Goal: Use online tool/utility: Utilize a website feature to perform a specific function

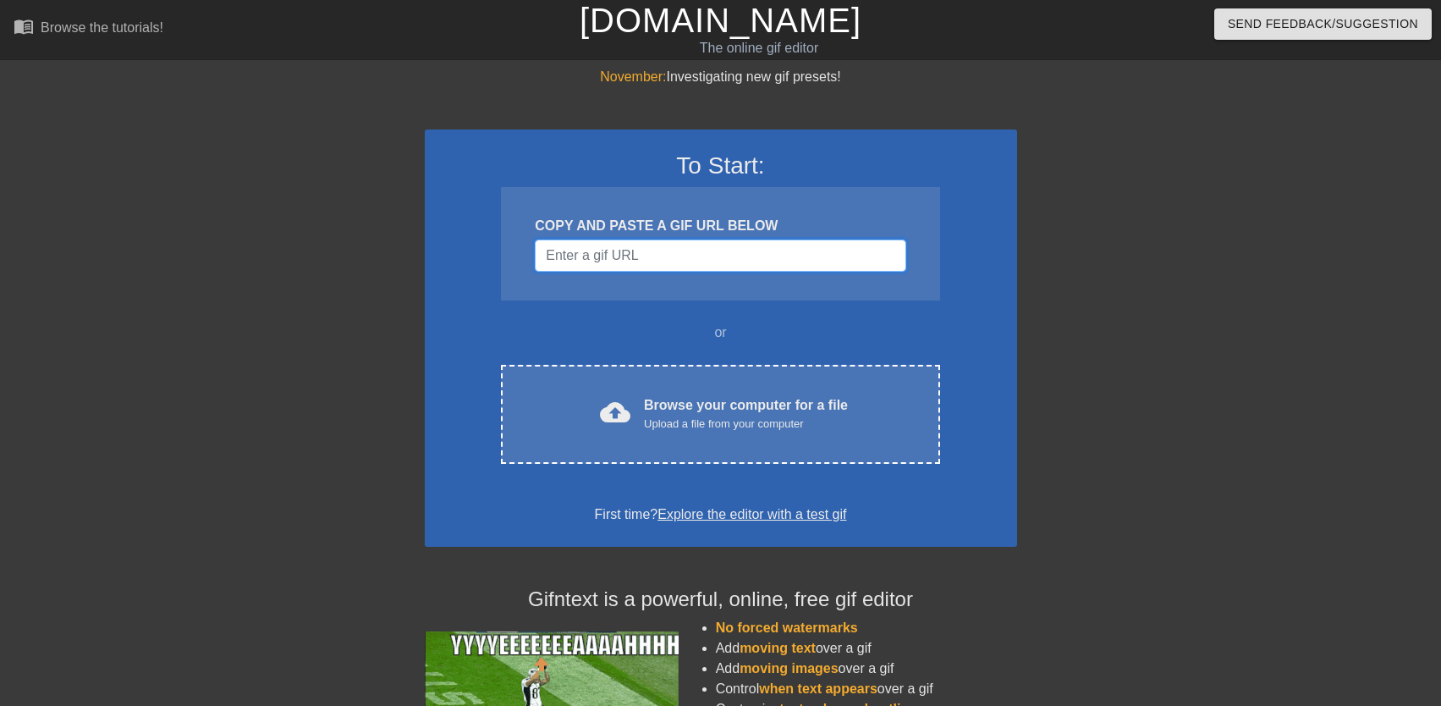
click at [689, 258] on input "Username" at bounding box center [720, 255] width 371 height 32
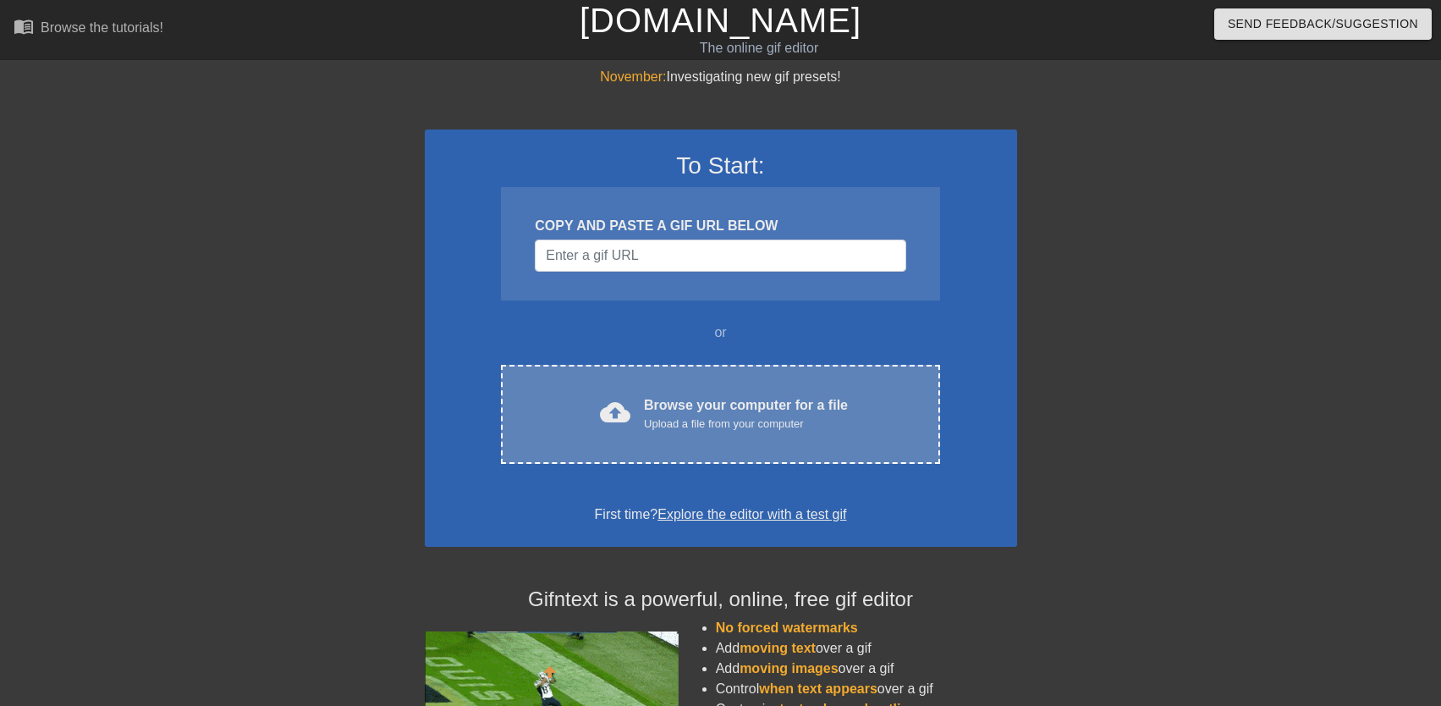
click at [635, 435] on div "cloud_upload Browse your computer for a file Upload a file from your computer C…" at bounding box center [720, 414] width 438 height 99
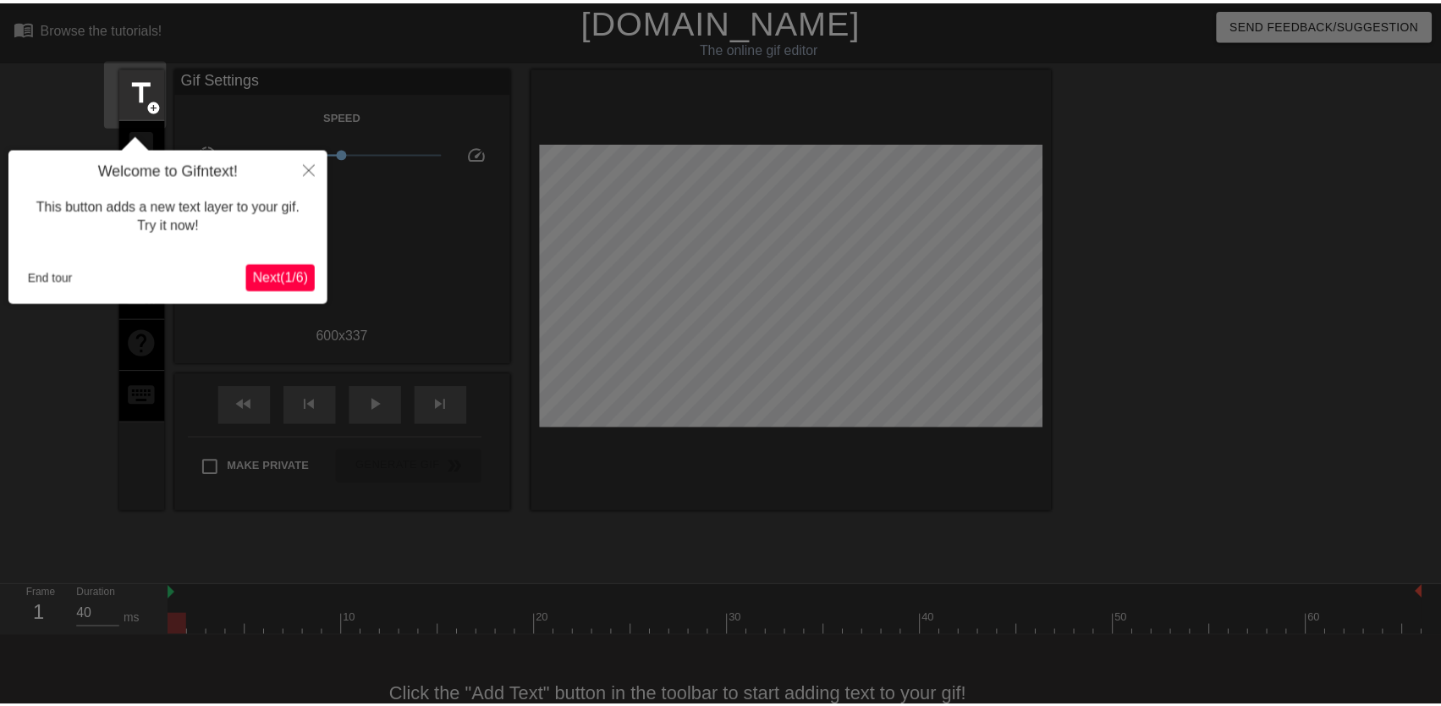
scroll to position [41, 0]
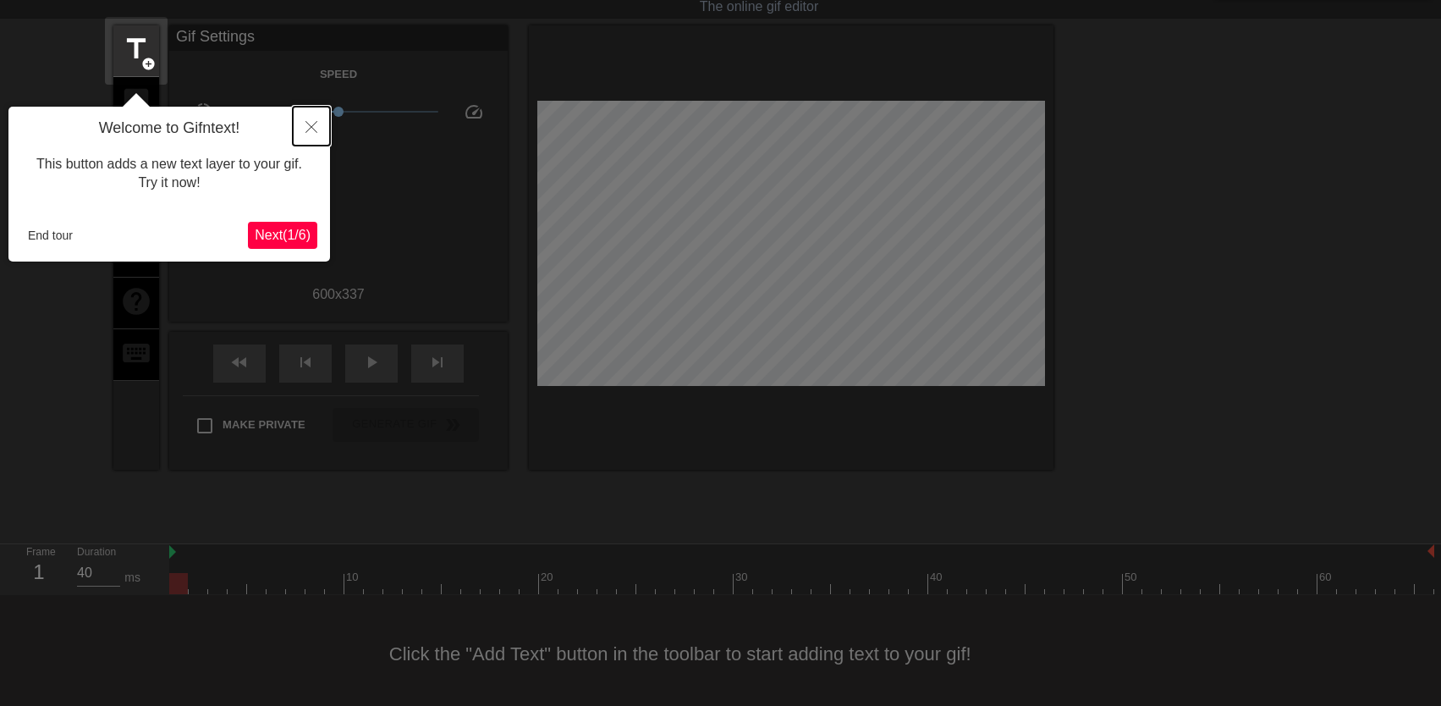
click at [309, 124] on icon "Close" at bounding box center [311, 127] width 12 height 12
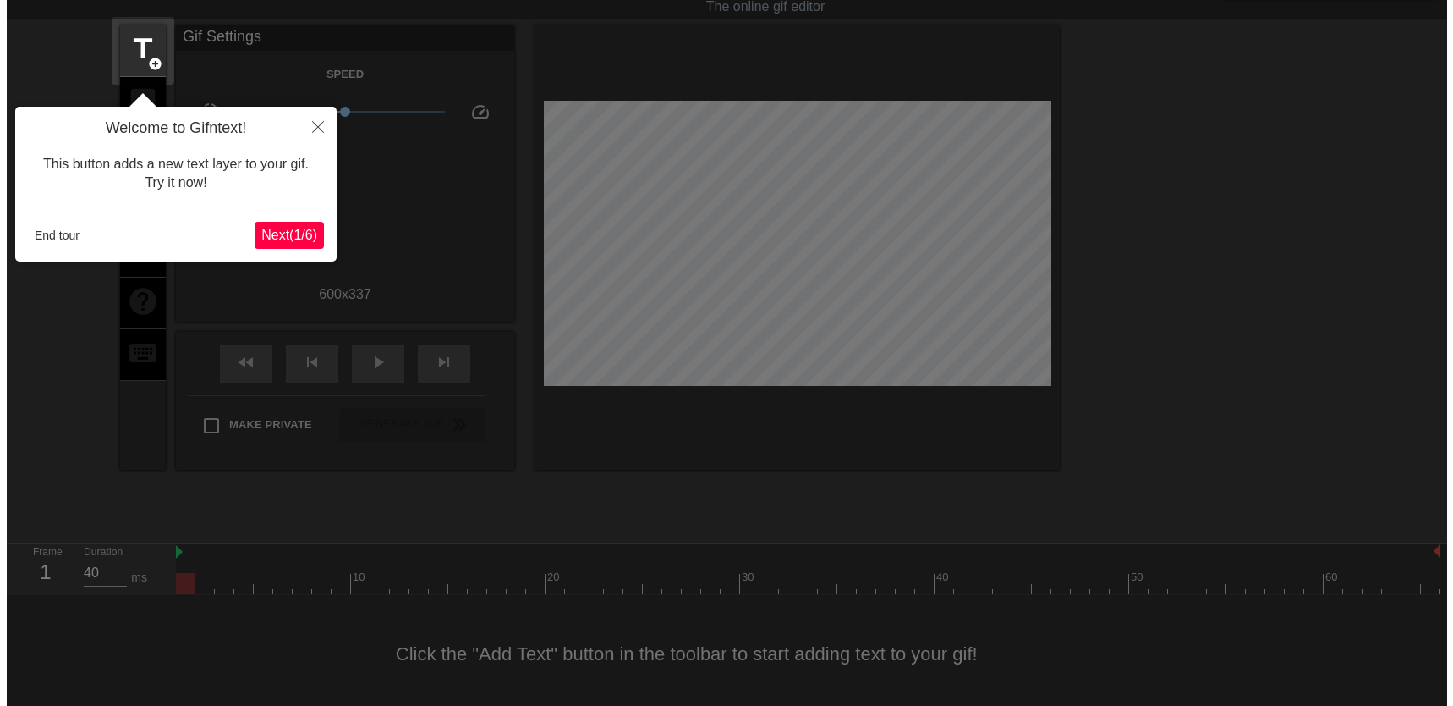
scroll to position [0, 0]
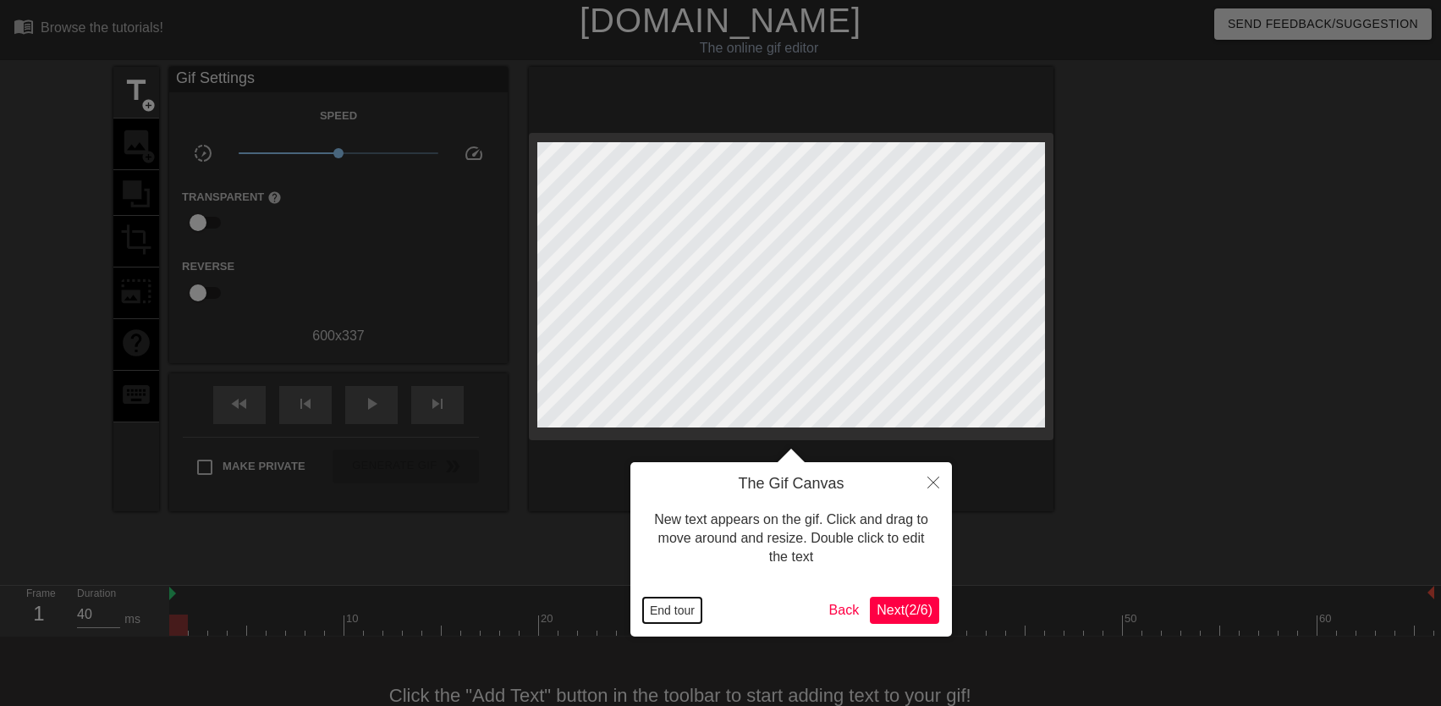
click at [673, 608] on button "End tour" at bounding box center [672, 609] width 58 height 25
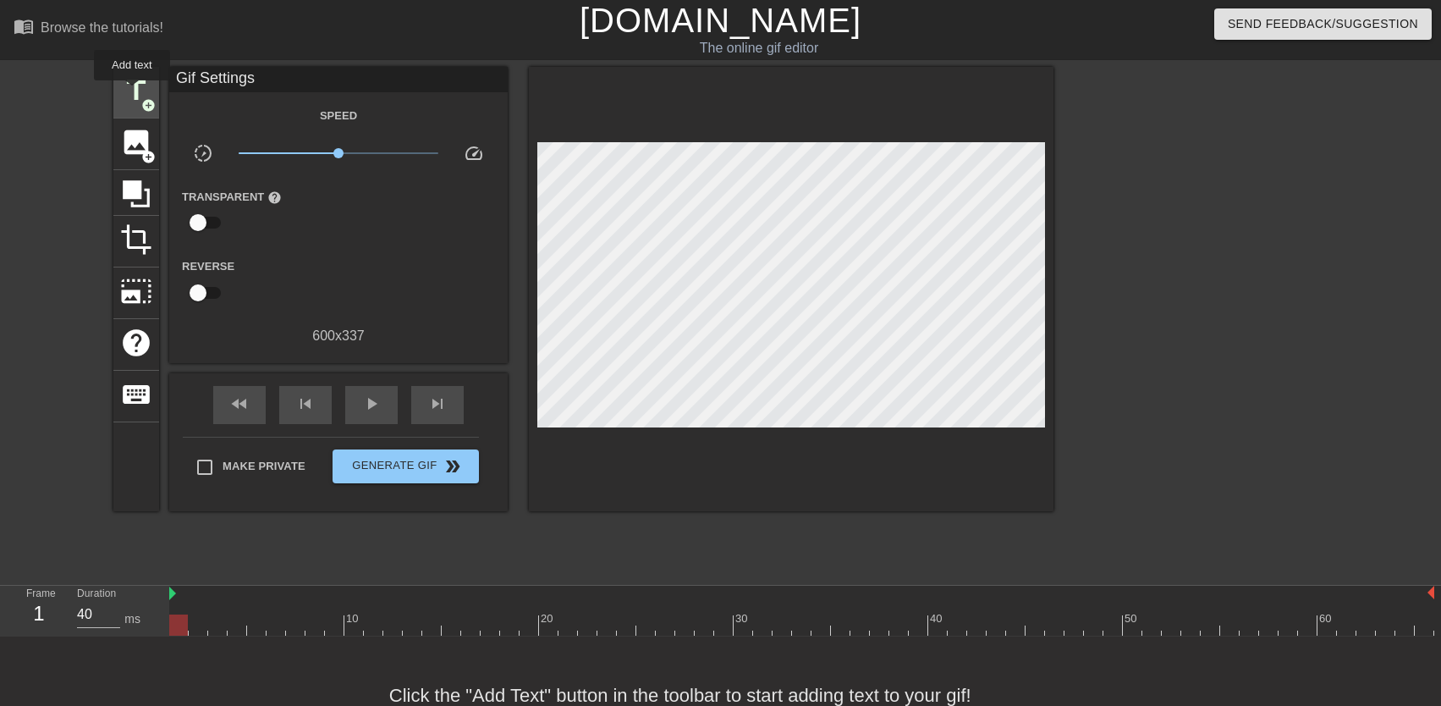
click at [132, 92] on span "title" at bounding box center [136, 90] width 32 height 32
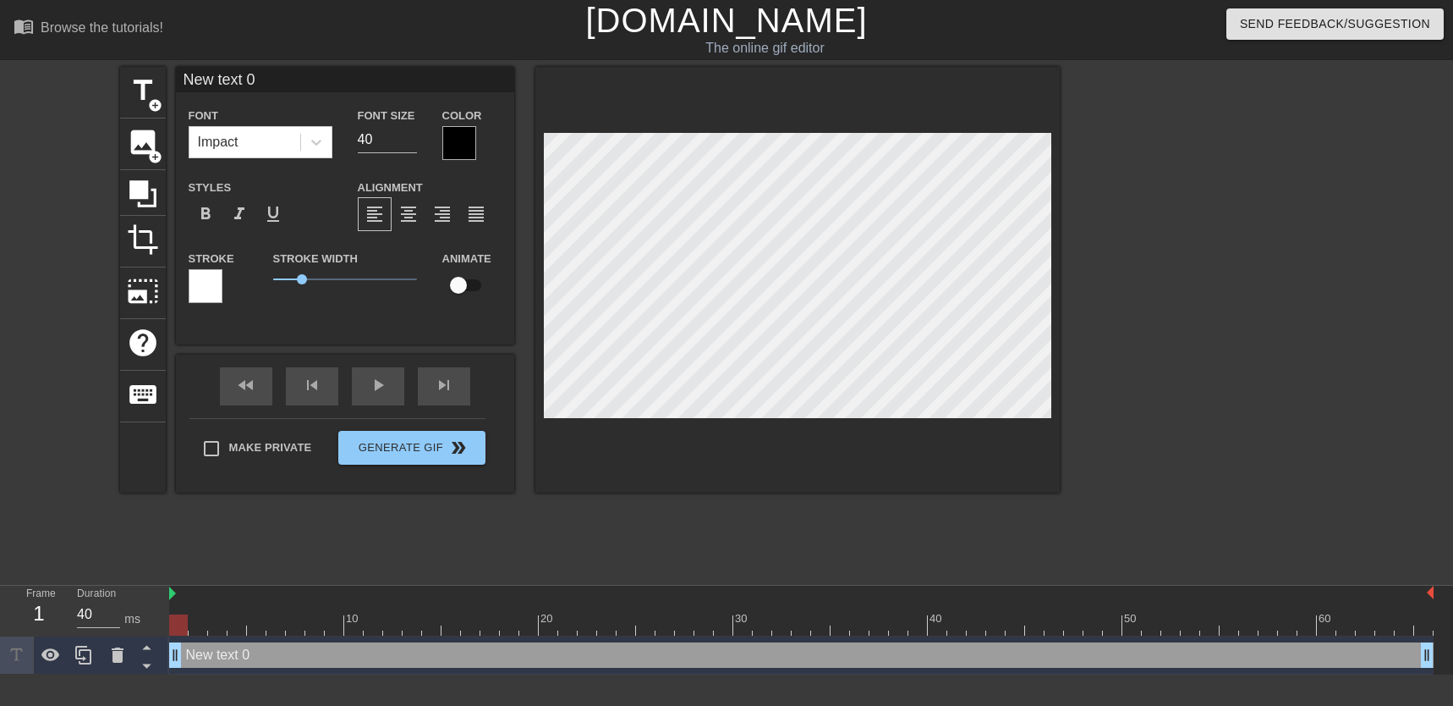
click at [969, 433] on div at bounding box center [797, 280] width 524 height 426
type input "Y"
type textarea "Y"
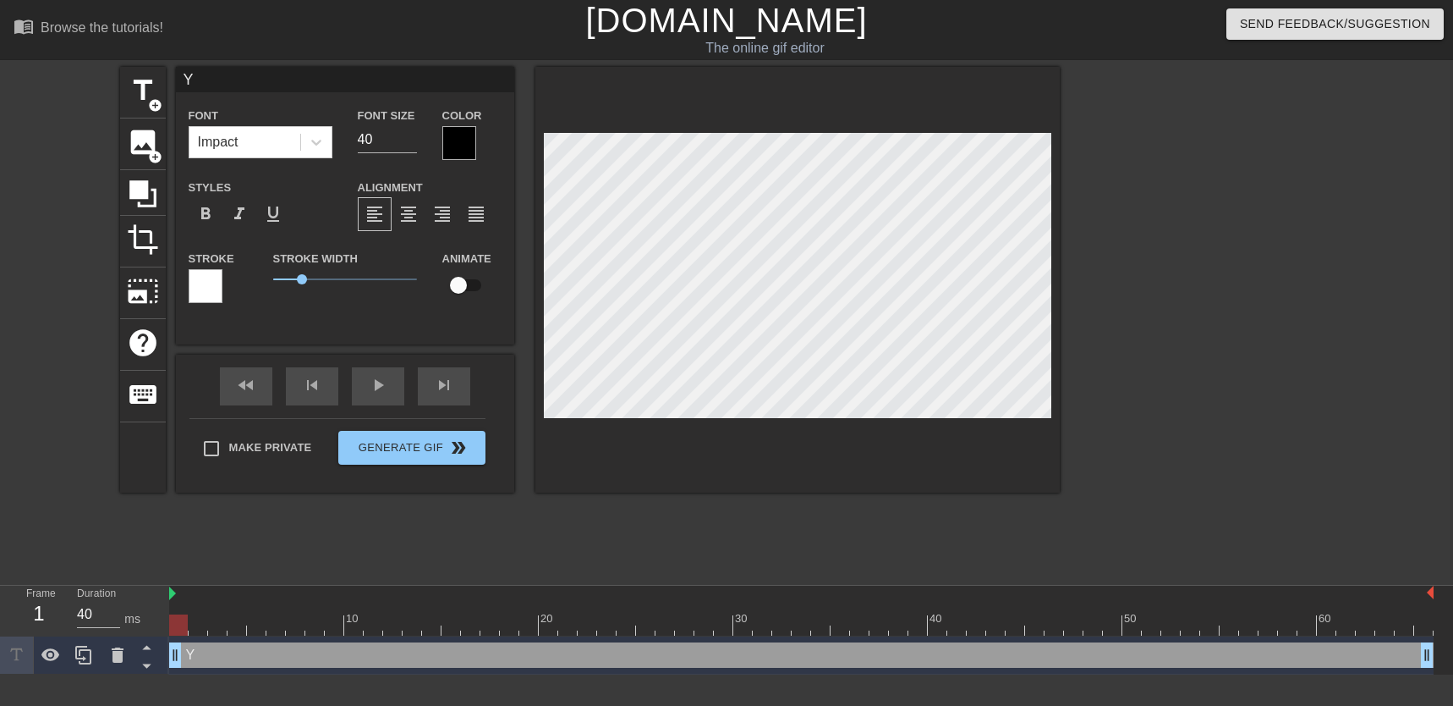
type input "Yo"
type textarea "Yo"
type input "You"
type textarea "You"
type input "Youe"
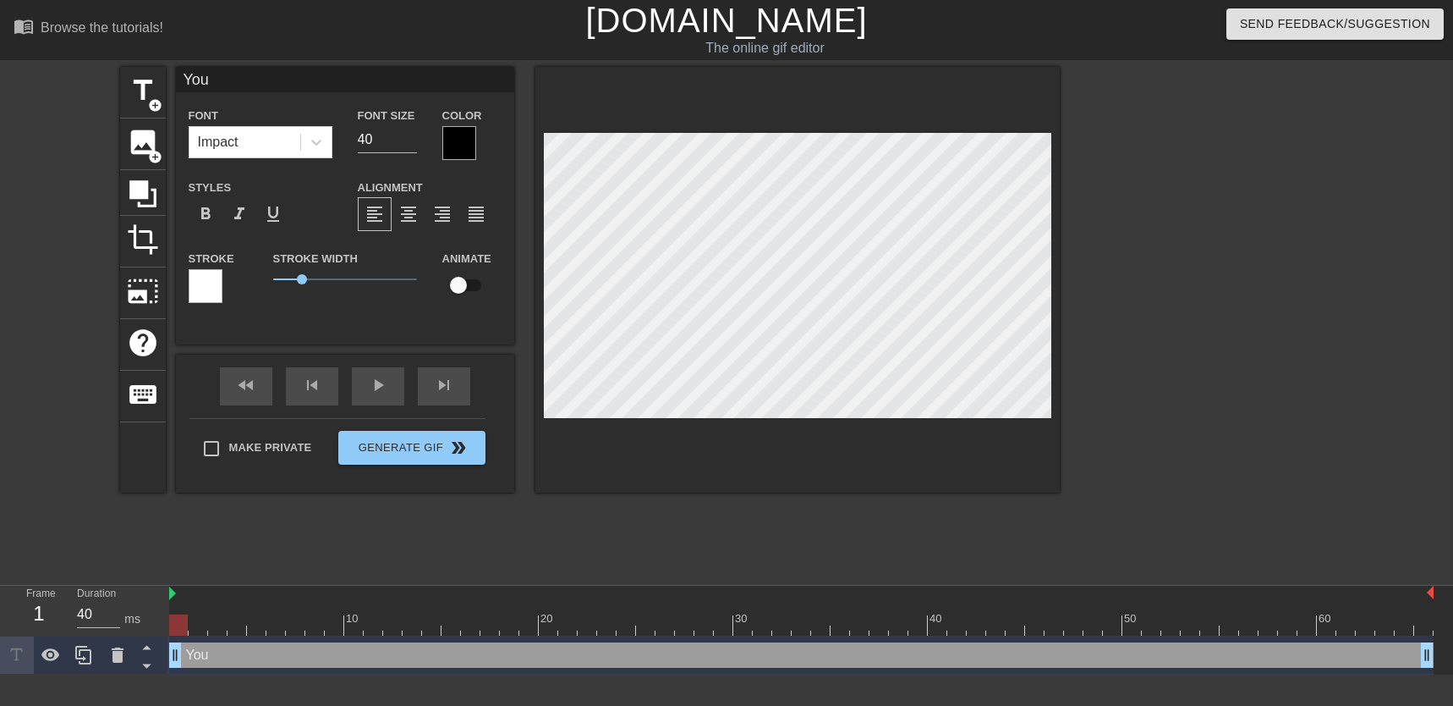
type textarea "Youe"
type input "Youe"
type textarea "Youe"
type input "Youe"
type textarea "Youe"
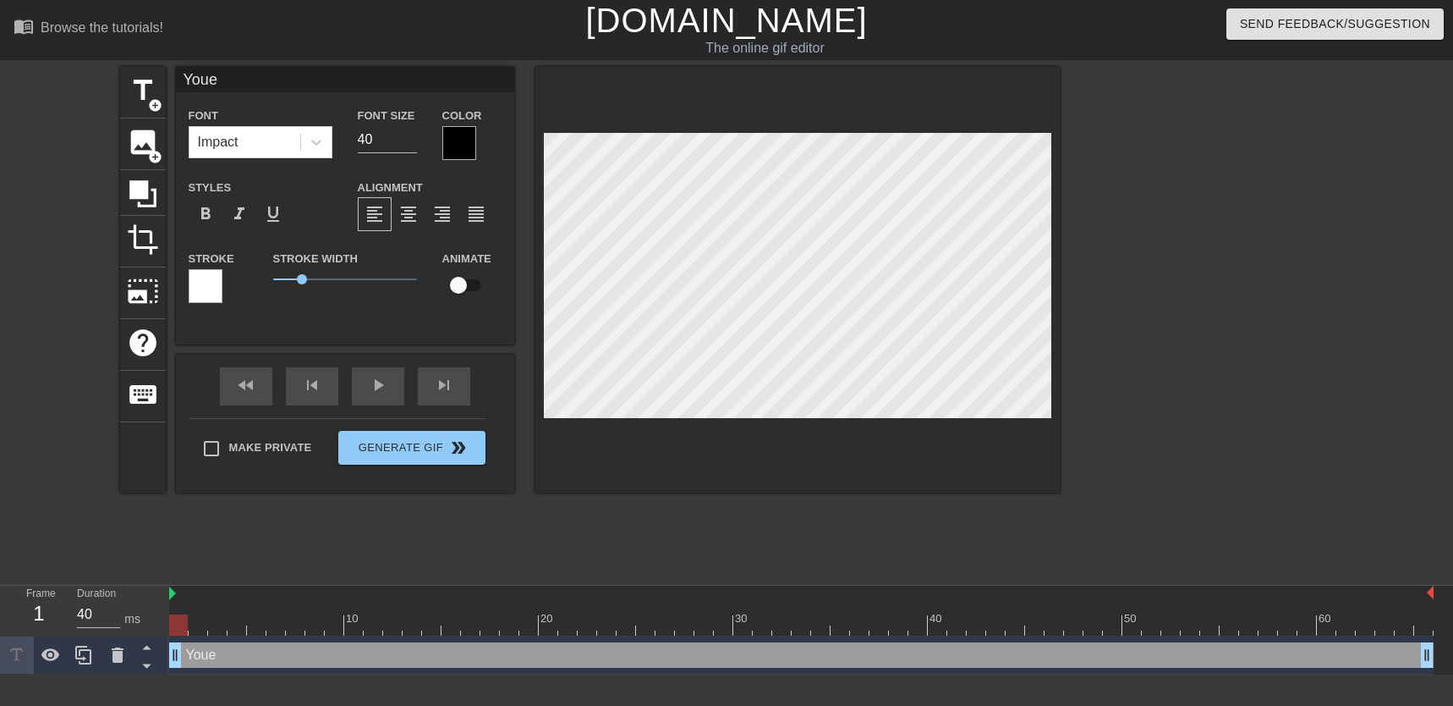
type input "You"
type textarea "You"
type input "Your"
type textarea "Your"
type input "Your"
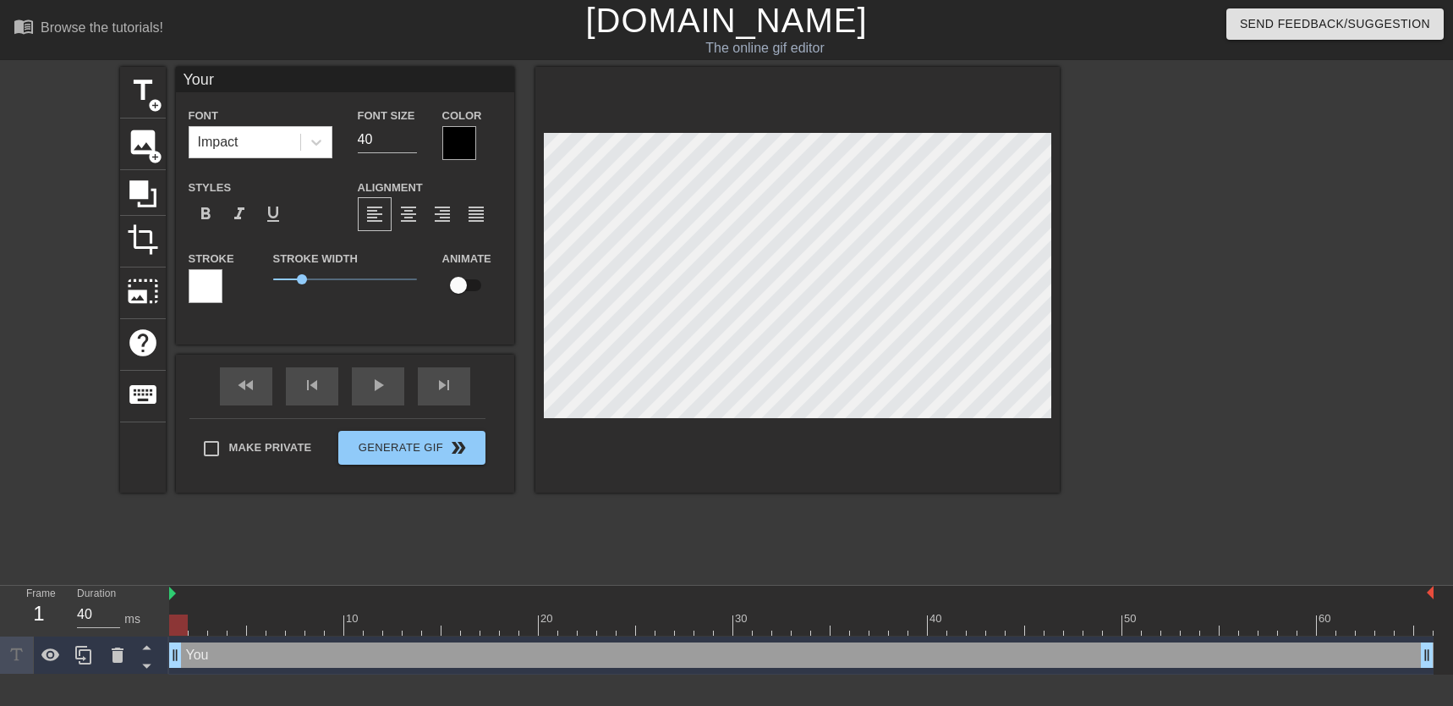
type textarea "Your"
type input "Your T"
type textarea "Your T"
type input "Your Te"
type textarea "Your Te"
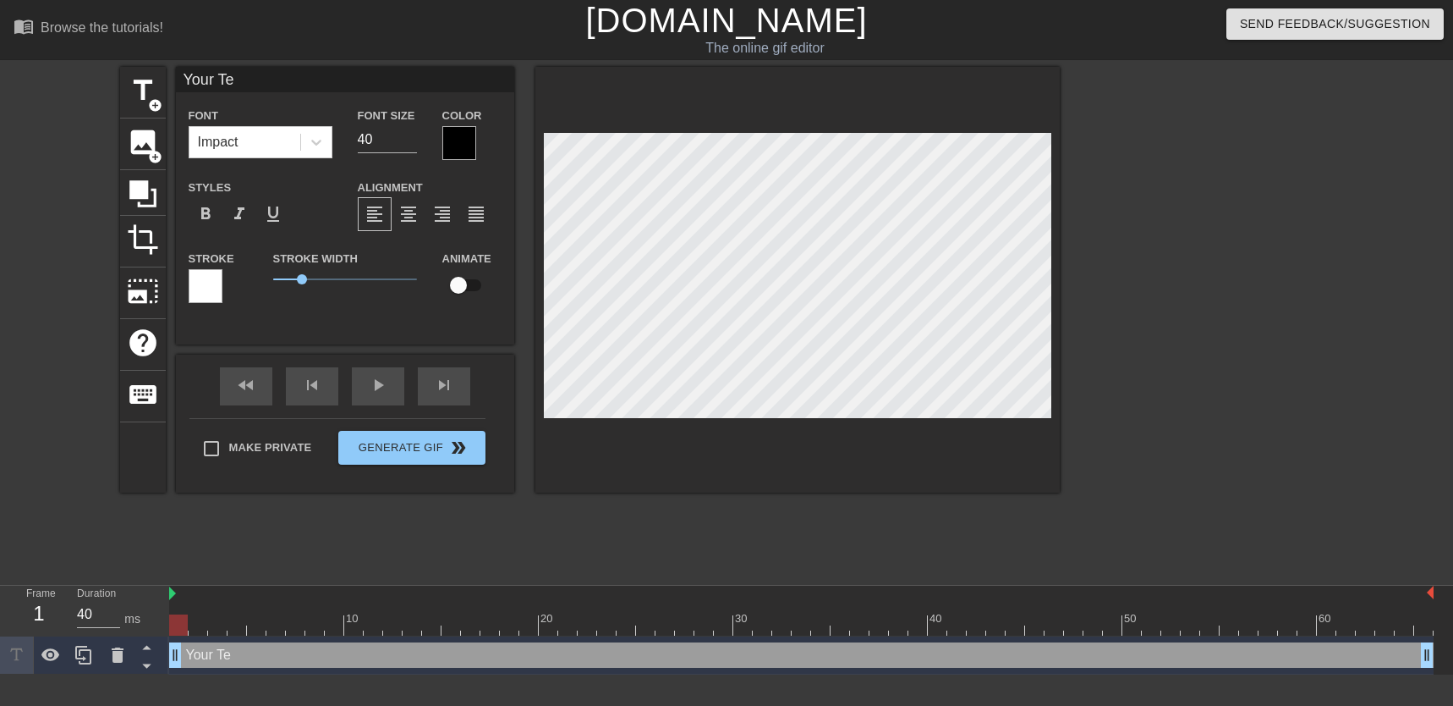
type input "Your Tea"
type textarea "Your Tea"
type input "Your Team"
type textarea "Your Team"
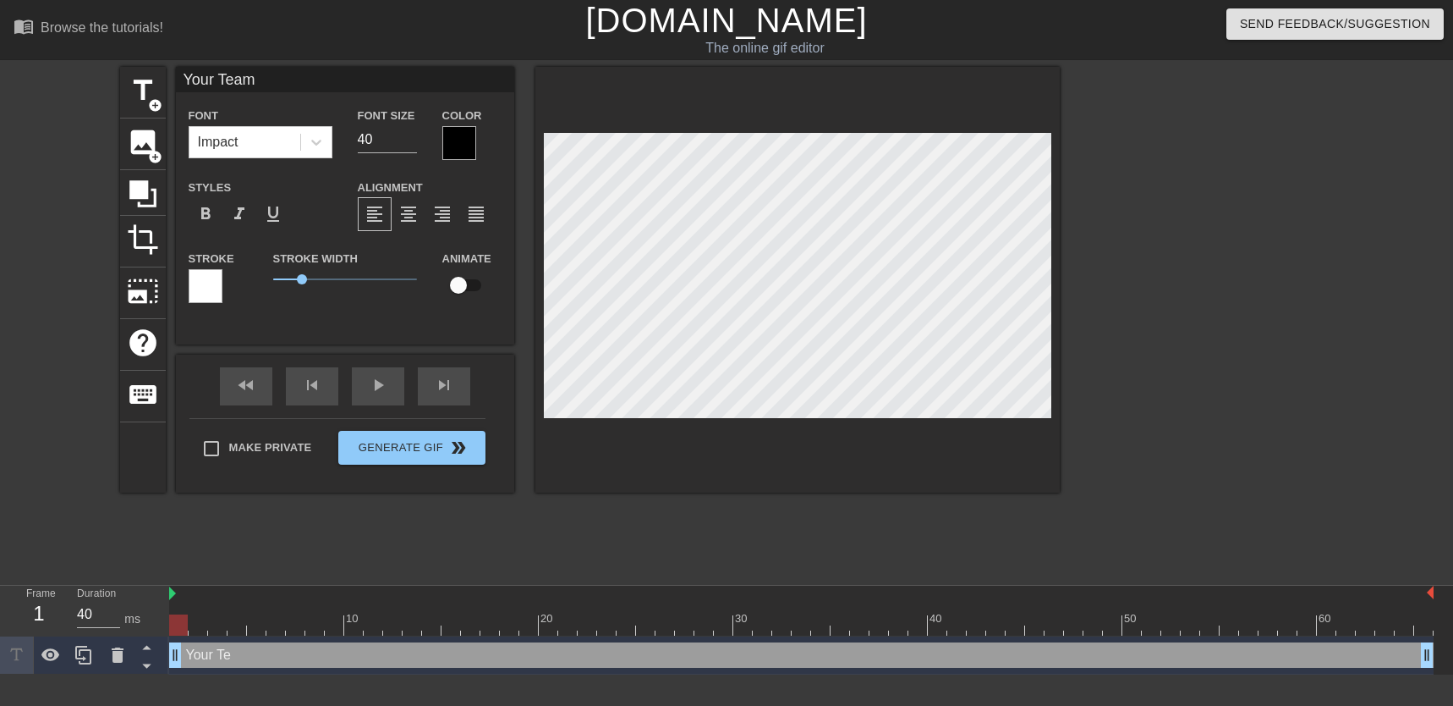
type input "Your Team"
type textarea "Your Team"
type input "Your Team i"
type textarea "Your Team i"
type input "Your Team is"
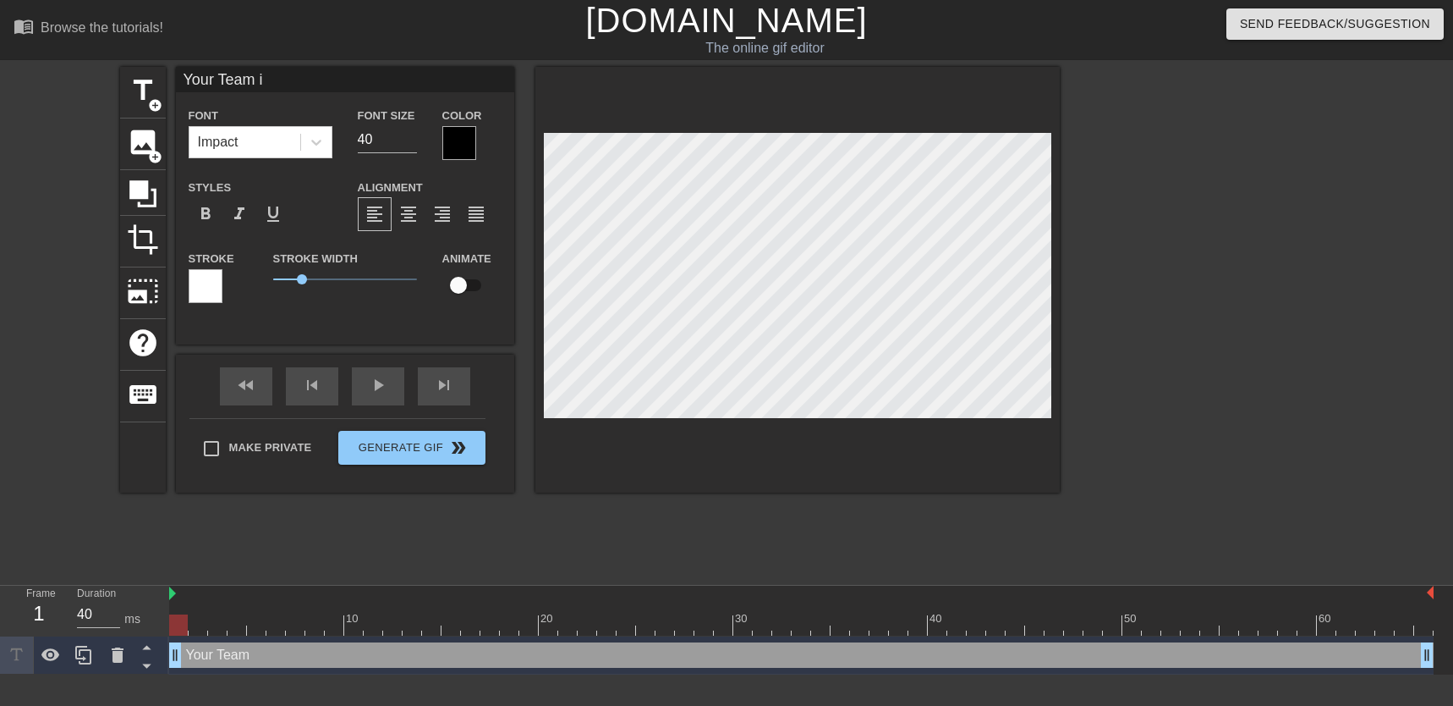
type textarea "Your Team is"
type input "Your Team is"
type textarea "Your Team is"
type input "Your Team is T"
type textarea "Your Team is T"
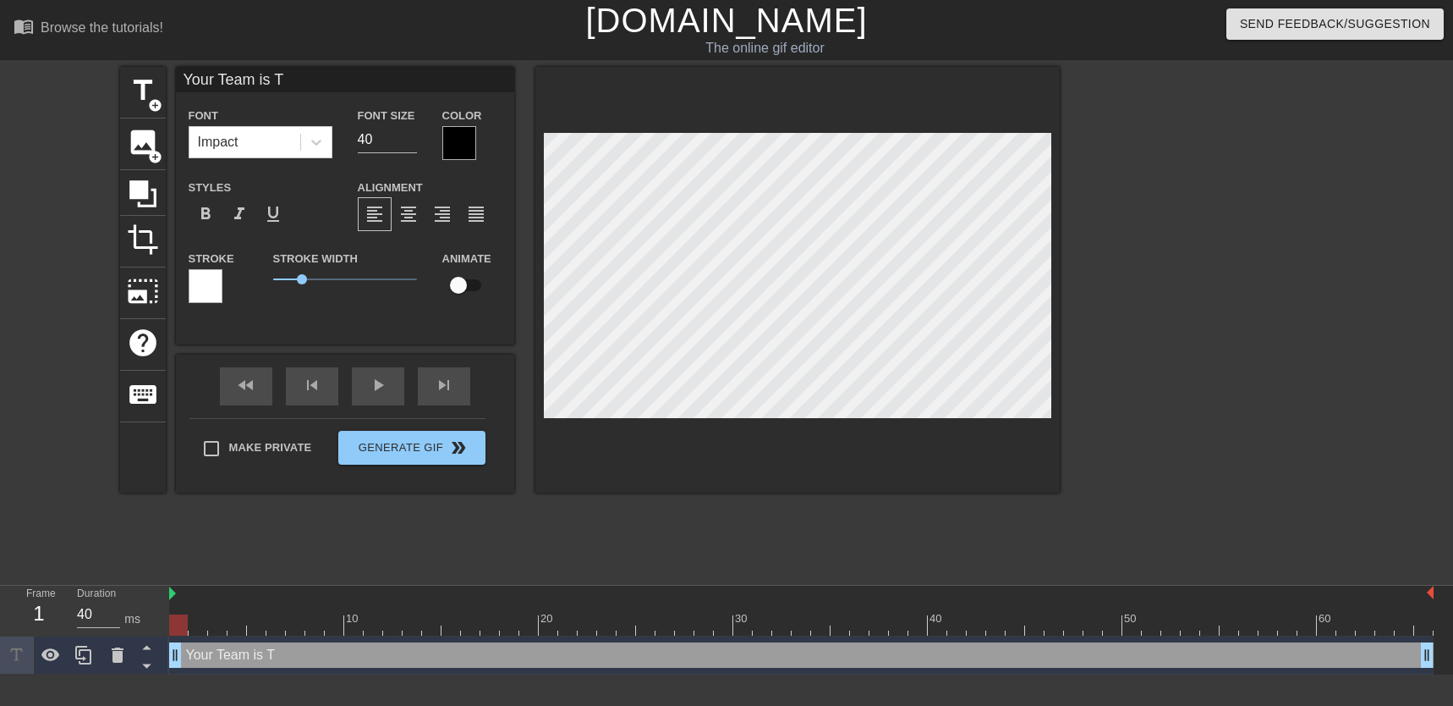
type input "Your Team is Tr"
type textarea "Your Team is Tr"
type input "Your Team is Tra"
type textarea "Your Team is Tra"
type input "Your Team is Tras"
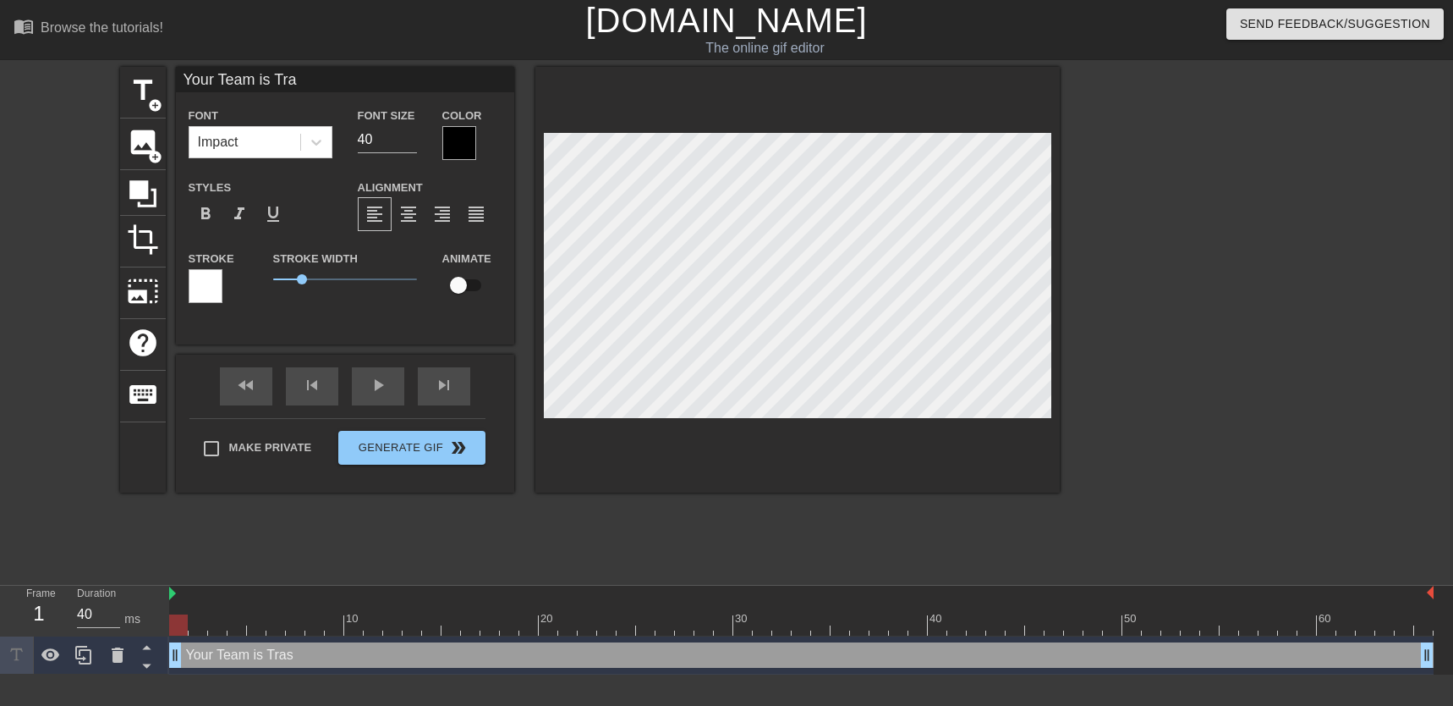
type textarea "Your Team is Tras"
type input "Your Team is Trash"
type textarea "Your Team is Trash"
type input "Your Team is Trash"
type textarea "Your Team is Trash"
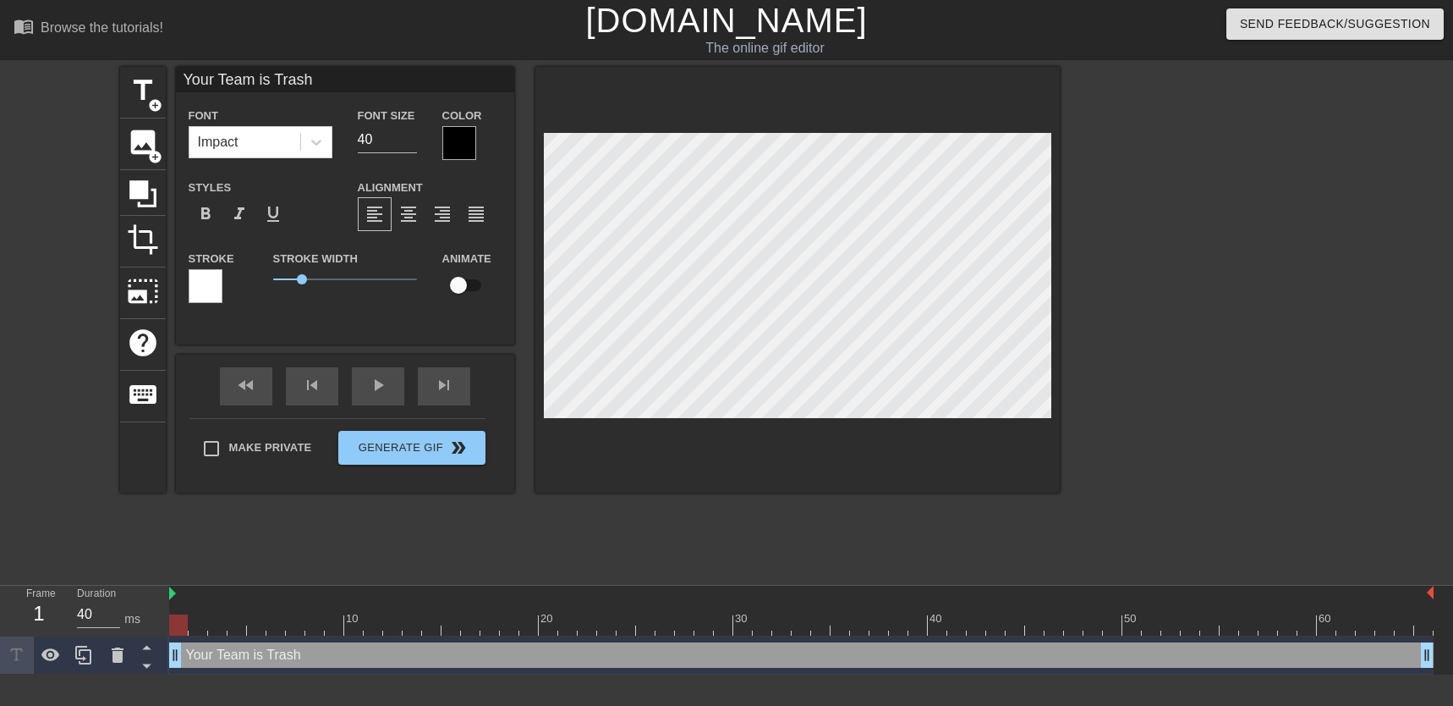
type input "Your Team is Trash B"
type textarea "Your Team is Trash B"
type input "Your Team is Trash Br"
type textarea "Your Team is Trash Br"
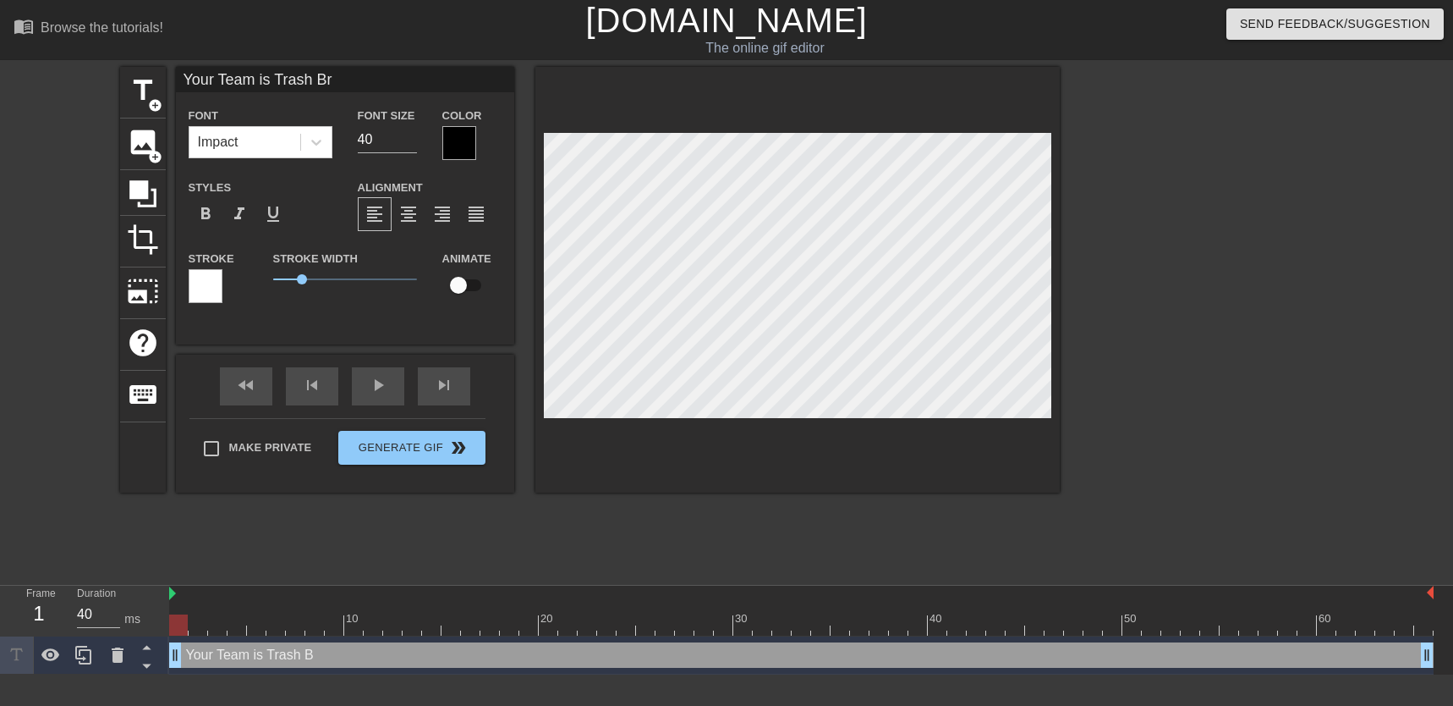
type input "Your Team is Trash Bro"
type textarea "Your Team is Trash Bro"
click at [359, 134] on input "40" at bounding box center [387, 139] width 59 height 27
click at [413, 146] on input "39" at bounding box center [387, 139] width 59 height 27
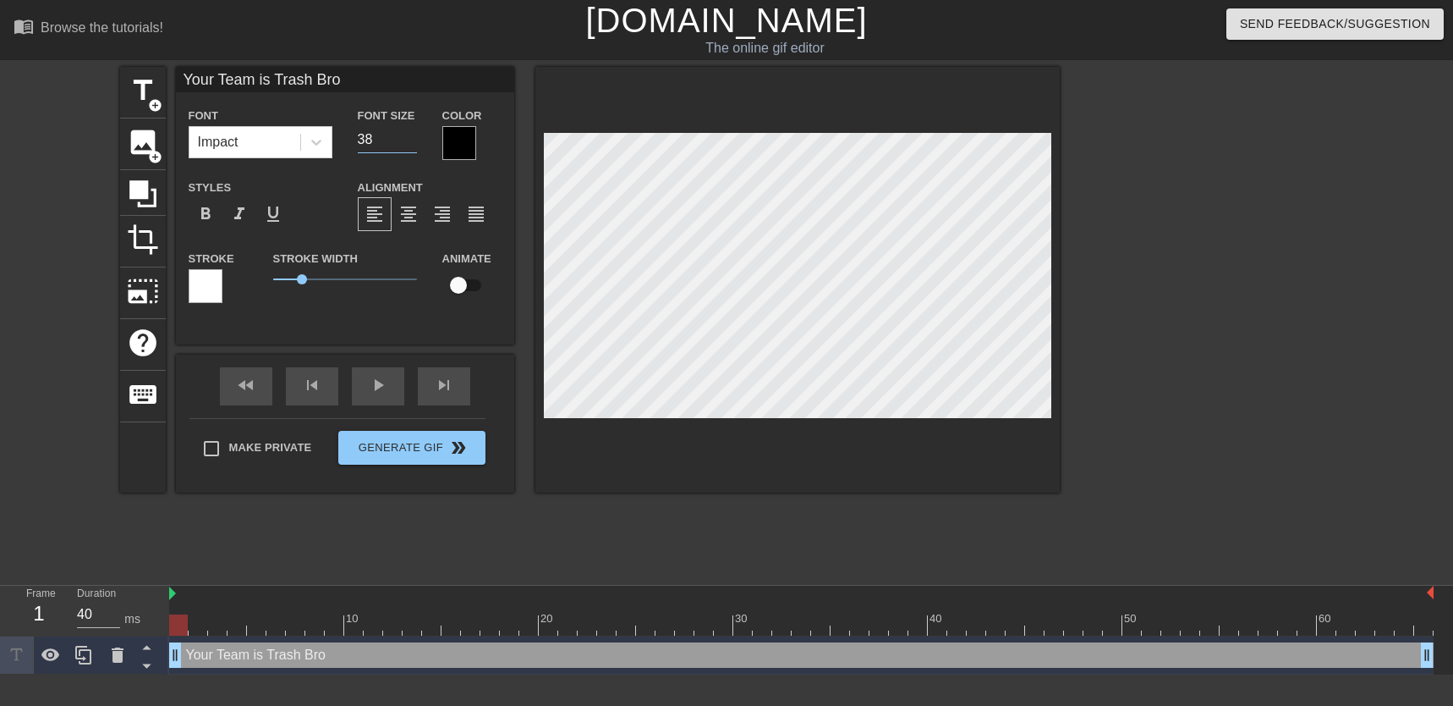
click at [413, 146] on input "38" at bounding box center [387, 139] width 59 height 27
click at [413, 146] on input "37" at bounding box center [387, 139] width 59 height 27
click at [413, 146] on input "36" at bounding box center [387, 139] width 59 height 27
click at [413, 146] on input "35" at bounding box center [387, 139] width 59 height 27
click at [413, 146] on input "34" at bounding box center [387, 139] width 59 height 27
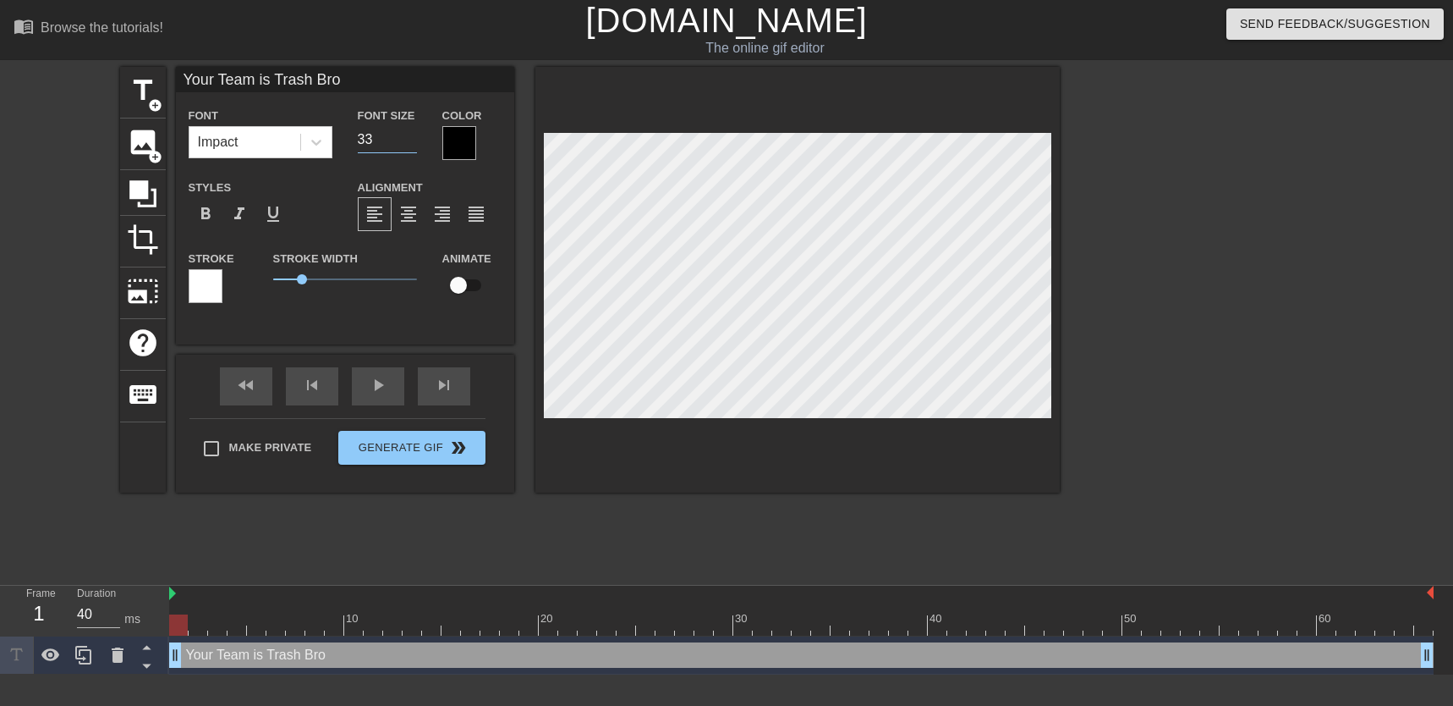
click at [413, 146] on input "33" at bounding box center [387, 139] width 59 height 27
click at [413, 146] on input "32" at bounding box center [387, 139] width 59 height 27
click at [413, 146] on input "31" at bounding box center [387, 139] width 59 height 27
click at [413, 146] on input "30" at bounding box center [387, 139] width 59 height 27
click at [413, 146] on input "29" at bounding box center [387, 139] width 59 height 27
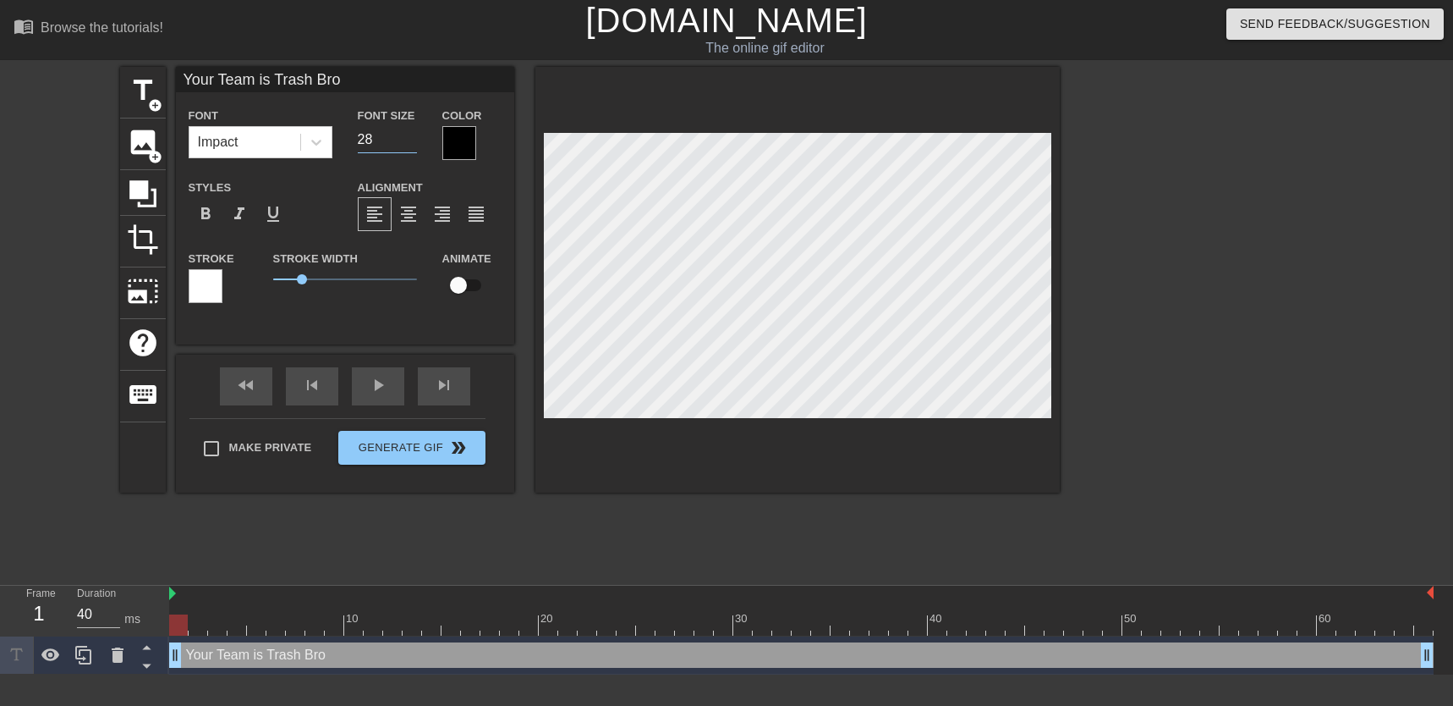
click at [413, 146] on input "28" at bounding box center [387, 139] width 59 height 27
click at [413, 146] on input "27" at bounding box center [387, 139] width 59 height 27
click at [413, 146] on input "26" at bounding box center [387, 139] width 59 height 27
click at [413, 146] on input "25" at bounding box center [387, 139] width 59 height 27
click at [413, 146] on input "24" at bounding box center [387, 139] width 59 height 27
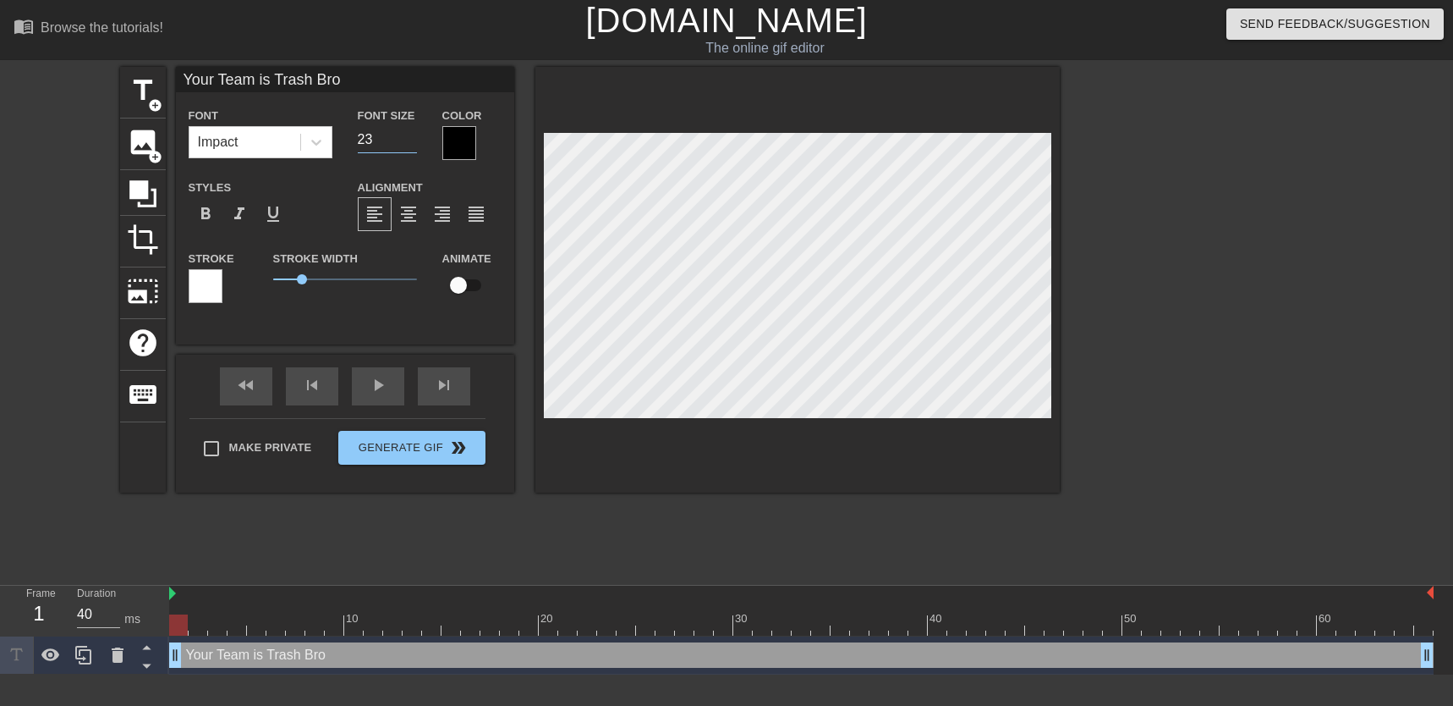
type input "23"
click at [413, 146] on input "23" at bounding box center [387, 139] width 59 height 27
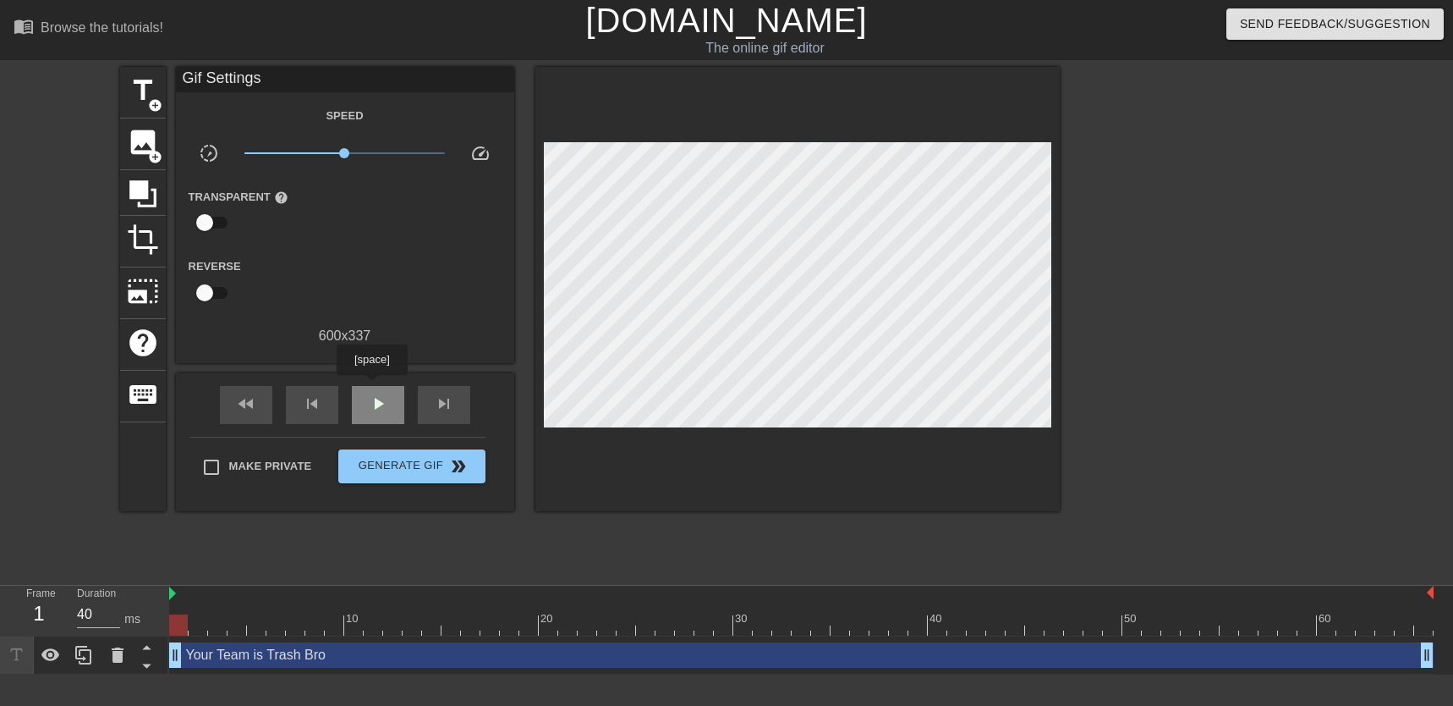
click at [372, 387] on div "play_arrow" at bounding box center [378, 405] width 52 height 38
click at [387, 401] on span "pause" at bounding box center [378, 403] width 20 height 20
click at [387, 401] on span "play_arrow" at bounding box center [378, 403] width 20 height 20
click at [387, 401] on span "pause" at bounding box center [378, 403] width 20 height 20
click at [387, 401] on span "play_arrow" at bounding box center [378, 403] width 20 height 20
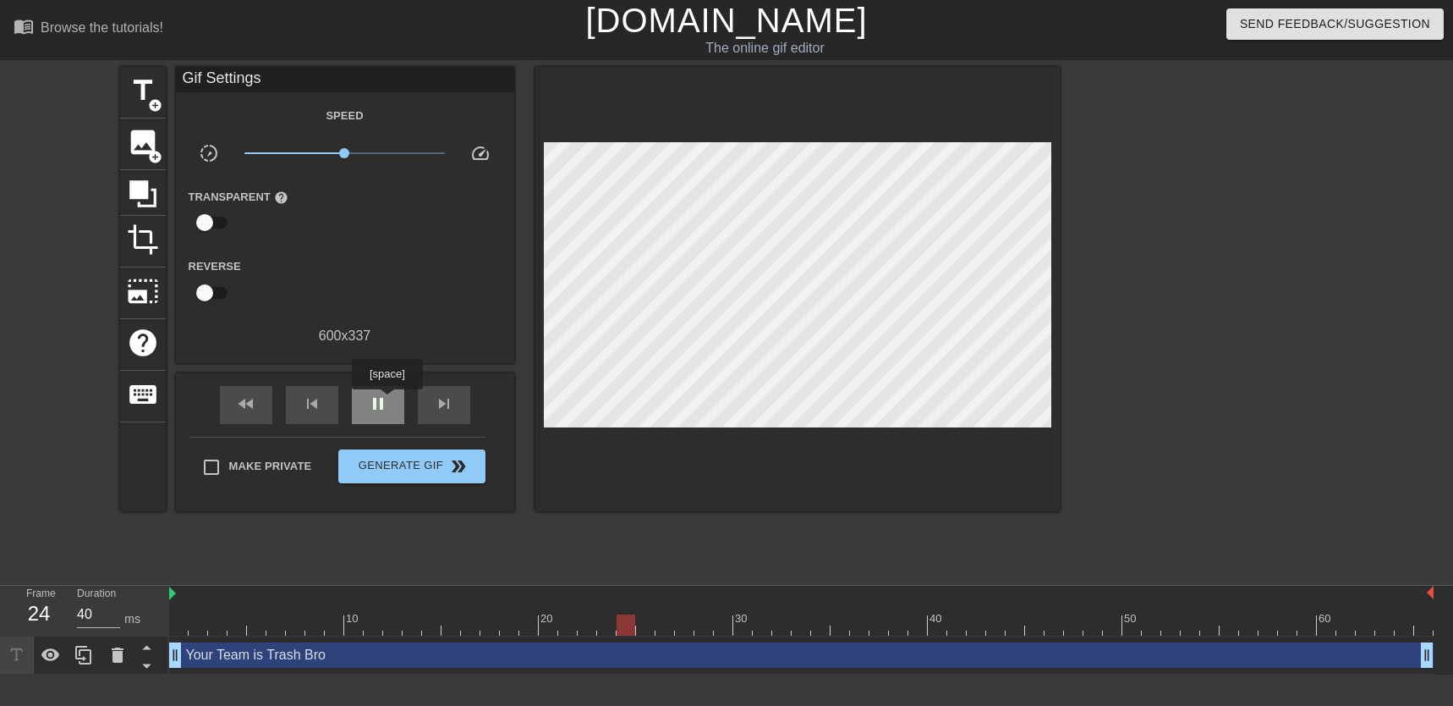
click at [387, 401] on span "pause" at bounding box center [378, 403] width 20 height 20
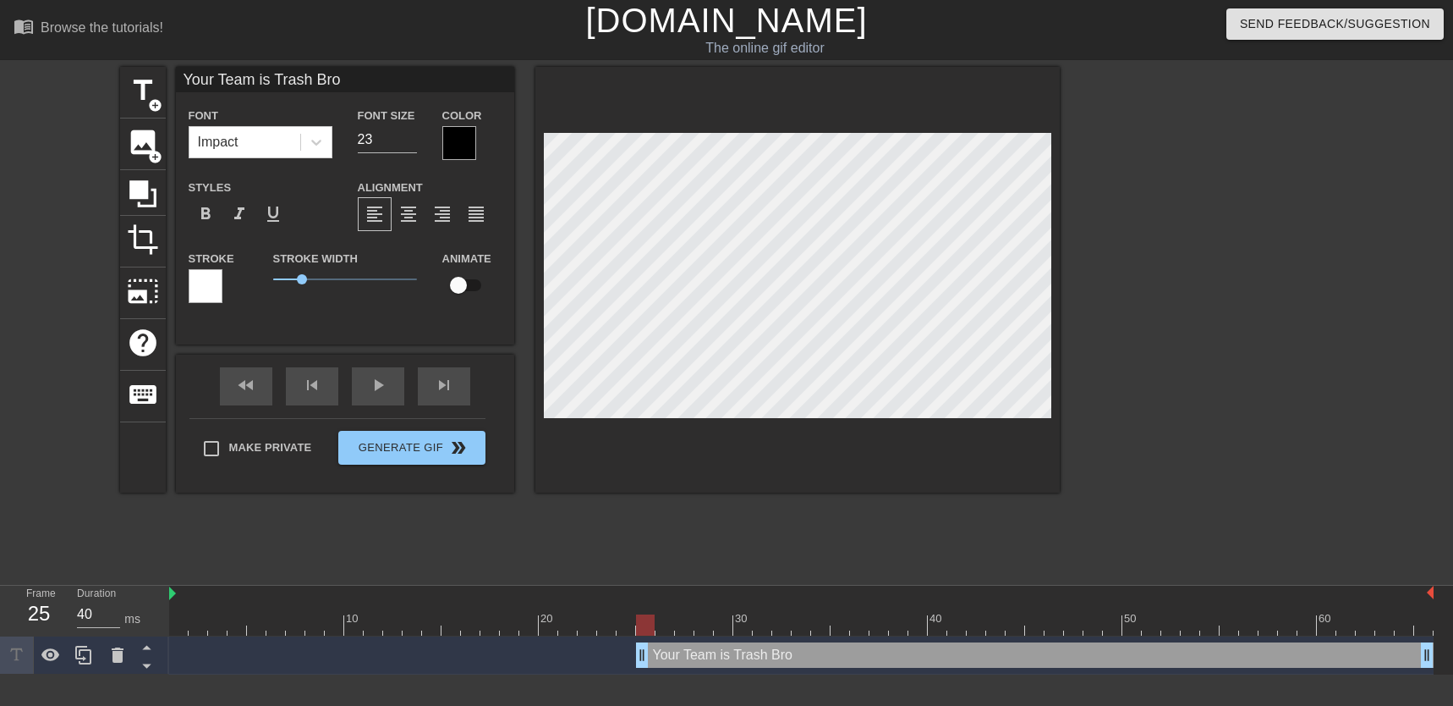
drag, startPoint x: 174, startPoint y: 659, endPoint x: 636, endPoint y: 667, distance: 462.0
click at [636, 667] on div "Your Team is Trash Bro drag_handle drag_handle" at bounding box center [801, 655] width 1265 height 38
click at [213, 210] on span "format_bold" at bounding box center [205, 214] width 20 height 20
click at [213, 294] on div at bounding box center [206, 286] width 34 height 34
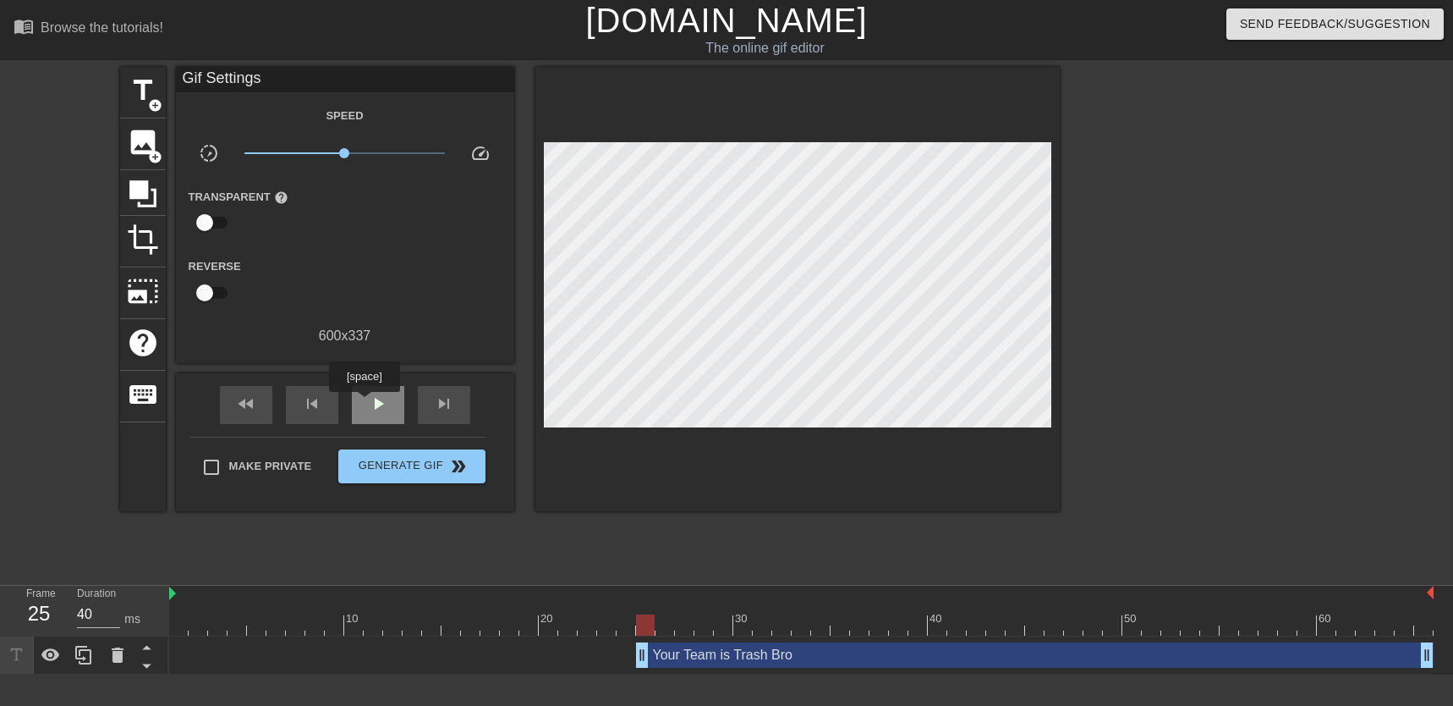
click at [364, 404] on div "play_arrow" at bounding box center [378, 405] width 52 height 38
type input "40"
click at [366, 403] on div "pause" at bounding box center [378, 405] width 52 height 38
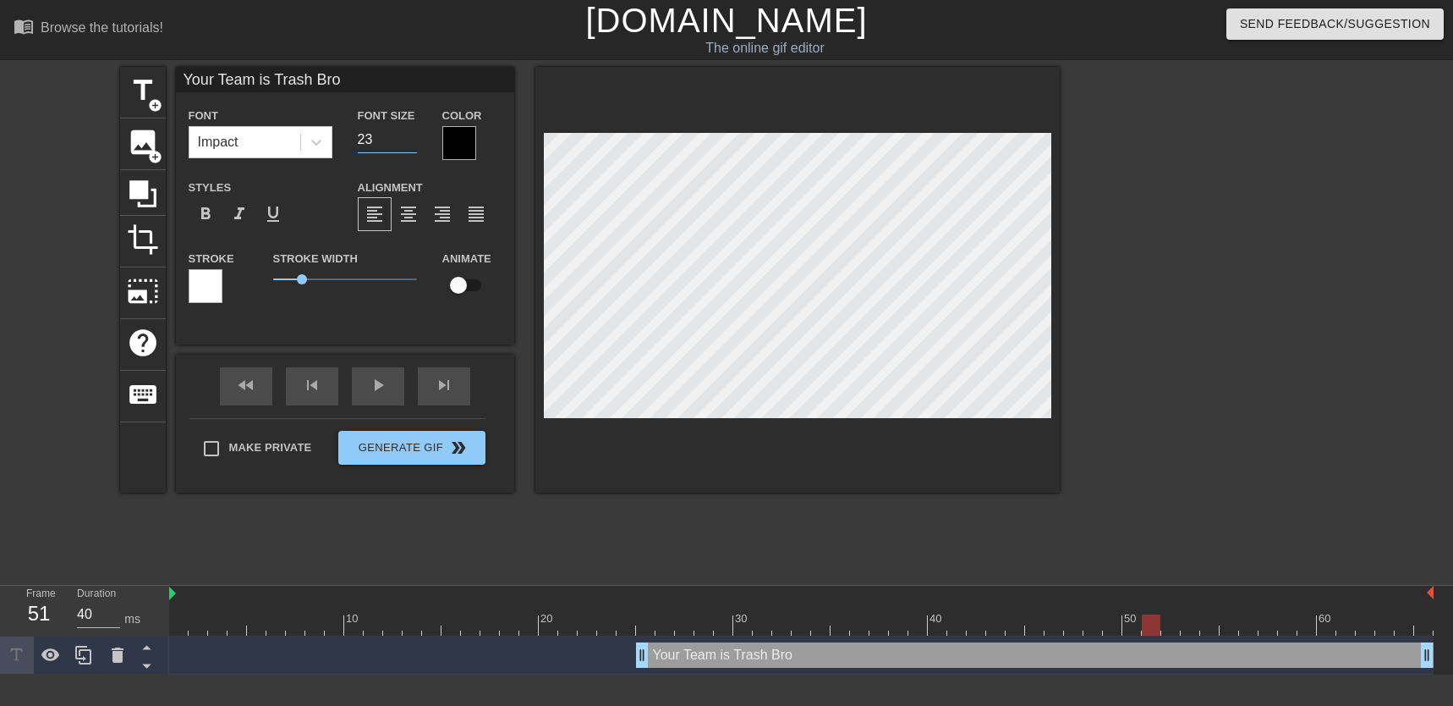
click at [396, 135] on input "23" at bounding box center [387, 139] width 59 height 27
type input "24"
click at [405, 137] on input "24" at bounding box center [387, 139] width 59 height 27
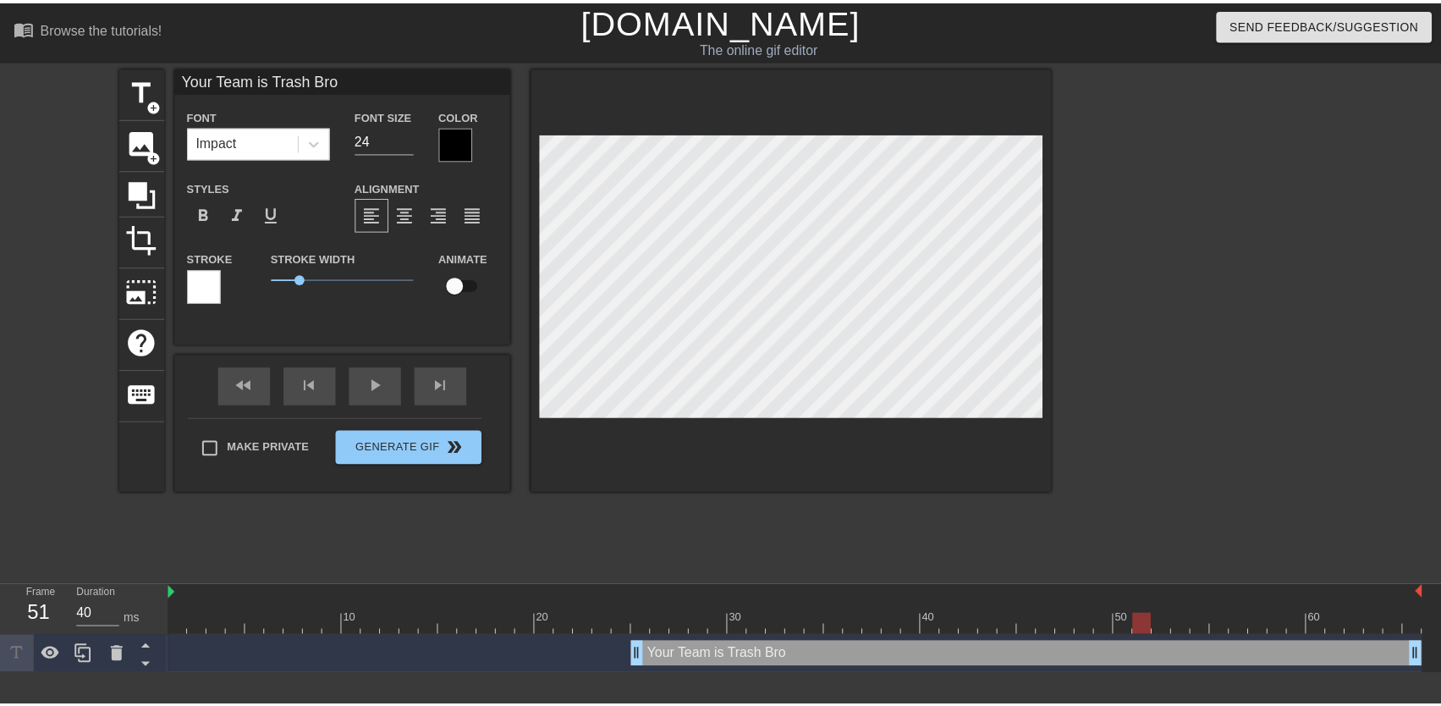
scroll to position [3, 5]
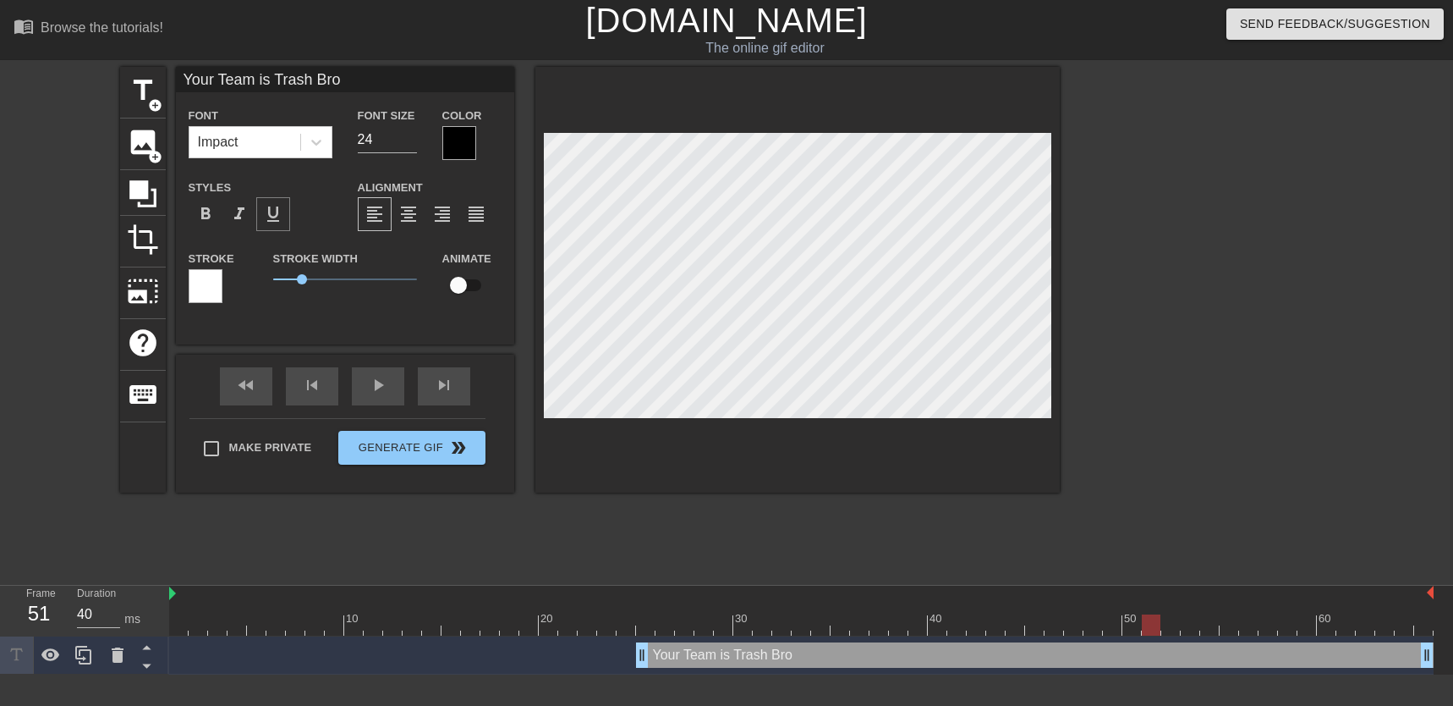
drag, startPoint x: 261, startPoint y: 228, endPoint x: 273, endPoint y: 223, distance: 13.4
click at [261, 227] on div "format_underline" at bounding box center [273, 214] width 34 height 34
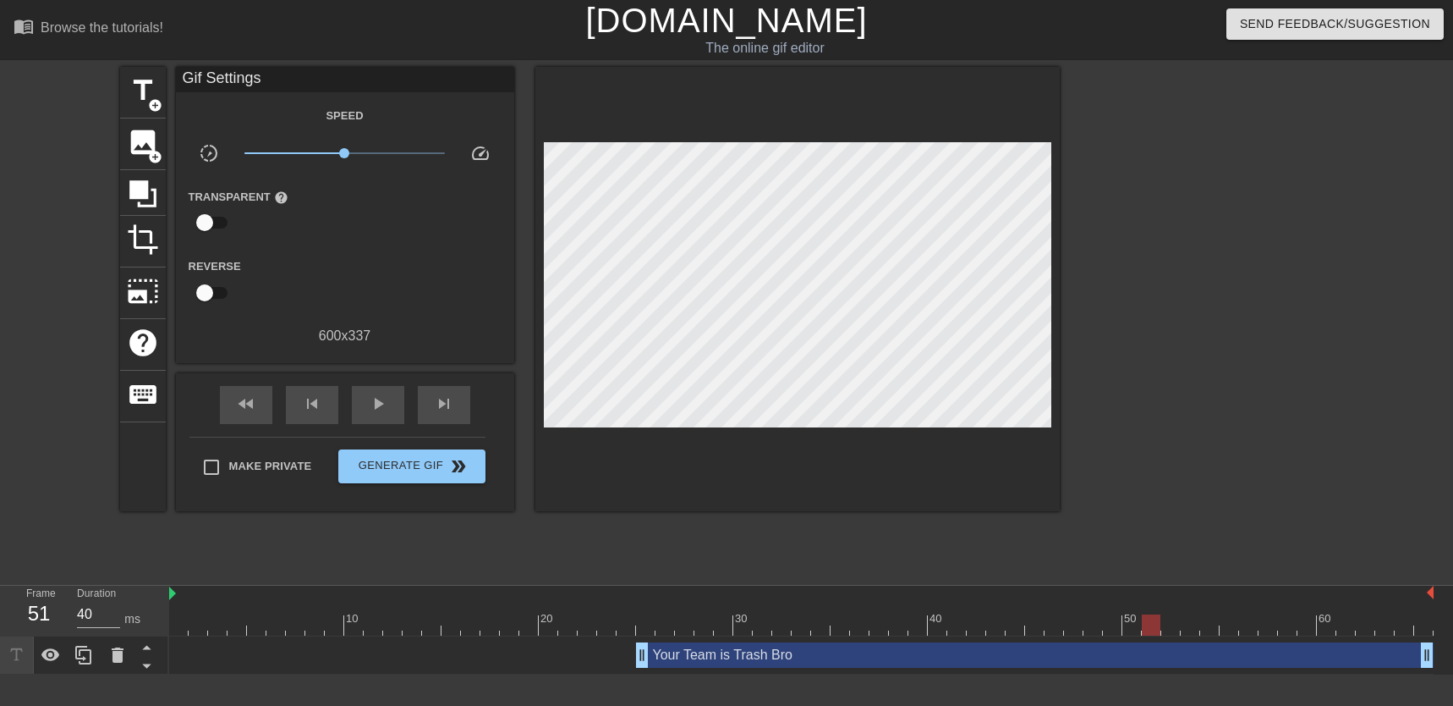
click at [1052, 373] on div at bounding box center [797, 289] width 524 height 444
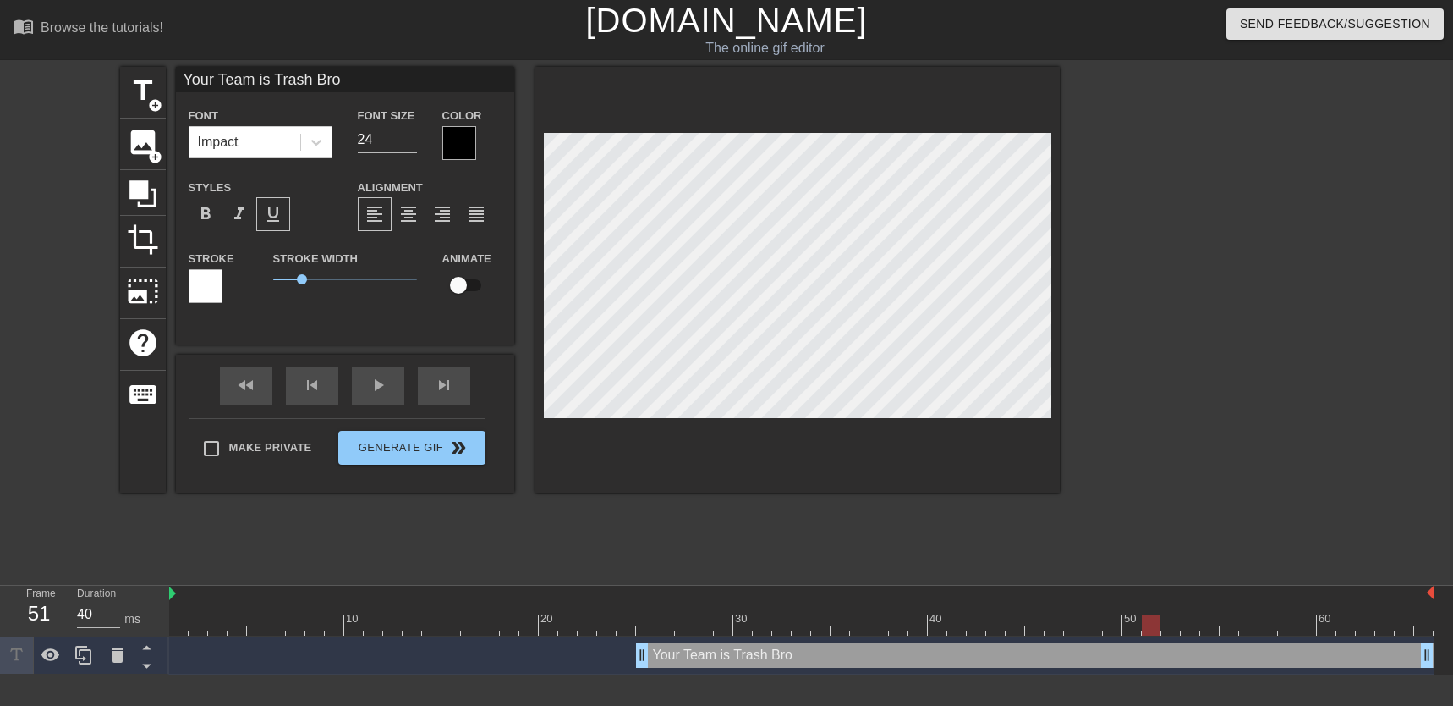
click at [819, 459] on div at bounding box center [797, 280] width 524 height 426
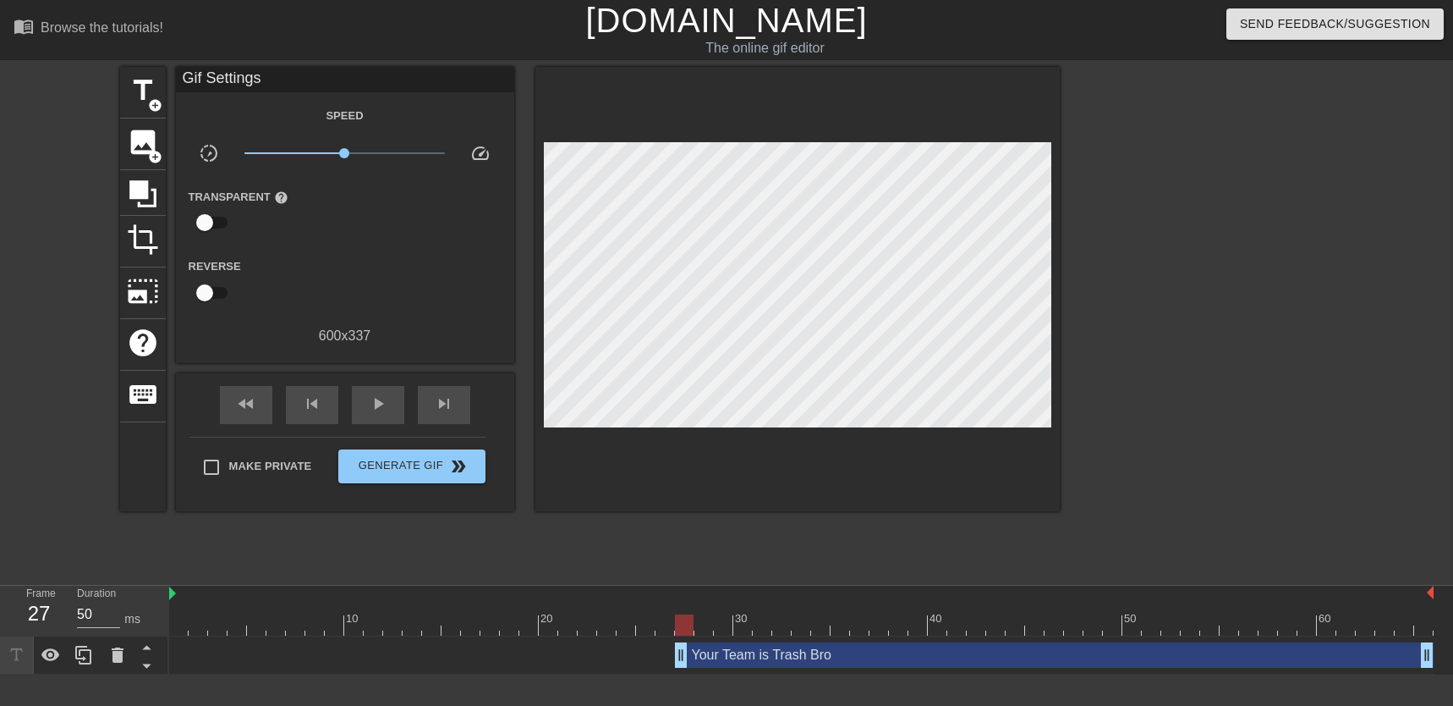
drag, startPoint x: 648, startPoint y: 652, endPoint x: 681, endPoint y: 654, distance: 33.0
click at [273, 541] on div "title add_circle image add_circle crop photo_size_select_large help keyboard Gi…" at bounding box center [590, 321] width 940 height 508
click at [140, 196] on icon at bounding box center [142, 193] width 27 height 27
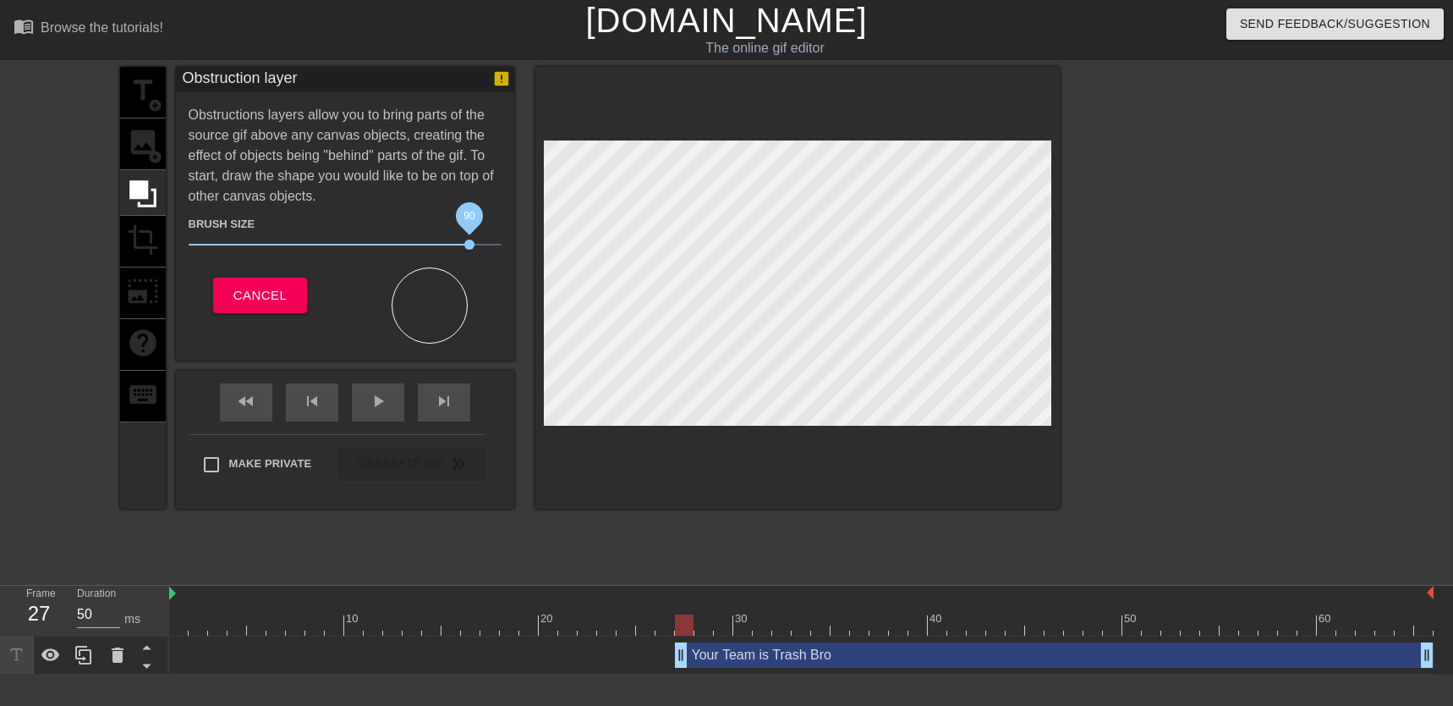
drag, startPoint x: 277, startPoint y: 239, endPoint x: 469, endPoint y: 246, distance: 192.1
click at [469, 246] on span "90" at bounding box center [469, 244] width 10 height 10
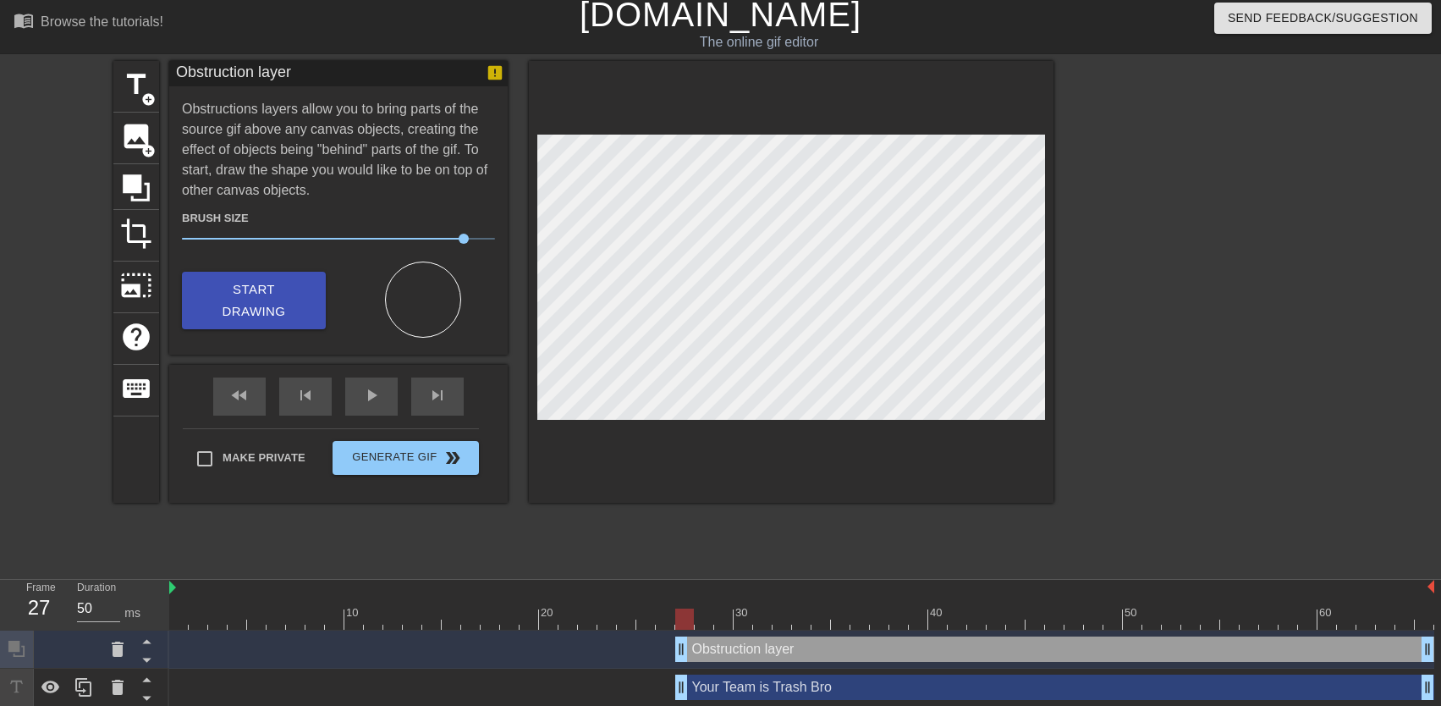
scroll to position [10, 0]
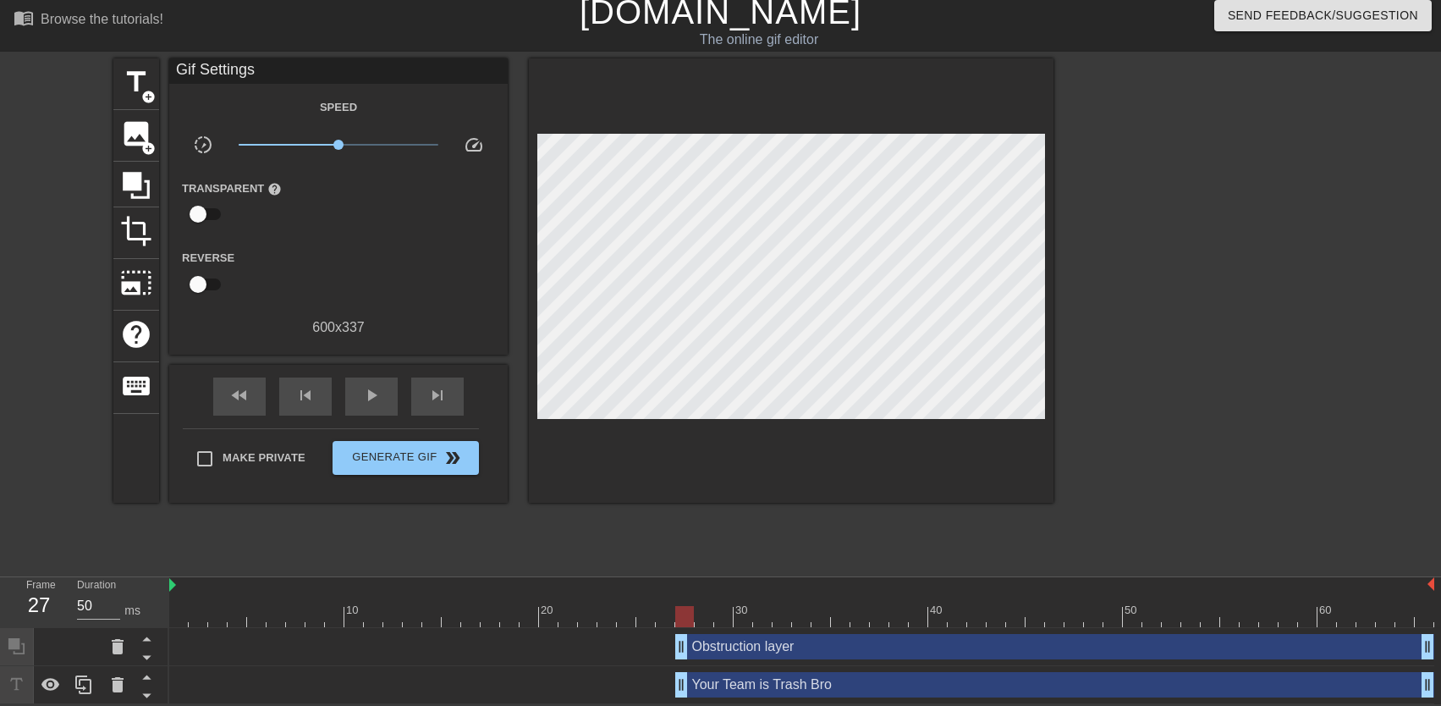
drag, startPoint x: 622, startPoint y: 645, endPoint x: 638, endPoint y: 645, distance: 16.1
click at [628, 667] on div "Obstruction layer drag_handle drag_handle Your Team is Trash Bro drag_handle dr…" at bounding box center [804, 666] width 1271 height 76
click at [640, 639] on div "Obstruction layer drag_handle drag_handle" at bounding box center [801, 646] width 1265 height 25
click at [146, 651] on icon at bounding box center [146, 656] width 21 height 21
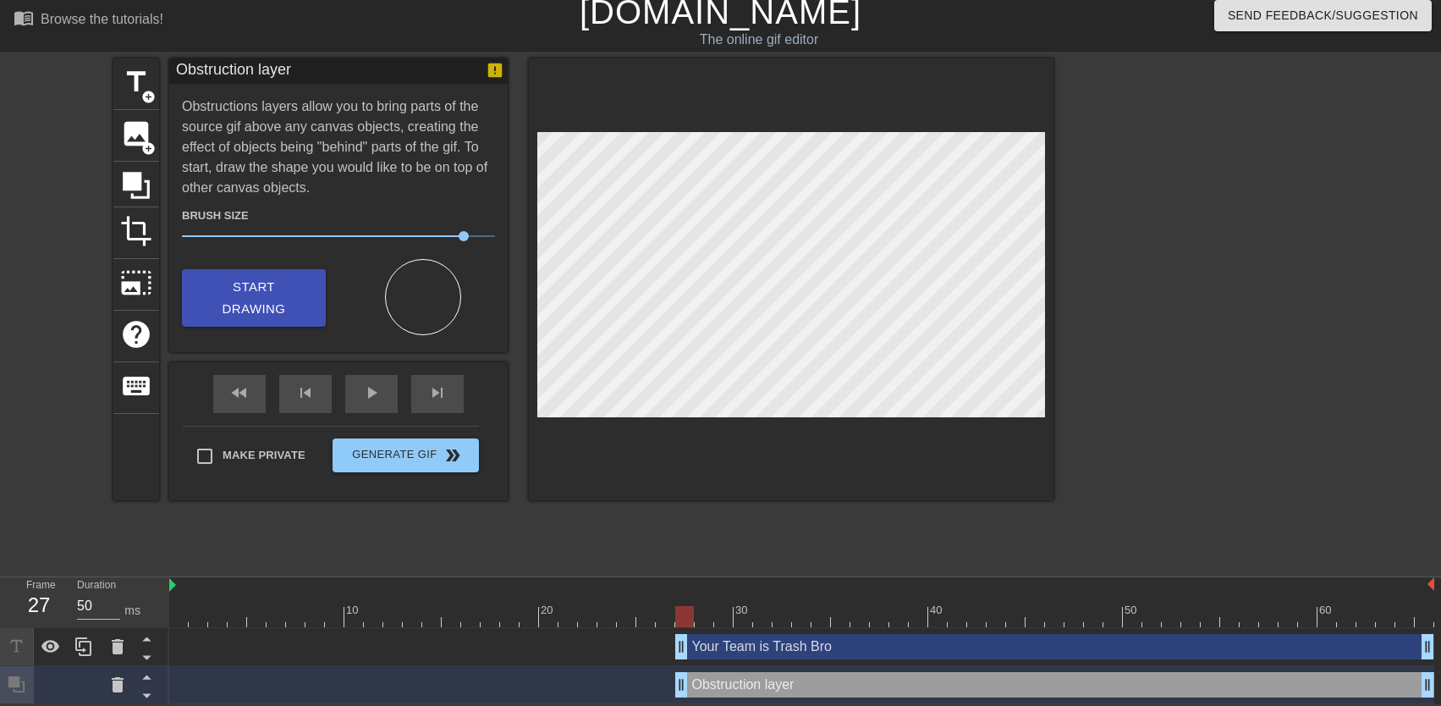
click at [534, 514] on div "title add_circle image add_circle crop photo_size_select_large help keyboard Ob…" at bounding box center [583, 312] width 940 height 508
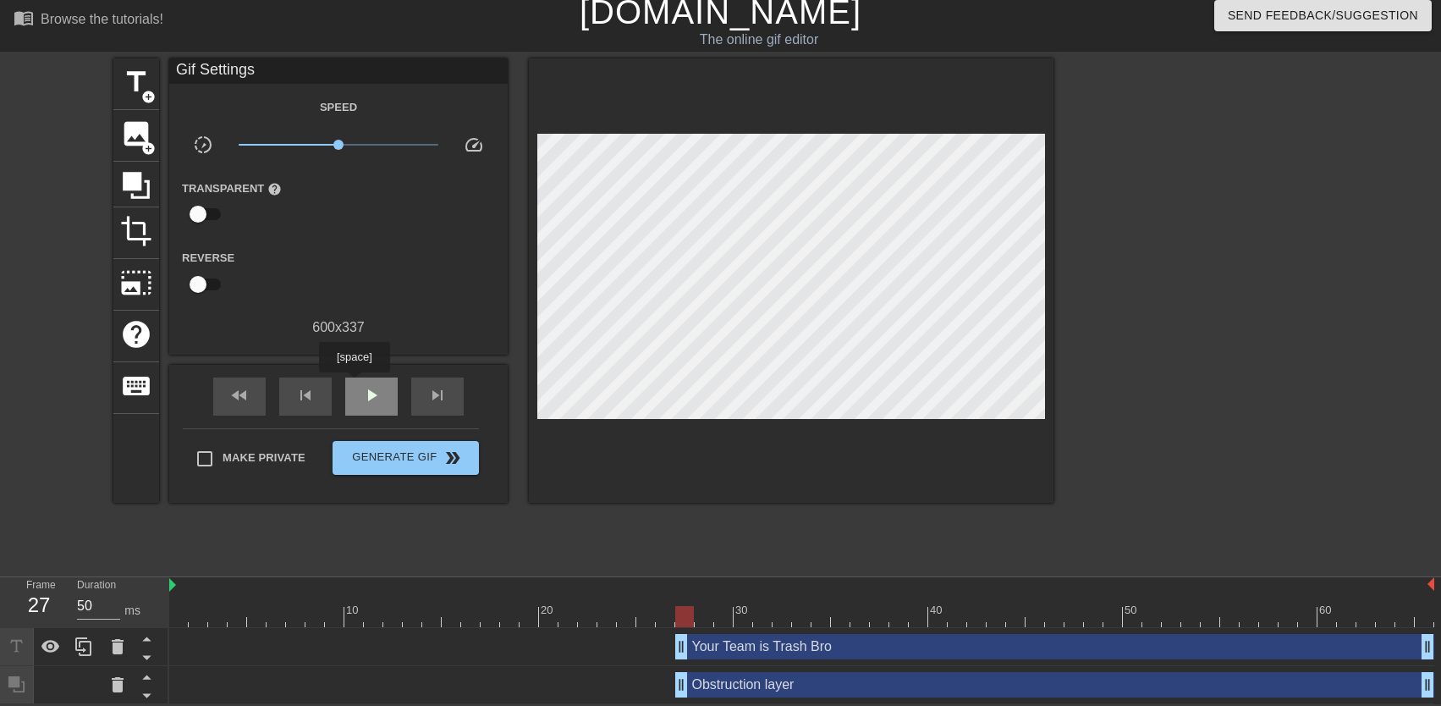
click at [354, 384] on div "play_arrow" at bounding box center [371, 396] width 52 height 38
click at [353, 383] on div "pause" at bounding box center [371, 396] width 52 height 38
click at [149, 668] on icon at bounding box center [146, 676] width 21 height 21
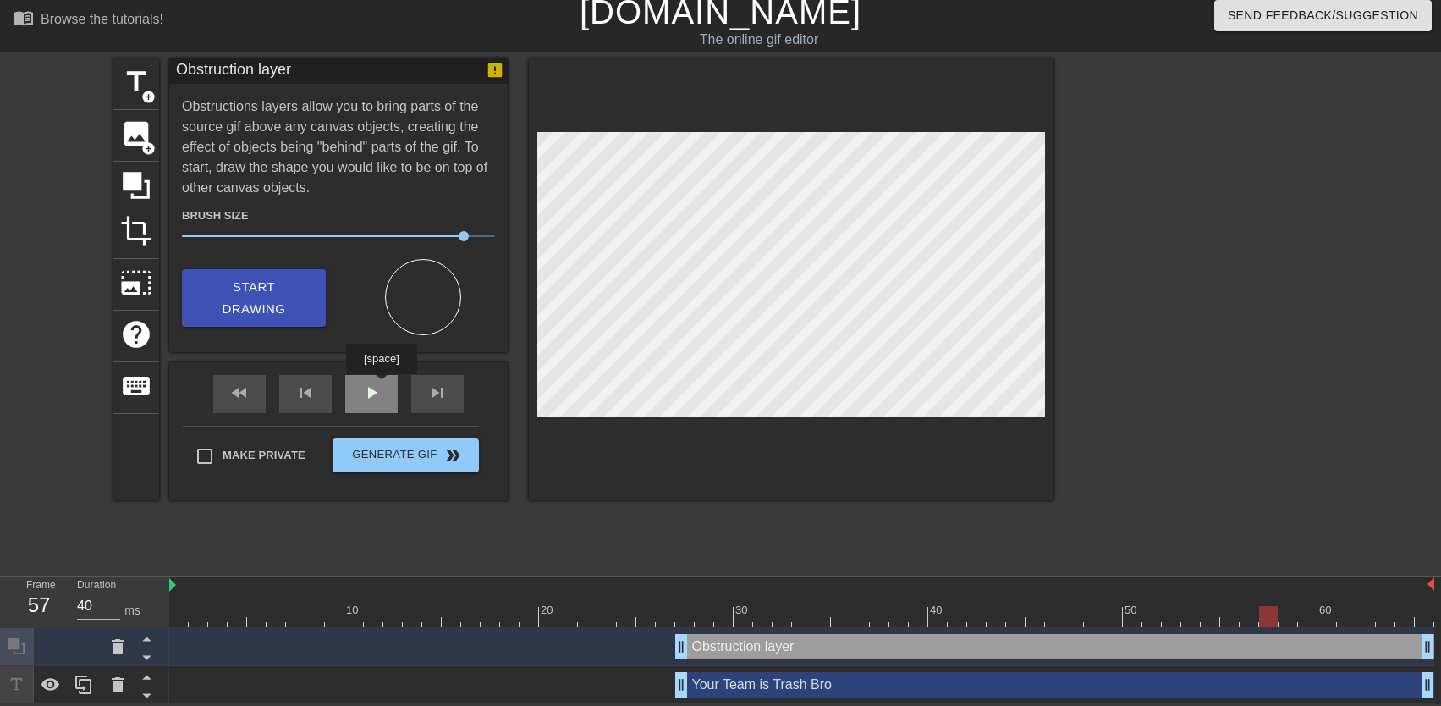
click at [381, 386] on span "play_arrow" at bounding box center [371, 392] width 20 height 20
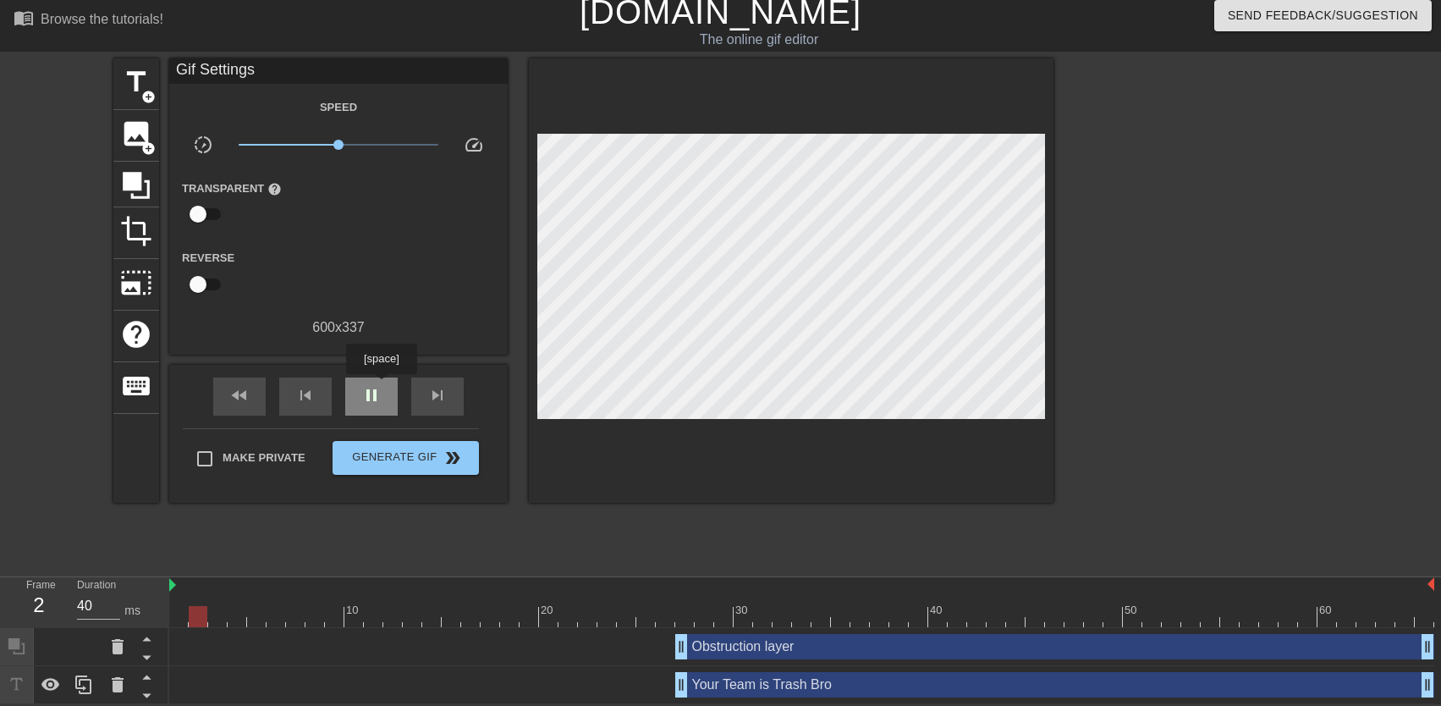
click at [381, 386] on span "pause" at bounding box center [371, 395] width 20 height 20
click at [124, 650] on icon at bounding box center [117, 646] width 20 height 20
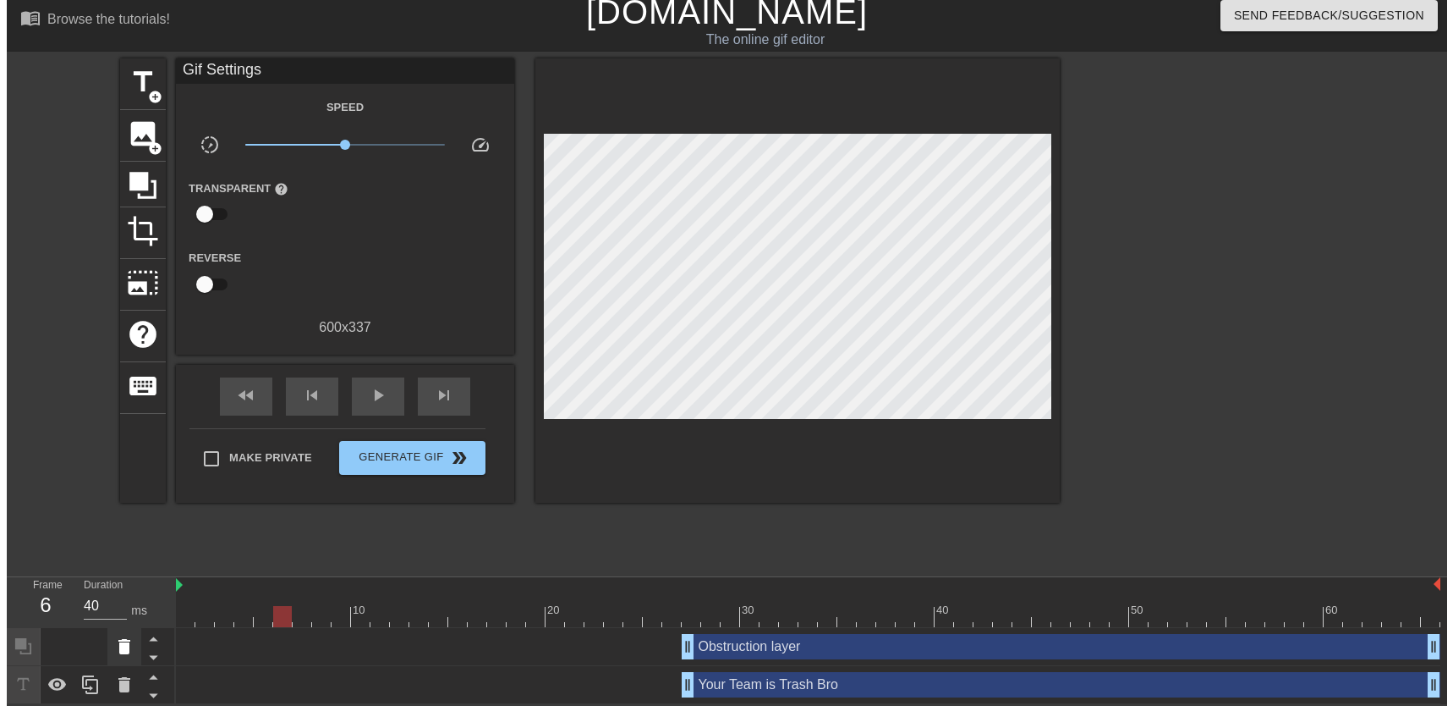
scroll to position [0, 0]
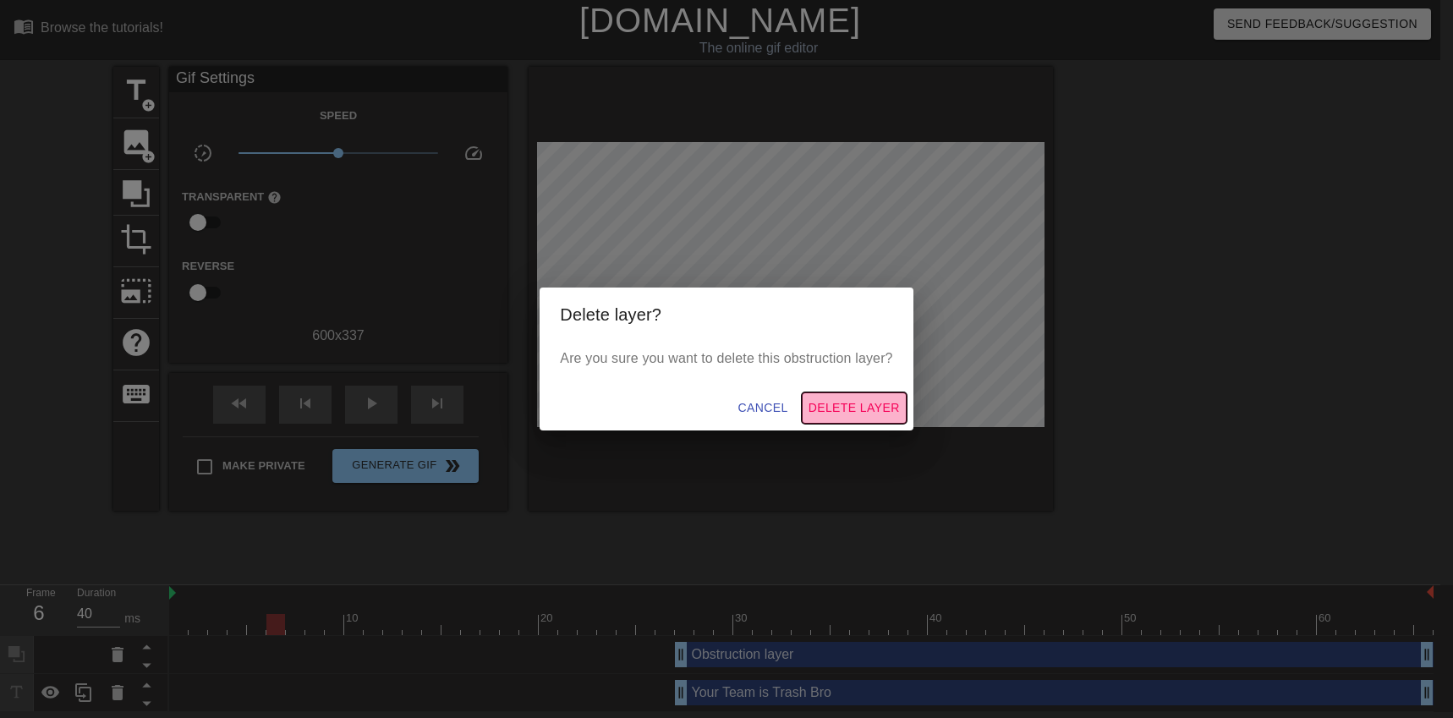
click at [871, 408] on span "Delete Layer" at bounding box center [854, 408] width 91 height 21
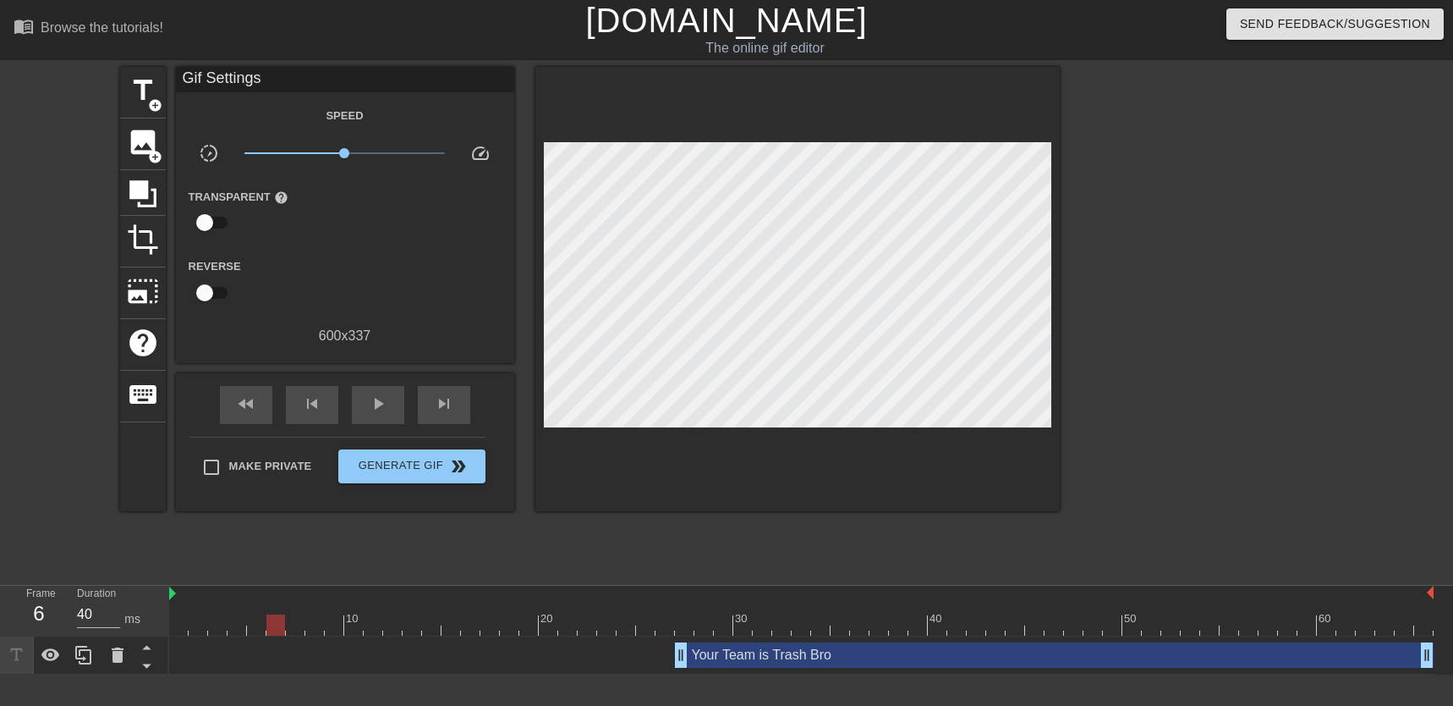
click at [871, 650] on div "Your Team is Trash Bro drag_handle drag_handle" at bounding box center [1054, 654] width 759 height 25
click at [923, 651] on div "Your Team is Trash Bro drag_handle drag_handle" at bounding box center [1054, 654] width 759 height 25
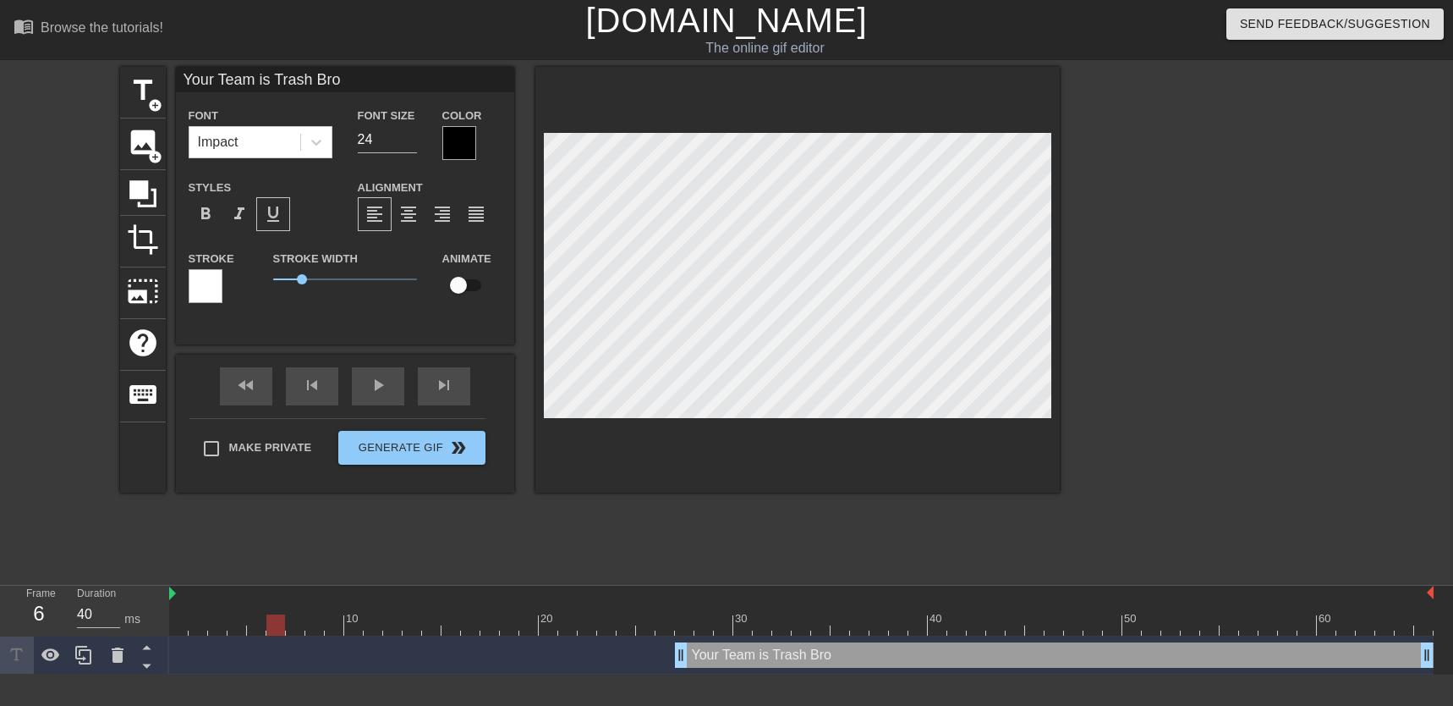
click at [705, 644] on div "Your Team is Trash Bro drag_handle drag_handle" at bounding box center [1054, 654] width 759 height 25
click at [716, 666] on div "Your Team is Trash Bro drag_handle drag_handle" at bounding box center [1054, 654] width 759 height 25
click at [145, 267] on div "photo_size_select_large" at bounding box center [143, 293] width 46 height 52
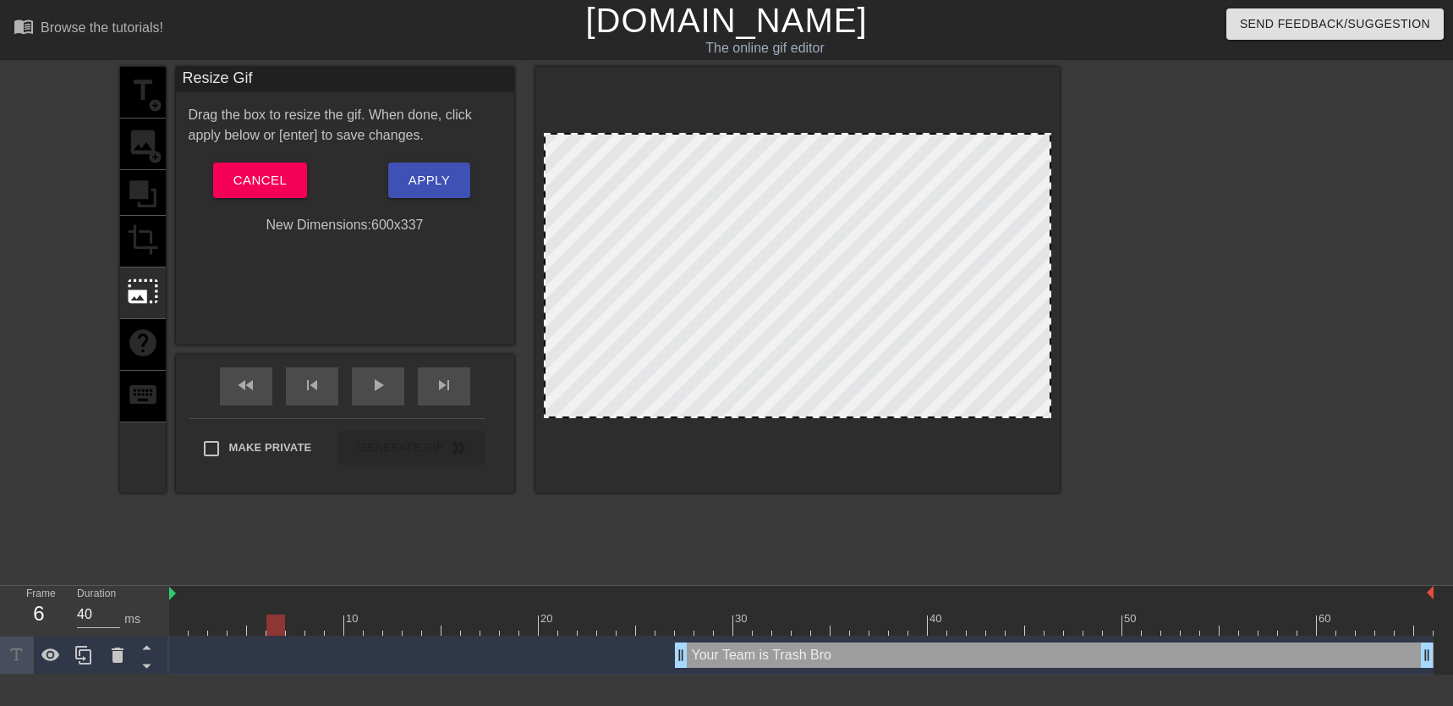
click at [146, 251] on div "title add_circle image add_circle crop photo_size_select_large help keyboard" at bounding box center [143, 280] width 46 height 426
click at [250, 187] on span "Cancel" at bounding box center [259, 180] width 53 height 22
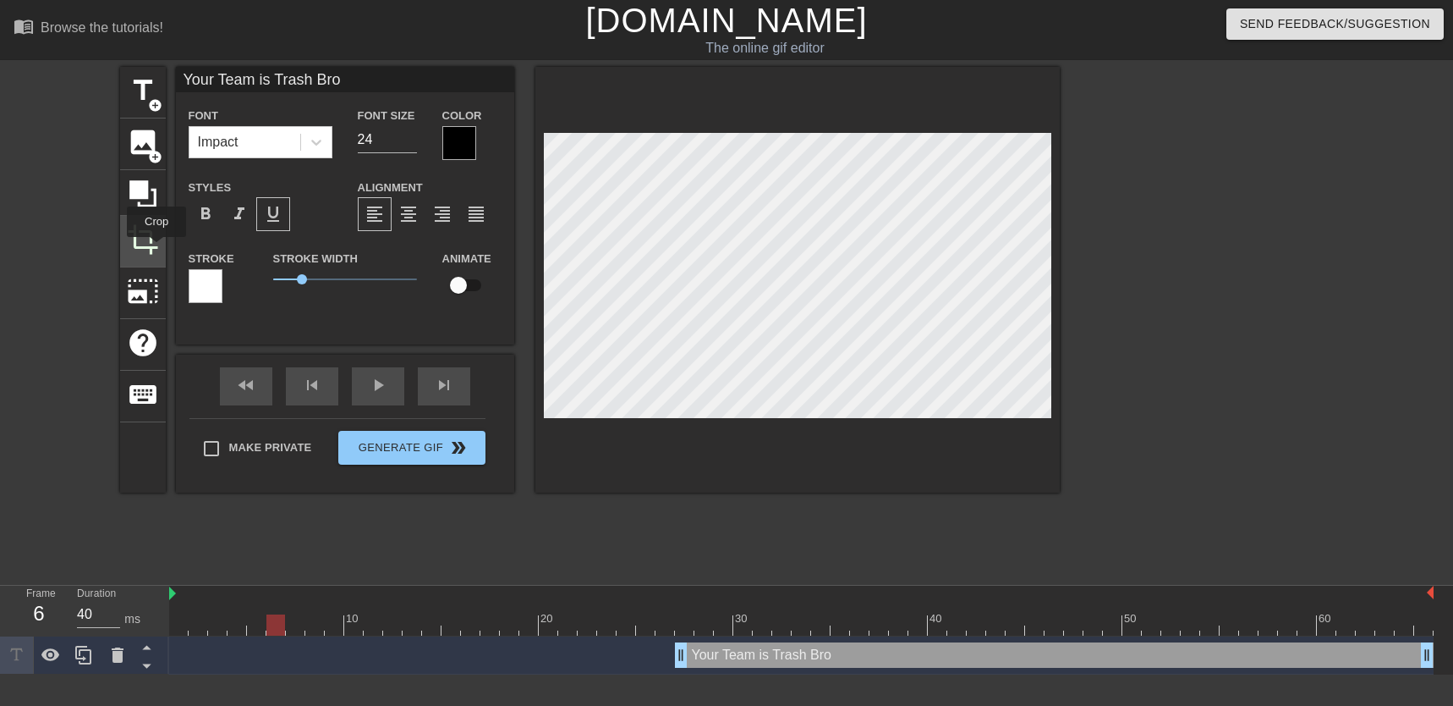
click at [156, 249] on span "crop" at bounding box center [143, 239] width 32 height 32
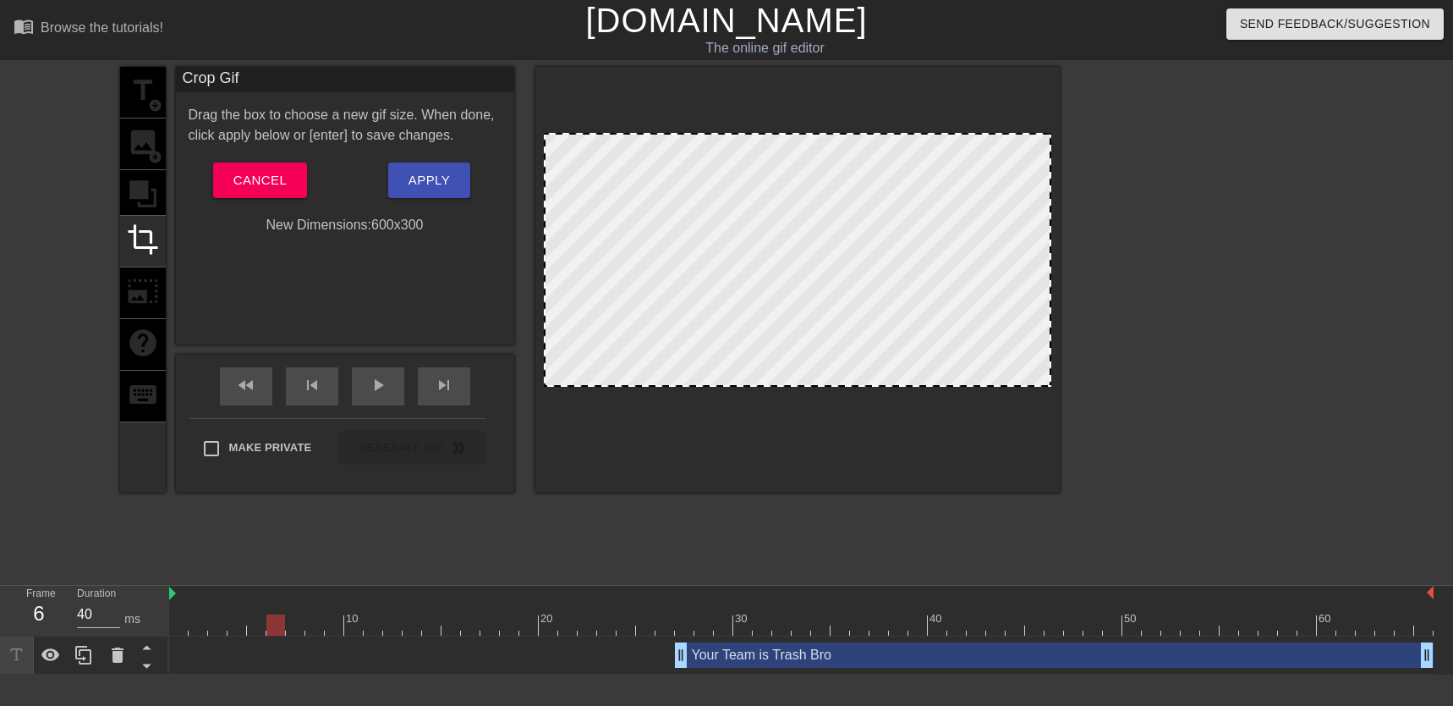
drag, startPoint x: 798, startPoint y: 413, endPoint x: 803, endPoint y: 382, distance: 31.7
click at [781, 469] on div at bounding box center [797, 280] width 524 height 426
click at [434, 174] on span "Apply" at bounding box center [429, 180] width 41 height 22
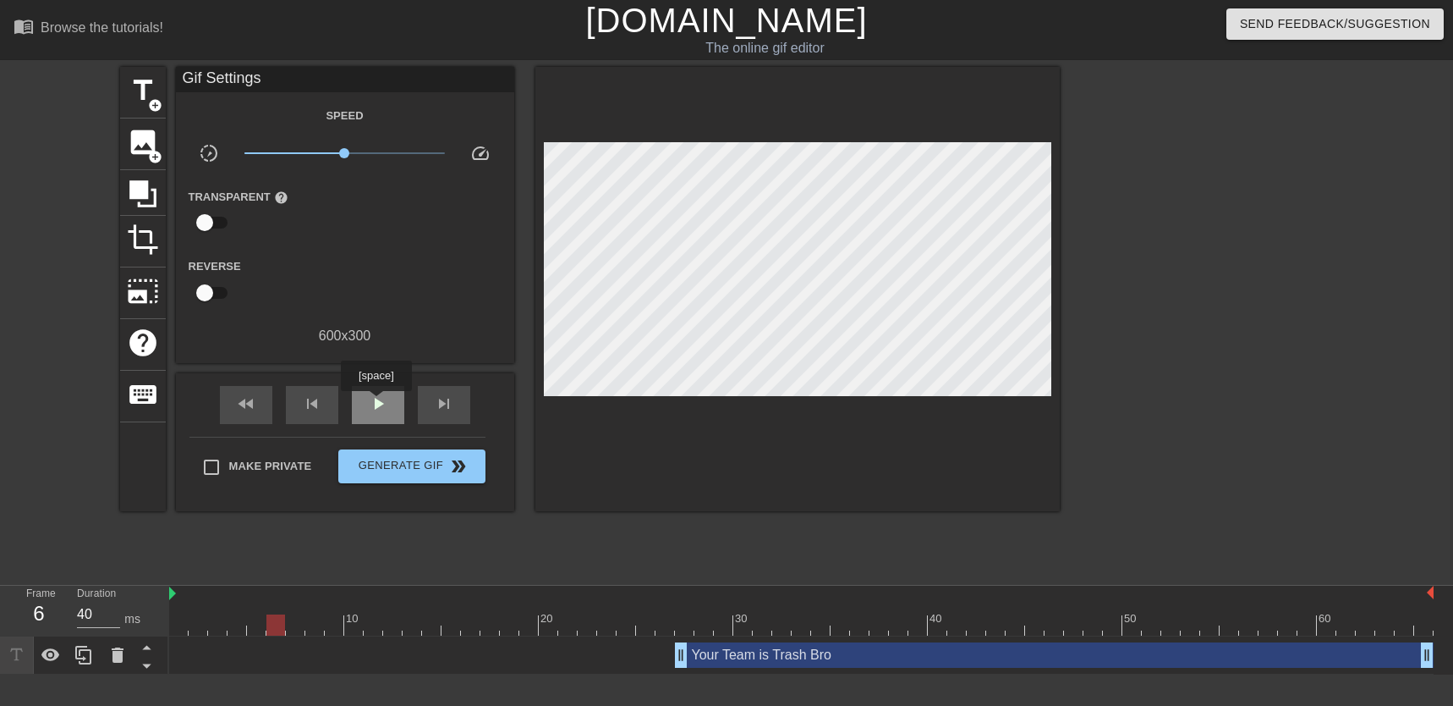
click at [381, 403] on span "play_arrow" at bounding box center [378, 403] width 20 height 20
drag, startPoint x: 679, startPoint y: 657, endPoint x: 574, endPoint y: 653, distance: 105.8
click at [575, 653] on div "Your Team is Trash Bro drag_handle drag_handle" at bounding box center [801, 654] width 1265 height 25
click at [382, 402] on span "pause" at bounding box center [378, 403] width 20 height 20
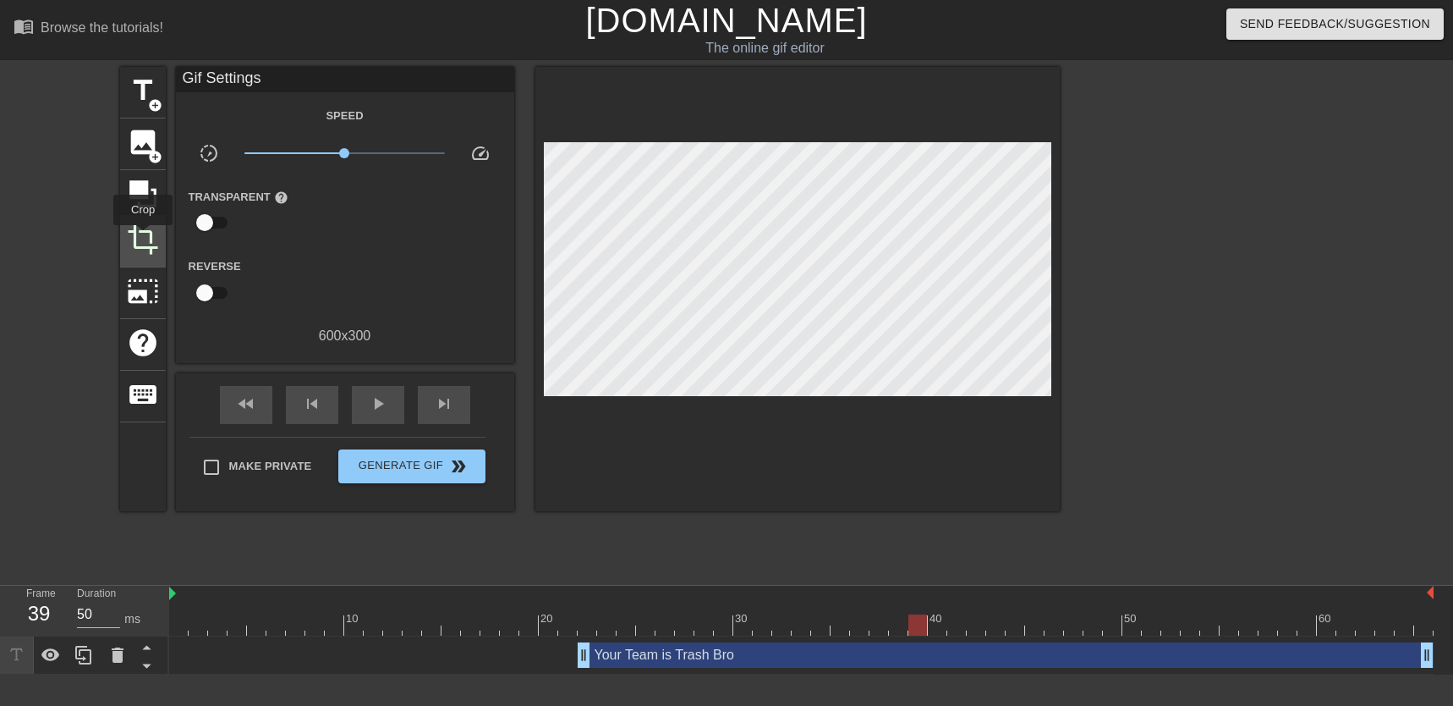
click at [143, 238] on span "crop" at bounding box center [143, 239] width 32 height 32
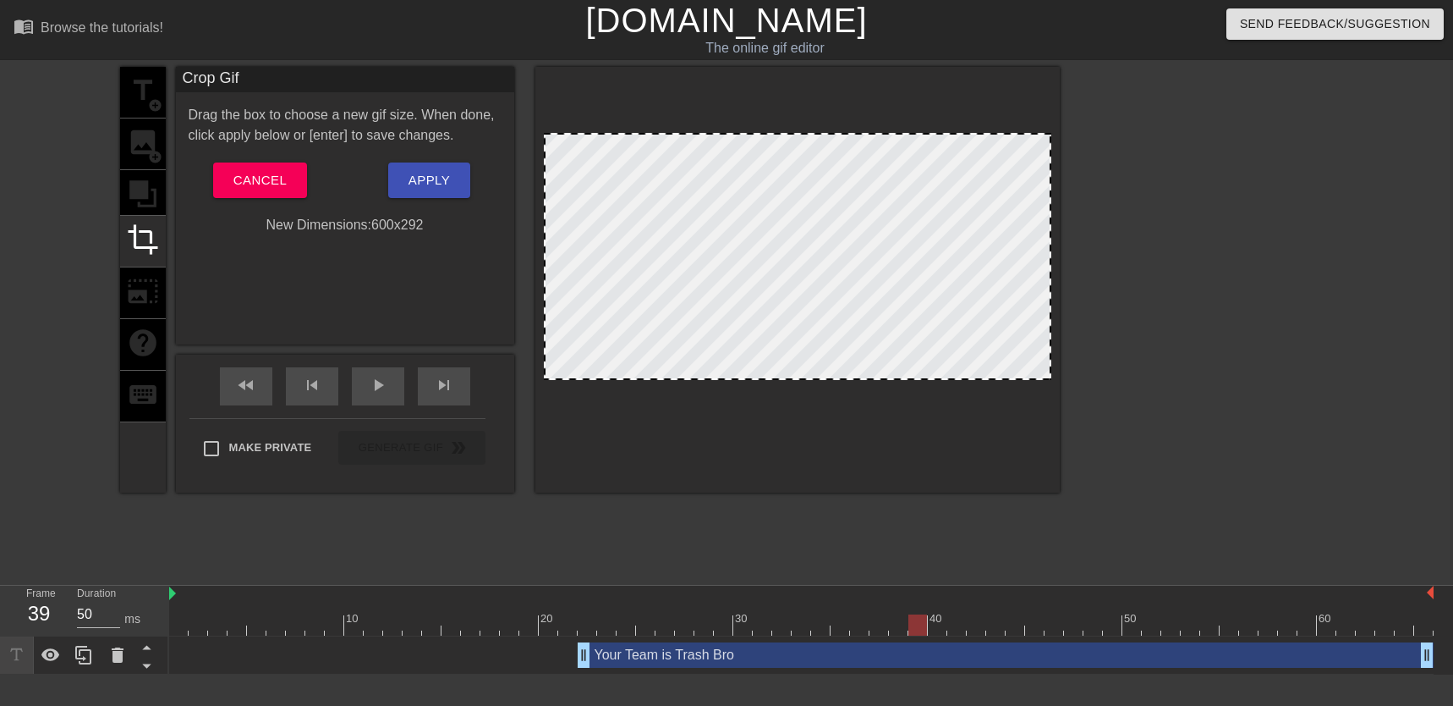
click at [738, 480] on div at bounding box center [797, 280] width 524 height 426
click at [459, 174] on button "Apply" at bounding box center [429, 180] width 82 height 36
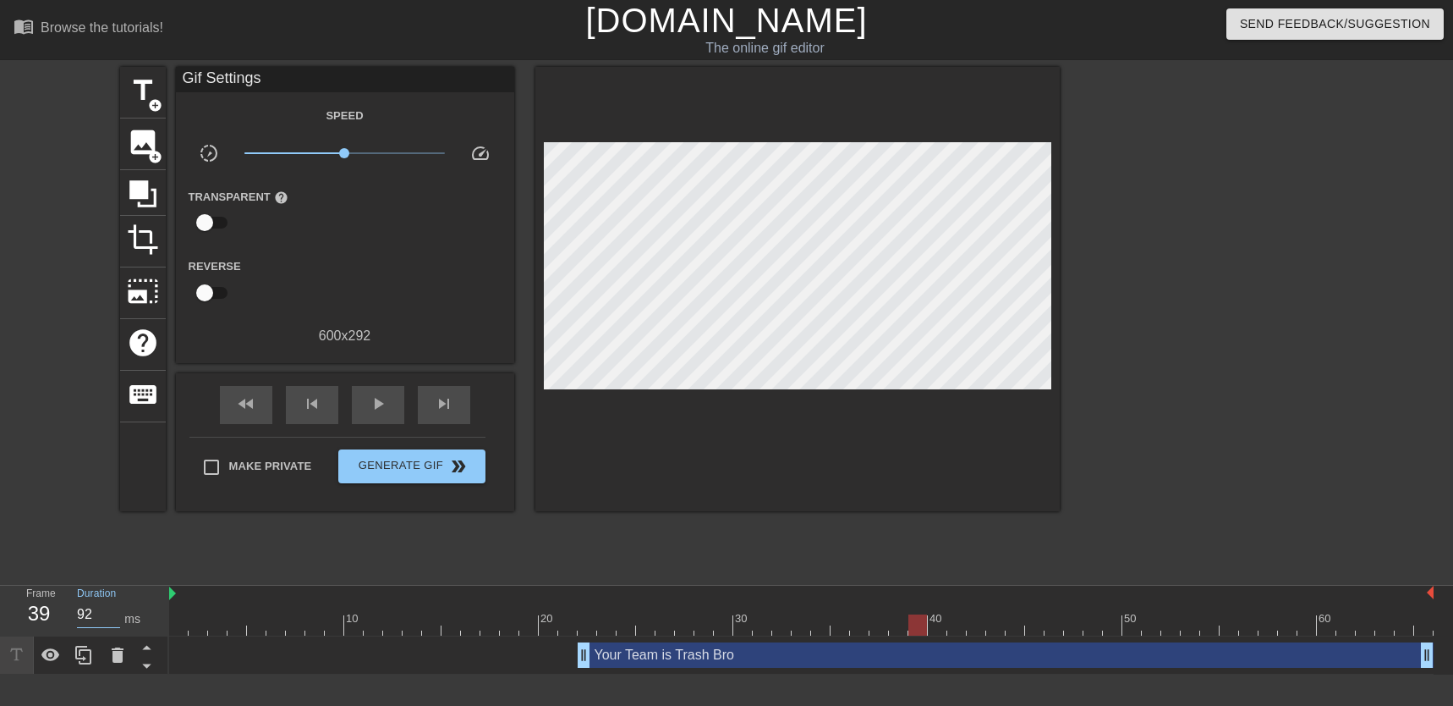
click at [111, 609] on input "92" at bounding box center [98, 614] width 43 height 27
click at [361, 396] on div "play_arrow" at bounding box center [378, 405] width 52 height 38
click at [361, 396] on div "pause" at bounding box center [378, 405] width 52 height 38
click at [31, 614] on div "5" at bounding box center [38, 613] width 25 height 30
click at [35, 609] on div "5" at bounding box center [38, 613] width 25 height 30
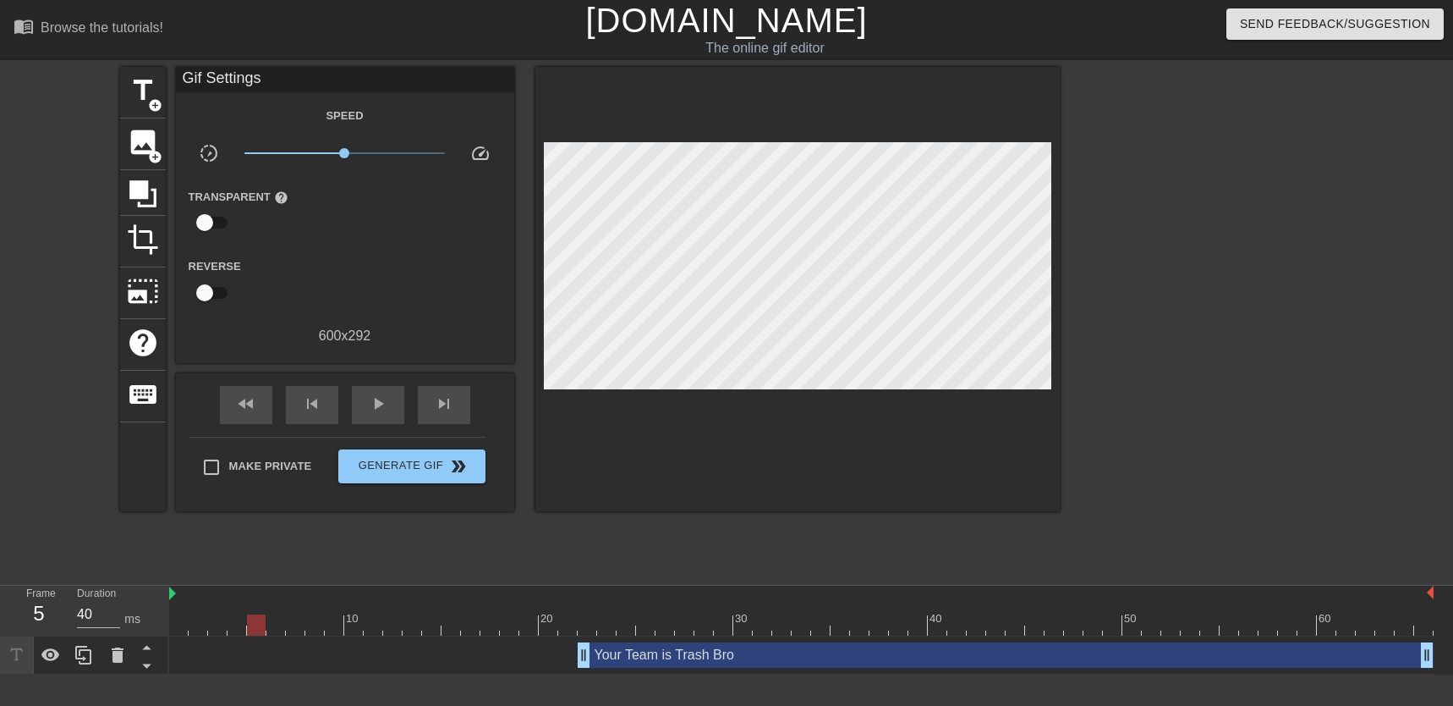
click at [46, 594] on div "Frame 5" at bounding box center [39, 609] width 51 height 49
click at [86, 615] on input "40" at bounding box center [98, 614] width 43 height 27
click at [125, 619] on div "ms" at bounding box center [132, 619] width 16 height 18
click at [371, 409] on span "play_arrow" at bounding box center [378, 403] width 20 height 20
click at [371, 409] on span "pause" at bounding box center [378, 403] width 20 height 20
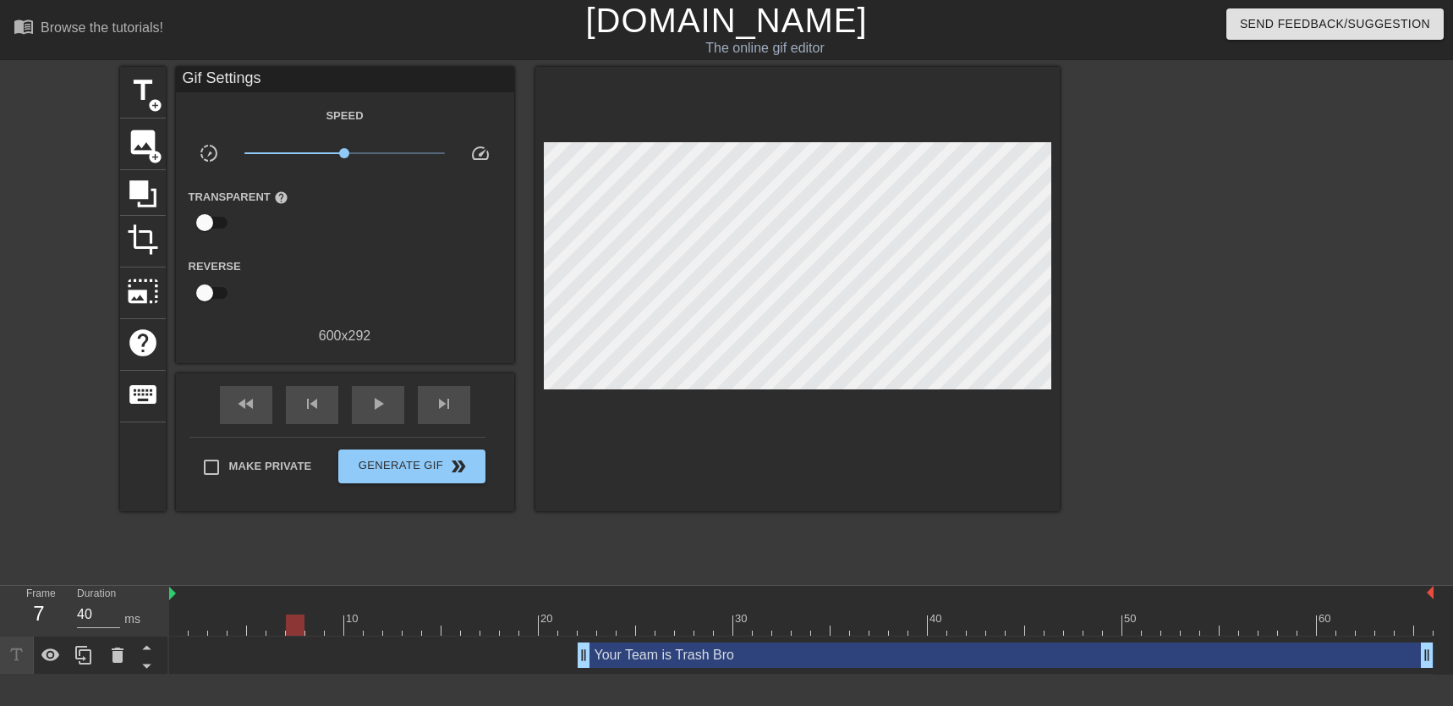
click at [321, 623] on div at bounding box center [801, 624] width 1265 height 21
click at [380, 625] on div at bounding box center [801, 624] width 1265 height 21
drag, startPoint x: 250, startPoint y: 624, endPoint x: 102, endPoint y: 628, distance: 148.1
click at [102, 628] on div "Frame 1 Duration 40 ms 10 20 30 40 50 60 Your Team is Trash Bro drag_handle dra…" at bounding box center [726, 629] width 1453 height 89
click at [106, 586] on div "Duration 40 ms" at bounding box center [115, 609] width 76 height 49
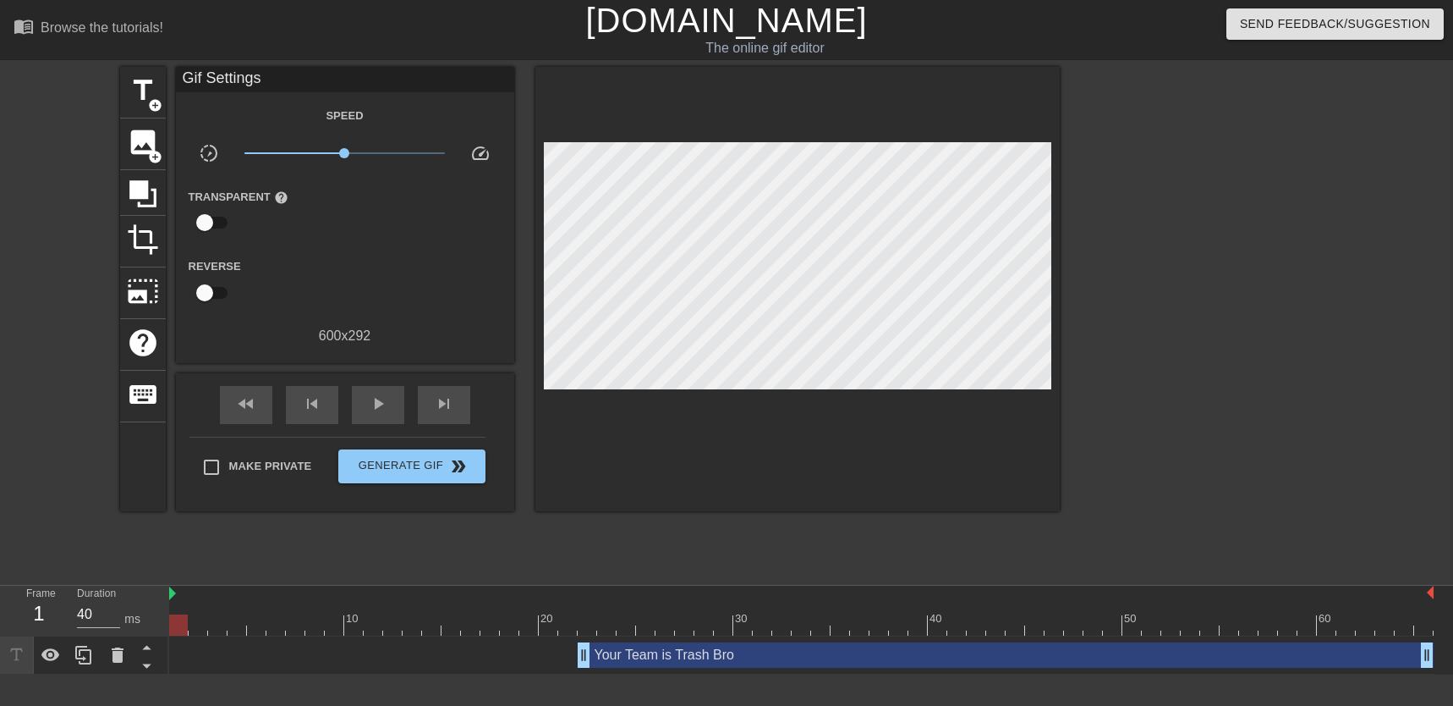
click at [28, 611] on div "1" at bounding box center [38, 613] width 25 height 30
click at [29, 611] on div "1" at bounding box center [38, 613] width 25 height 30
click at [36, 609] on div "1" at bounding box center [38, 613] width 25 height 30
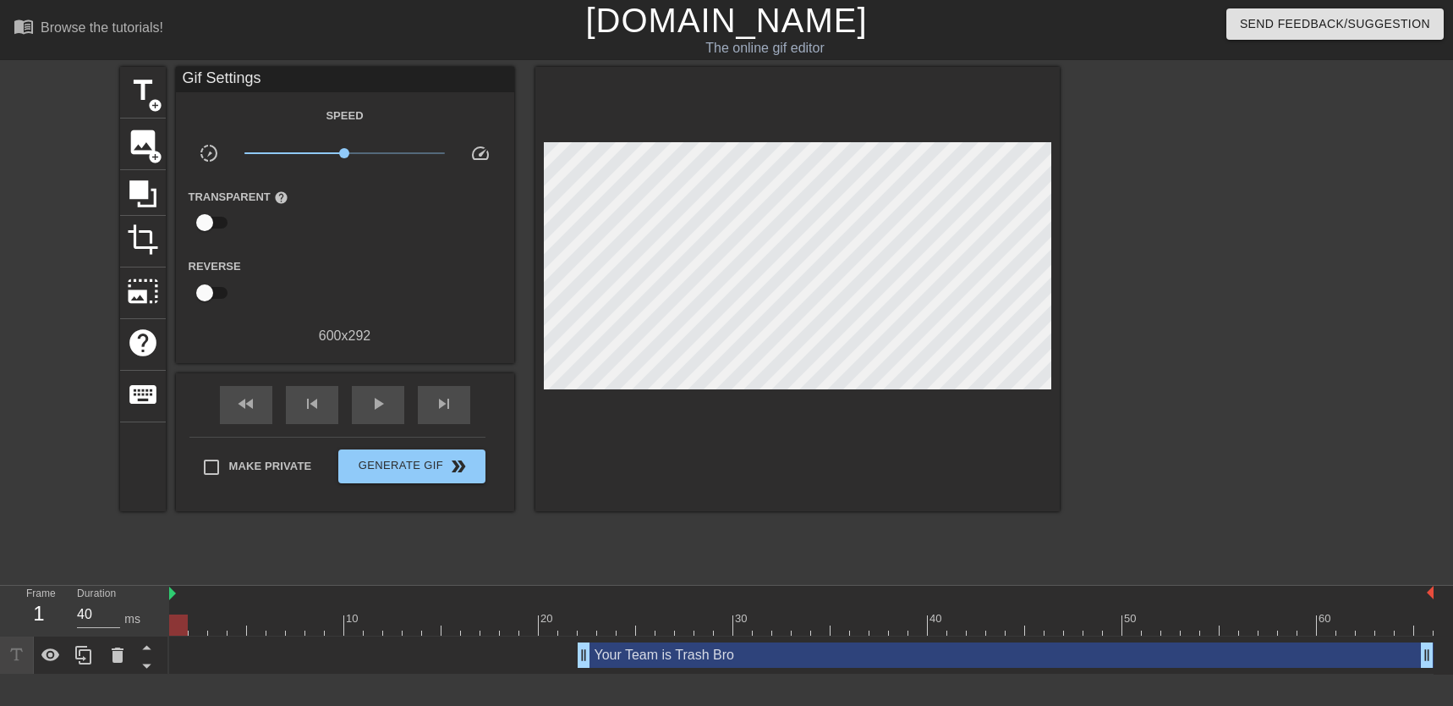
drag, startPoint x: 178, startPoint y: 593, endPoint x: 119, endPoint y: 596, distance: 58.5
click at [119, 596] on div "Frame 1 Duration 40 ms 10 20 30 40 50 60 Your Team is Trash Bro drag_handle dra…" at bounding box center [726, 629] width 1453 height 89
click at [104, 618] on input "40" at bounding box center [98, 614] width 43 height 27
click at [140, 619] on div "ms" at bounding box center [132, 619] width 16 height 18
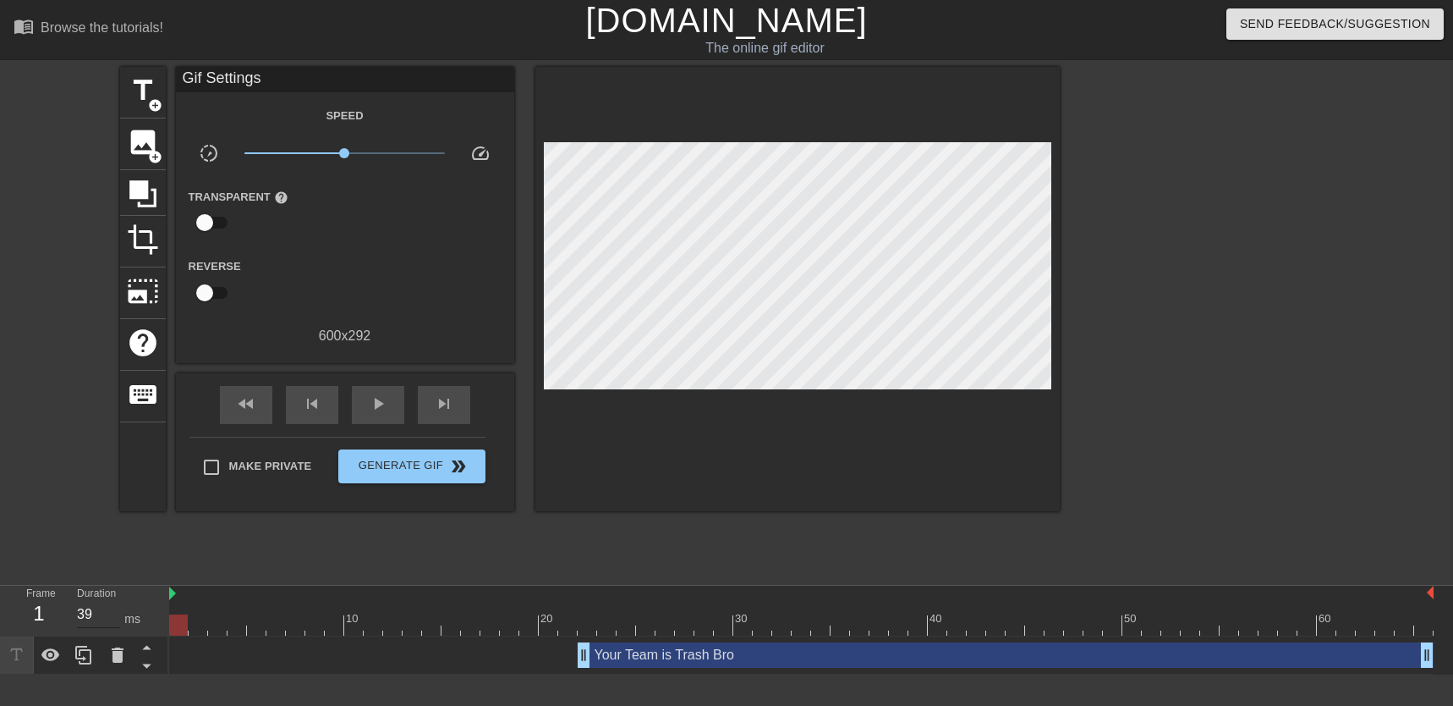
click at [108, 619] on input "39" at bounding box center [98, 614] width 43 height 27
click at [99, 612] on input "39" at bounding box center [98, 614] width 43 height 27
click at [112, 612] on input "44" at bounding box center [98, 614] width 43 height 27
click at [112, 612] on input "63" at bounding box center [98, 614] width 43 height 27
click at [115, 619] on input "62" at bounding box center [98, 614] width 43 height 27
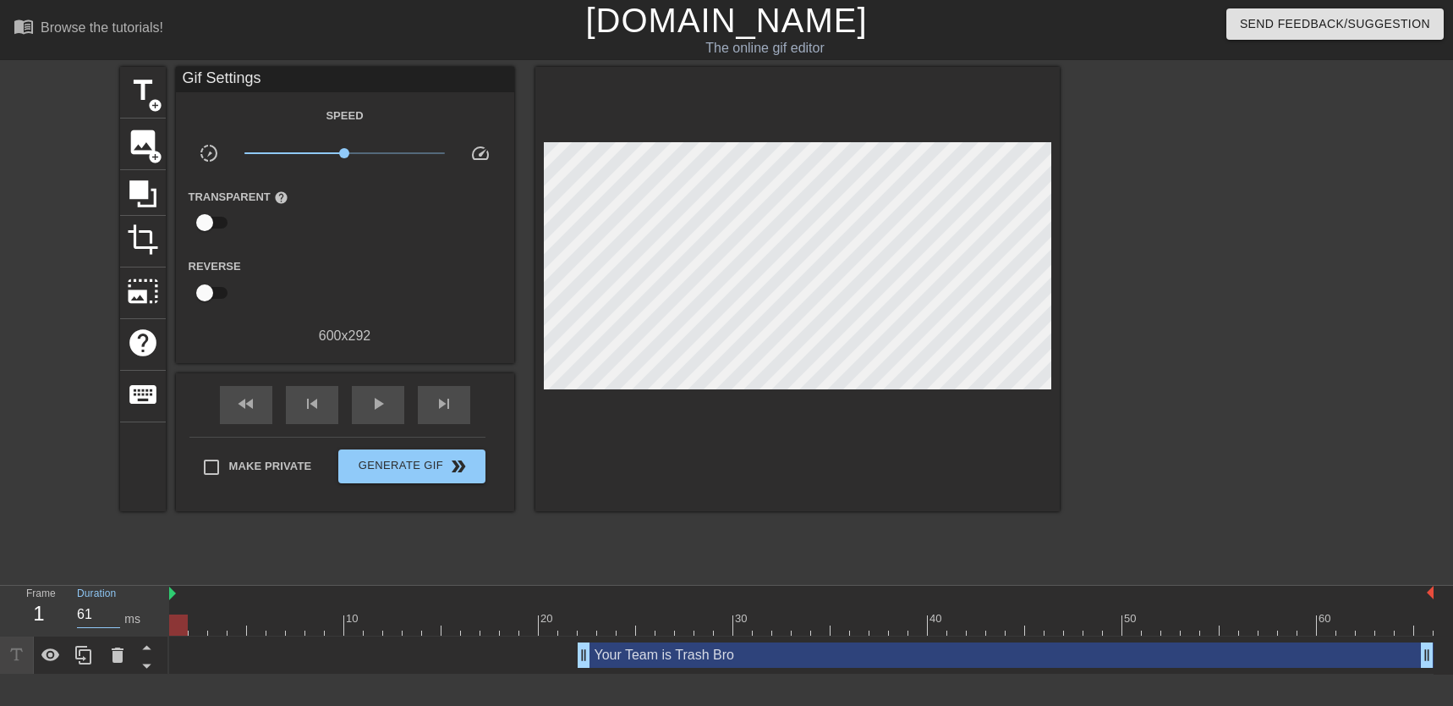
click at [115, 619] on input "61" at bounding box center [98, 614] width 43 height 27
click at [115, 619] on input "60" at bounding box center [98, 614] width 43 height 27
click at [433, 415] on div "skip_next" at bounding box center [444, 405] width 52 height 38
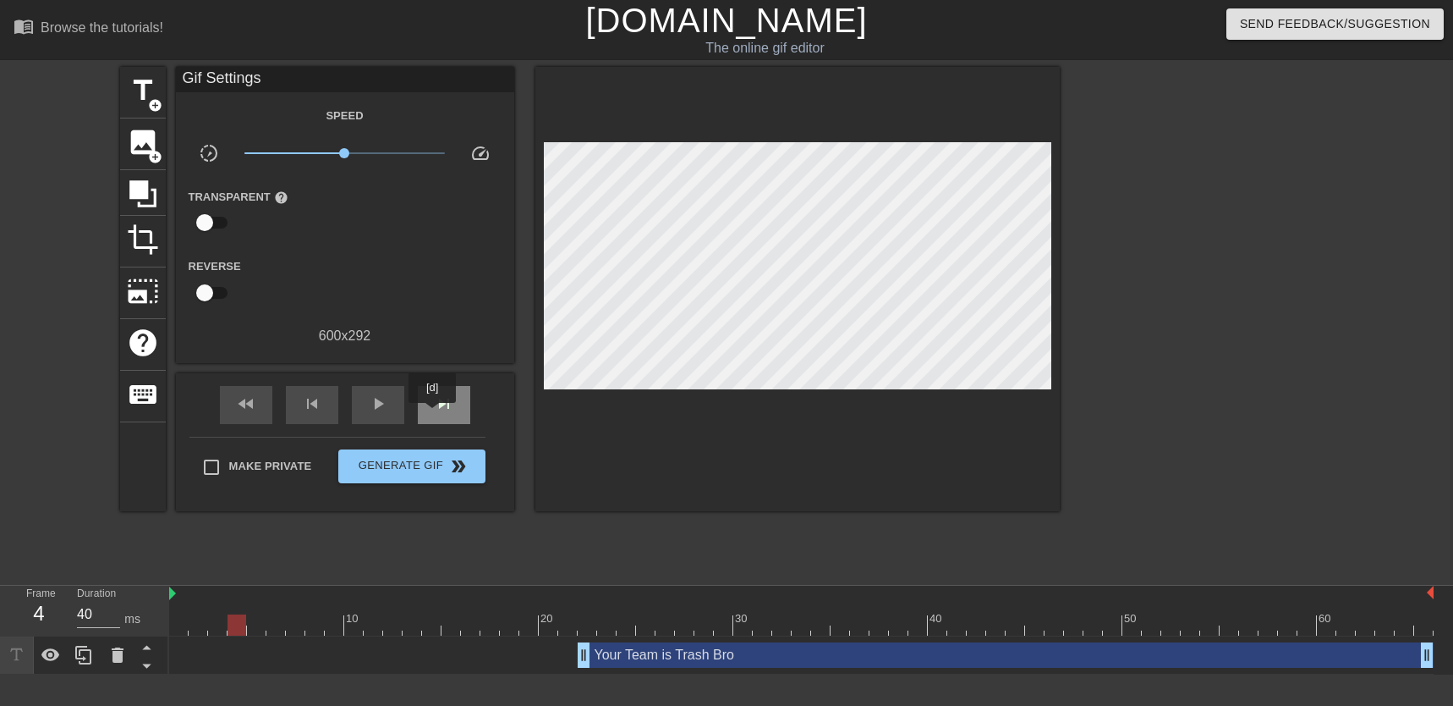
click at [433, 415] on div "skip_next" at bounding box center [444, 405] width 52 height 38
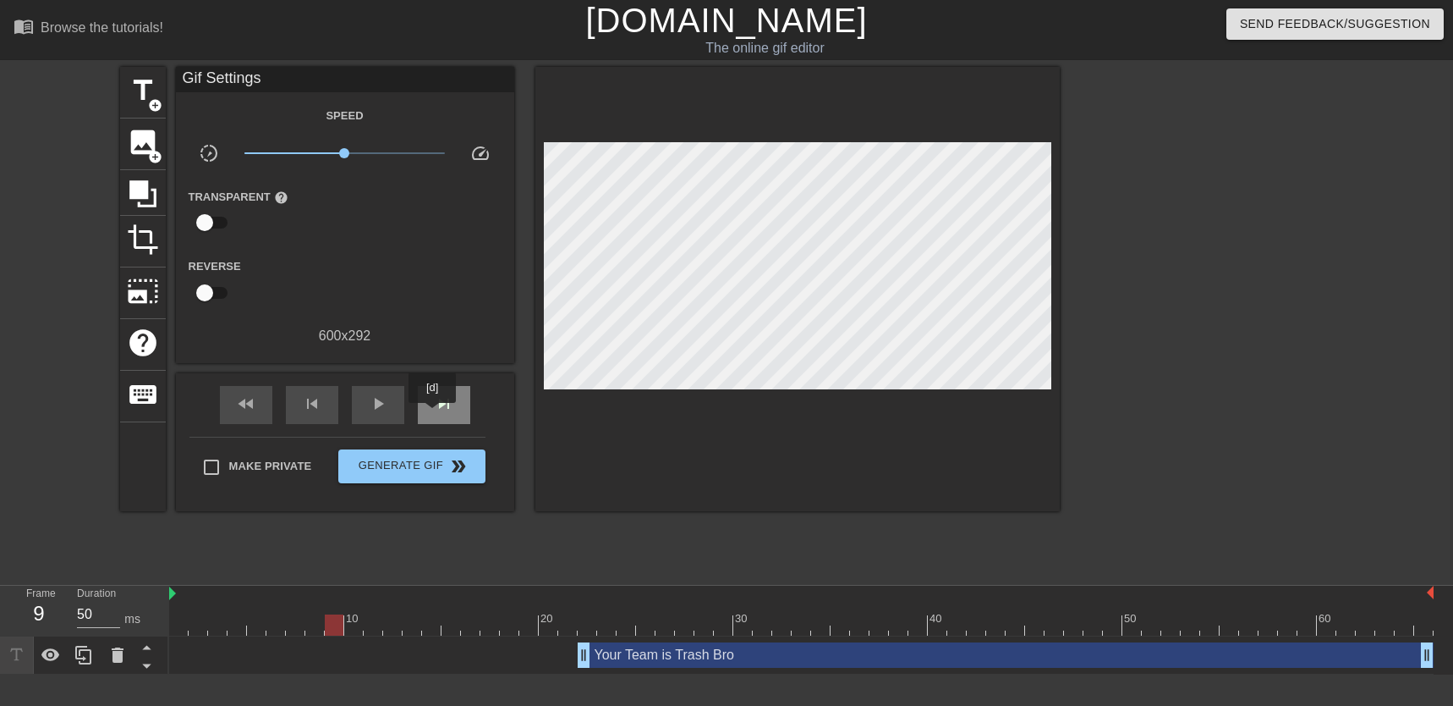
click at [433, 415] on div "skip_next" at bounding box center [444, 405] width 52 height 38
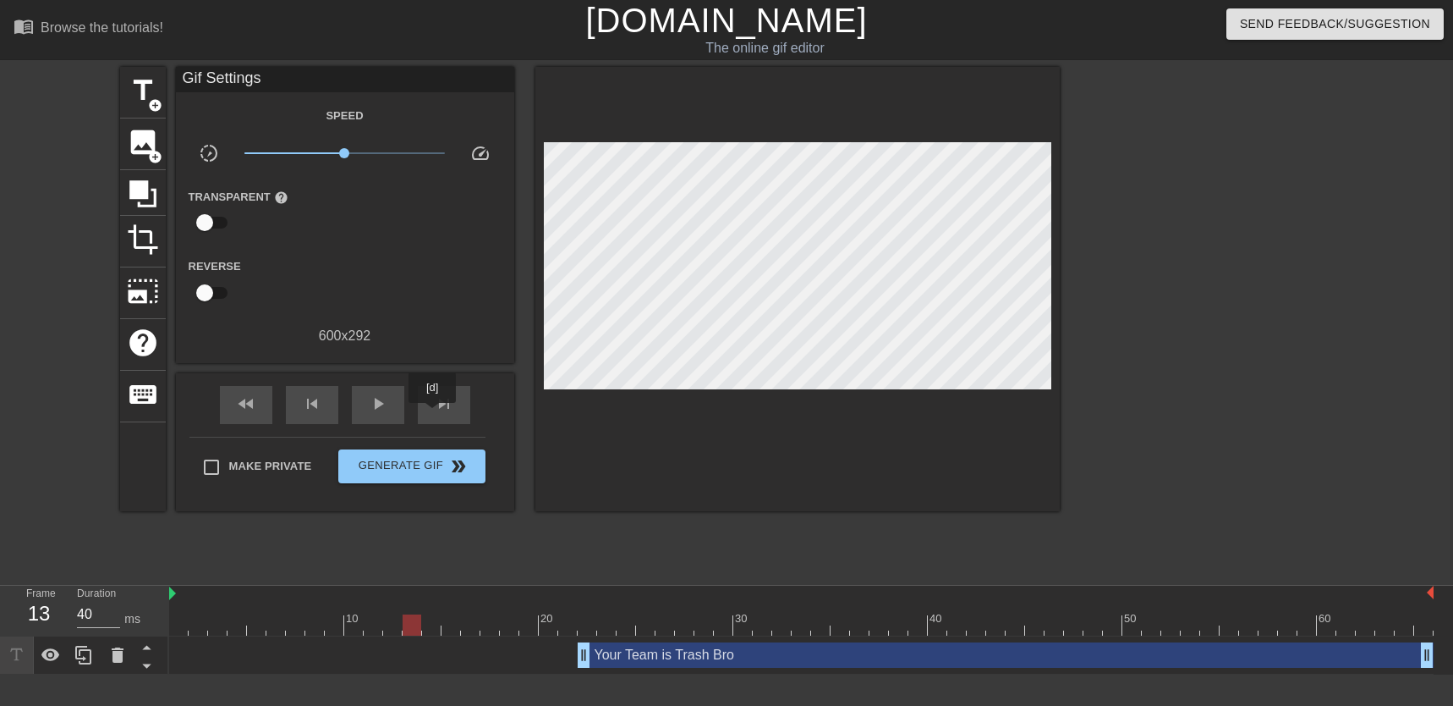
drag, startPoint x: 433, startPoint y: 415, endPoint x: 409, endPoint y: 415, distance: 23.7
click at [414, 415] on div "fast_rewind skip_previous play_arrow skip_next" at bounding box center [345, 404] width 276 height 63
click at [336, 421] on div "skip_previous" at bounding box center [312, 405] width 52 height 38
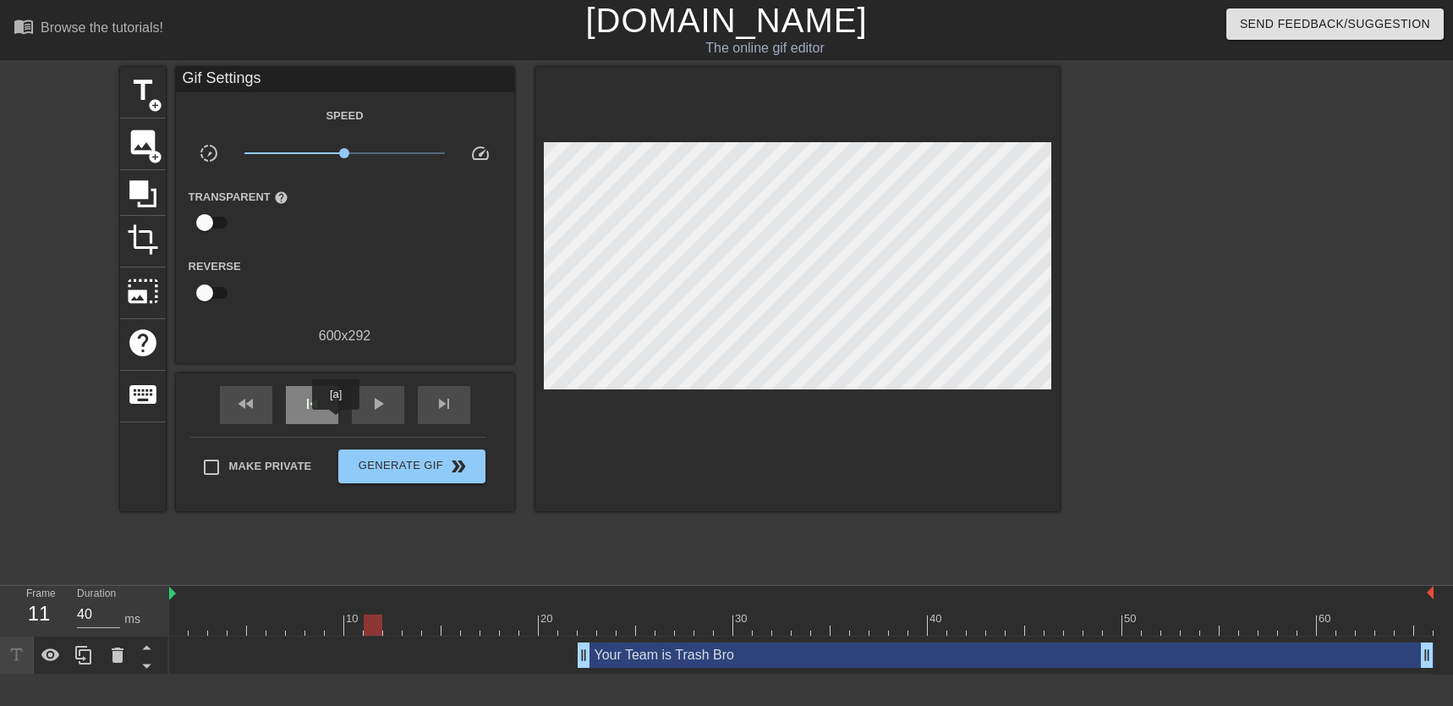
click at [336, 421] on div "skip_previous" at bounding box center [312, 405] width 52 height 38
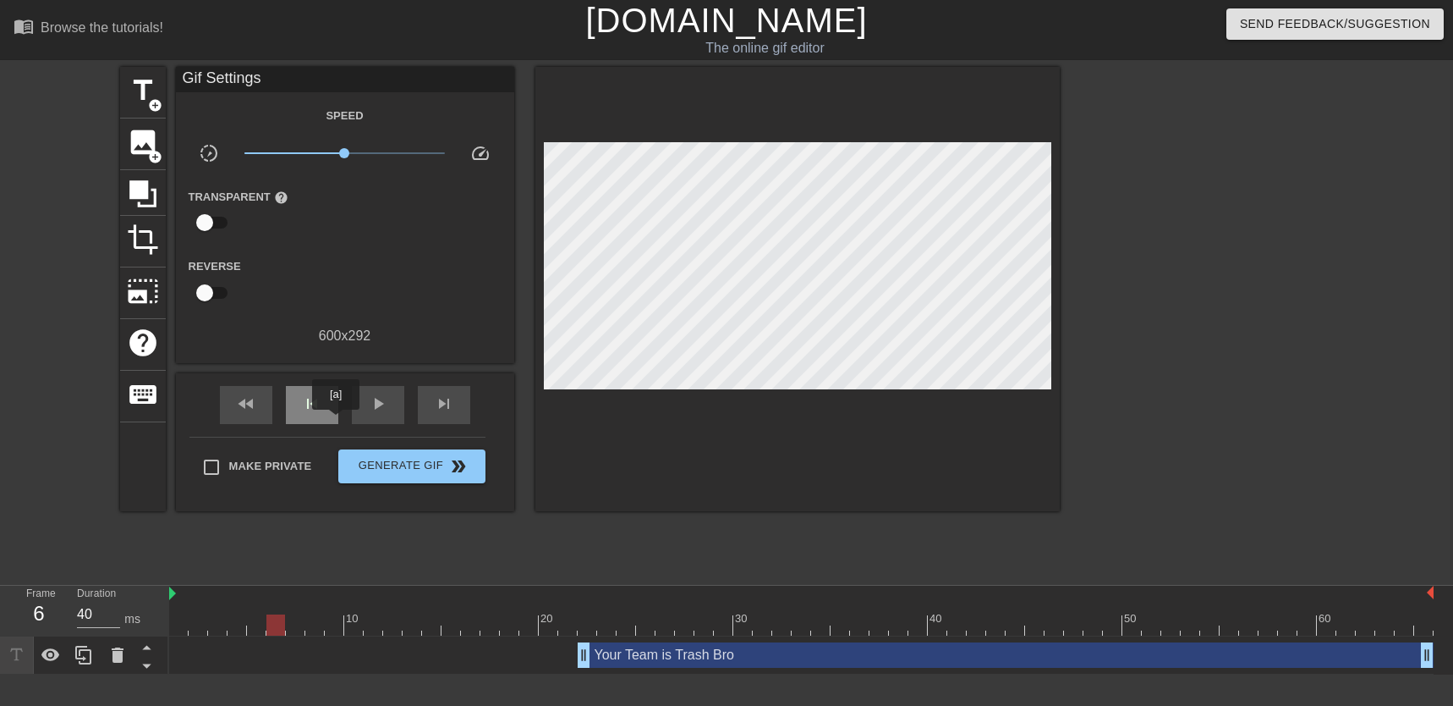
click at [336, 420] on div "skip_previous" at bounding box center [312, 405] width 52 height 38
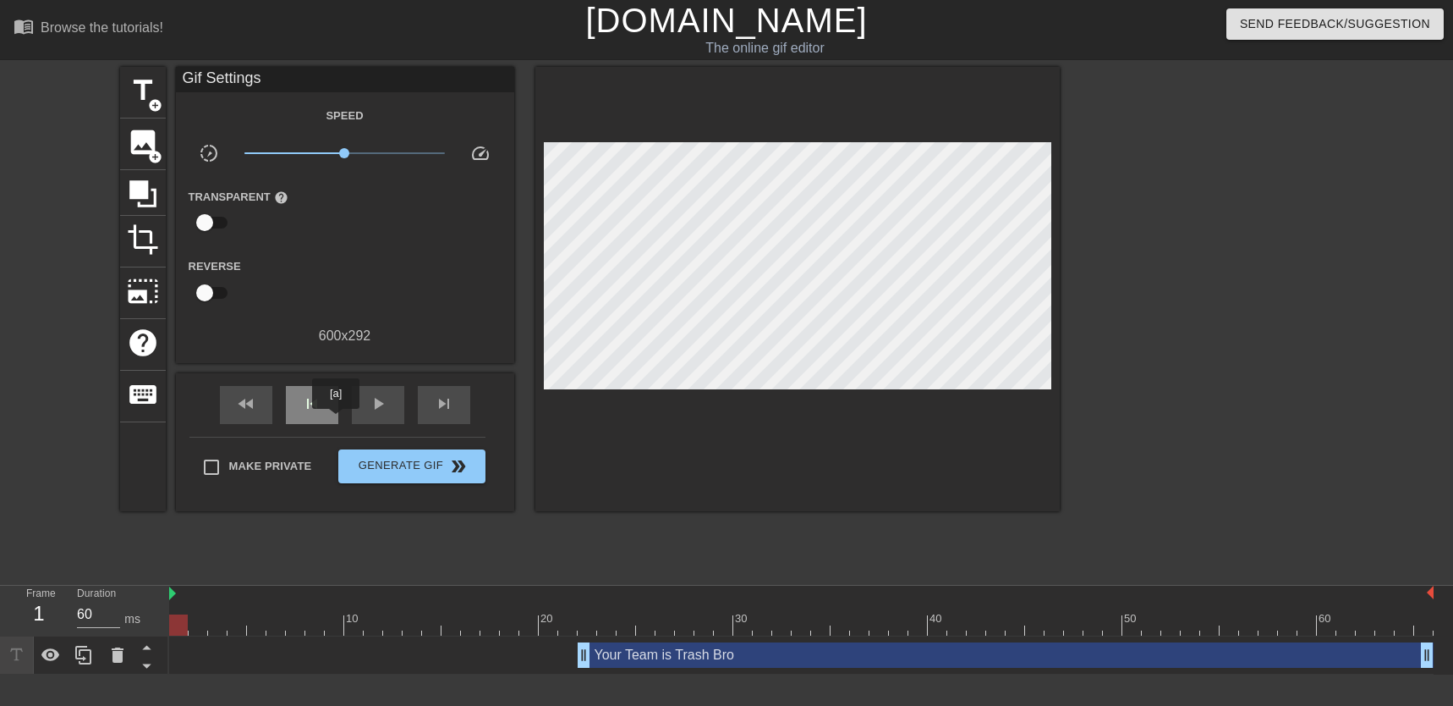
click at [336, 420] on div "skip_previous" at bounding box center [312, 405] width 52 height 38
click at [336, 421] on div "skip_previous" at bounding box center [312, 405] width 52 height 38
click at [336, 420] on div "skip_previous" at bounding box center [312, 405] width 52 height 38
click at [336, 421] on div "skip_previous" at bounding box center [312, 405] width 52 height 38
click at [155, 390] on span "keyboard" at bounding box center [143, 394] width 32 height 32
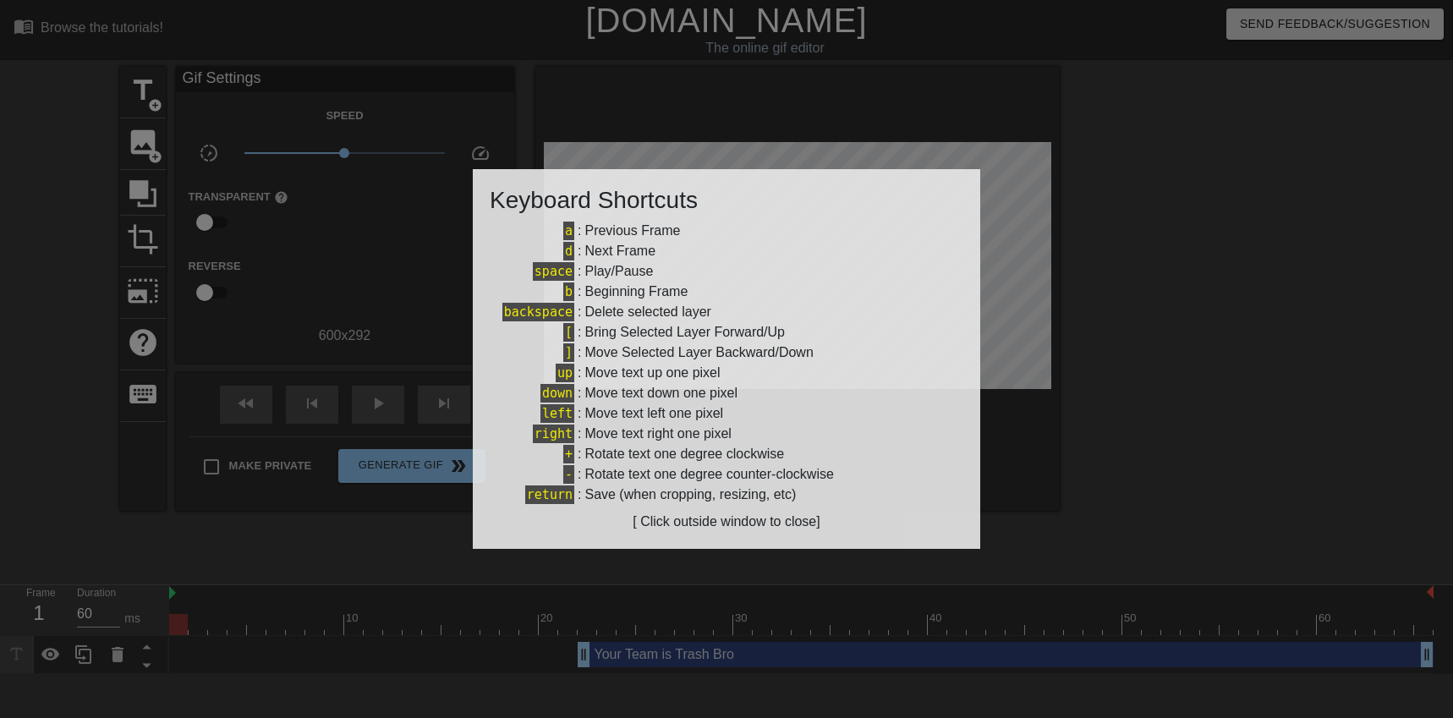
click at [1209, 317] on div at bounding box center [726, 359] width 1453 height 718
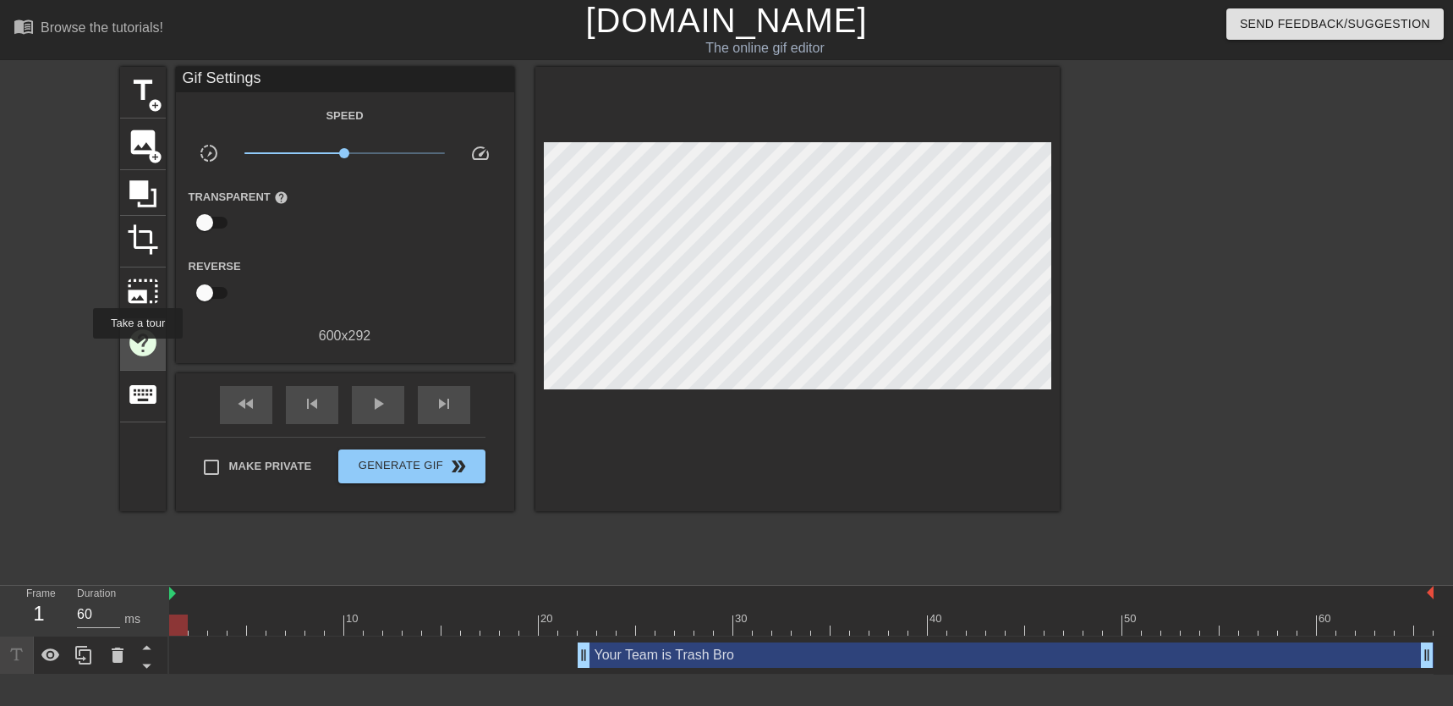
click at [137, 350] on span "help" at bounding box center [143, 343] width 32 height 32
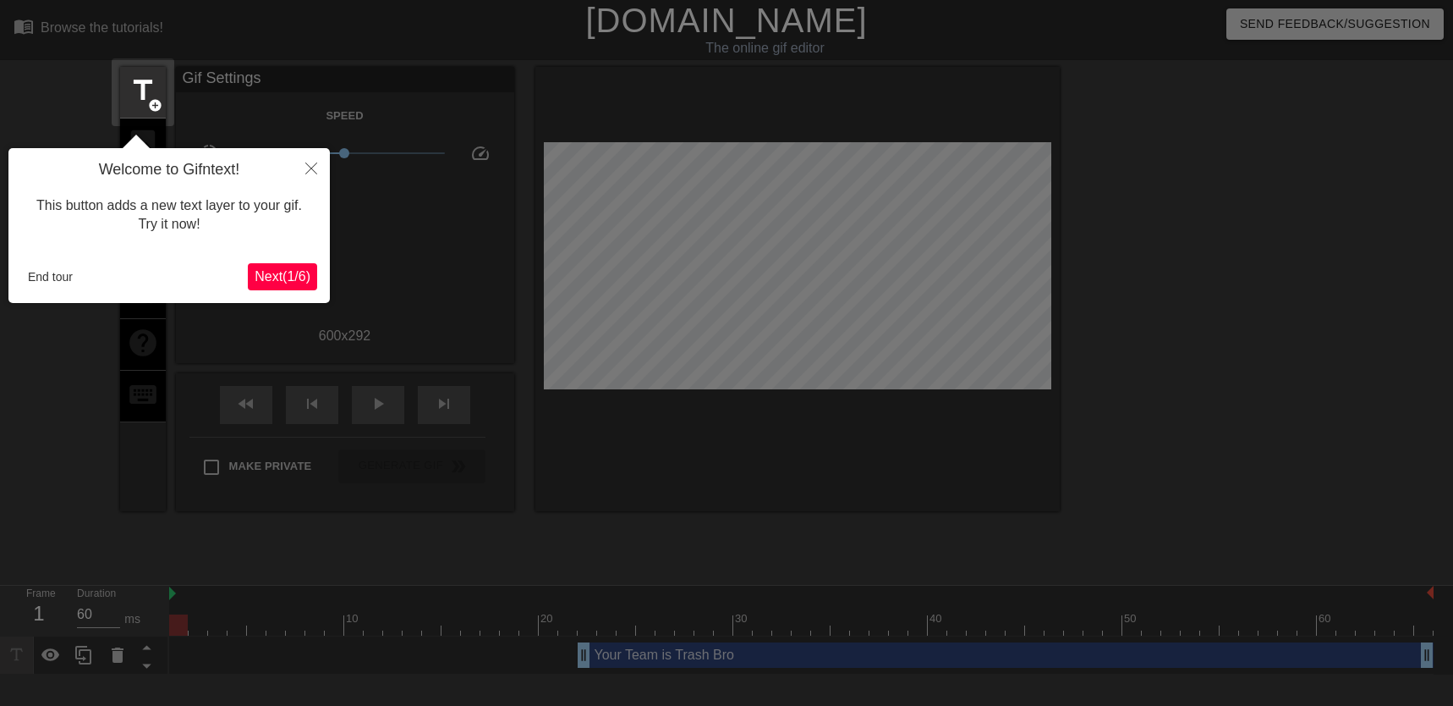
click at [289, 277] on span "Next ( 1 / 6 )" at bounding box center [283, 276] width 56 height 14
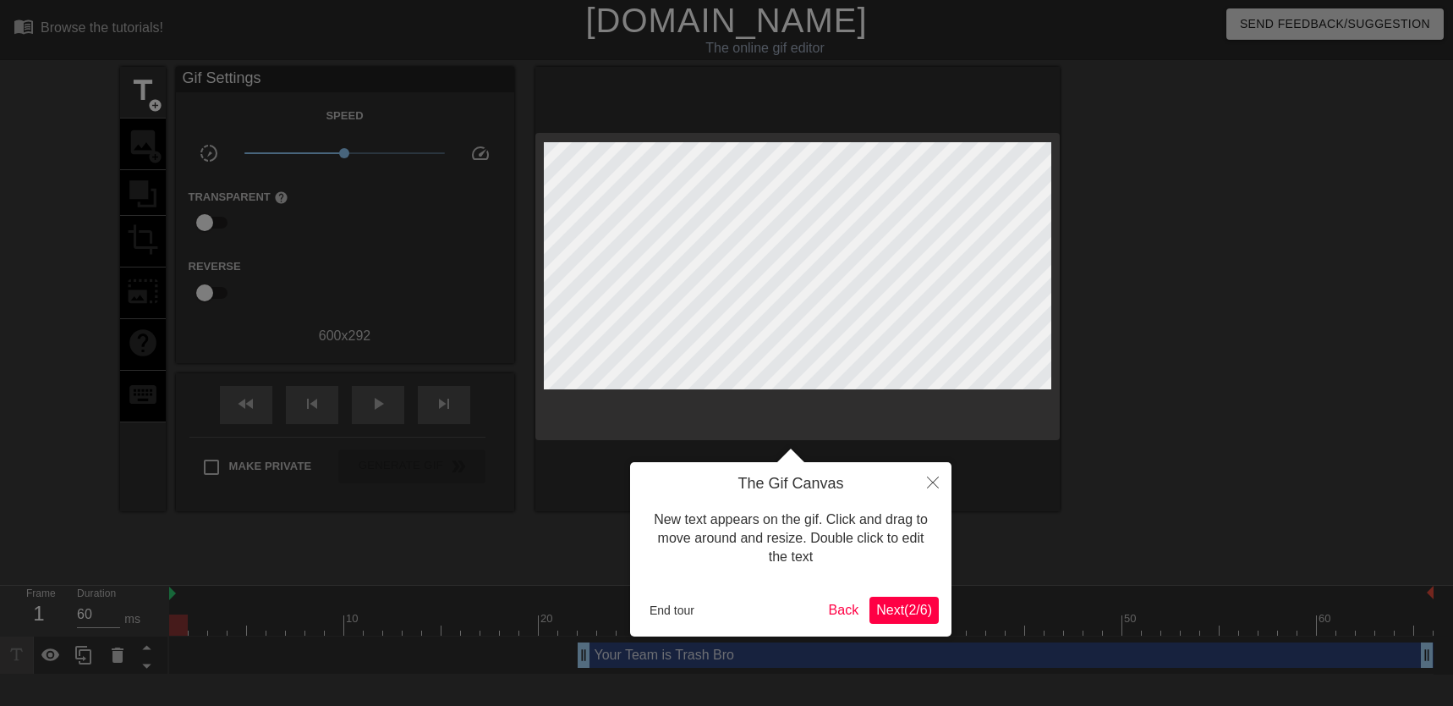
click at [926, 607] on span "Next ( 2 / 6 )" at bounding box center [904, 609] width 56 height 14
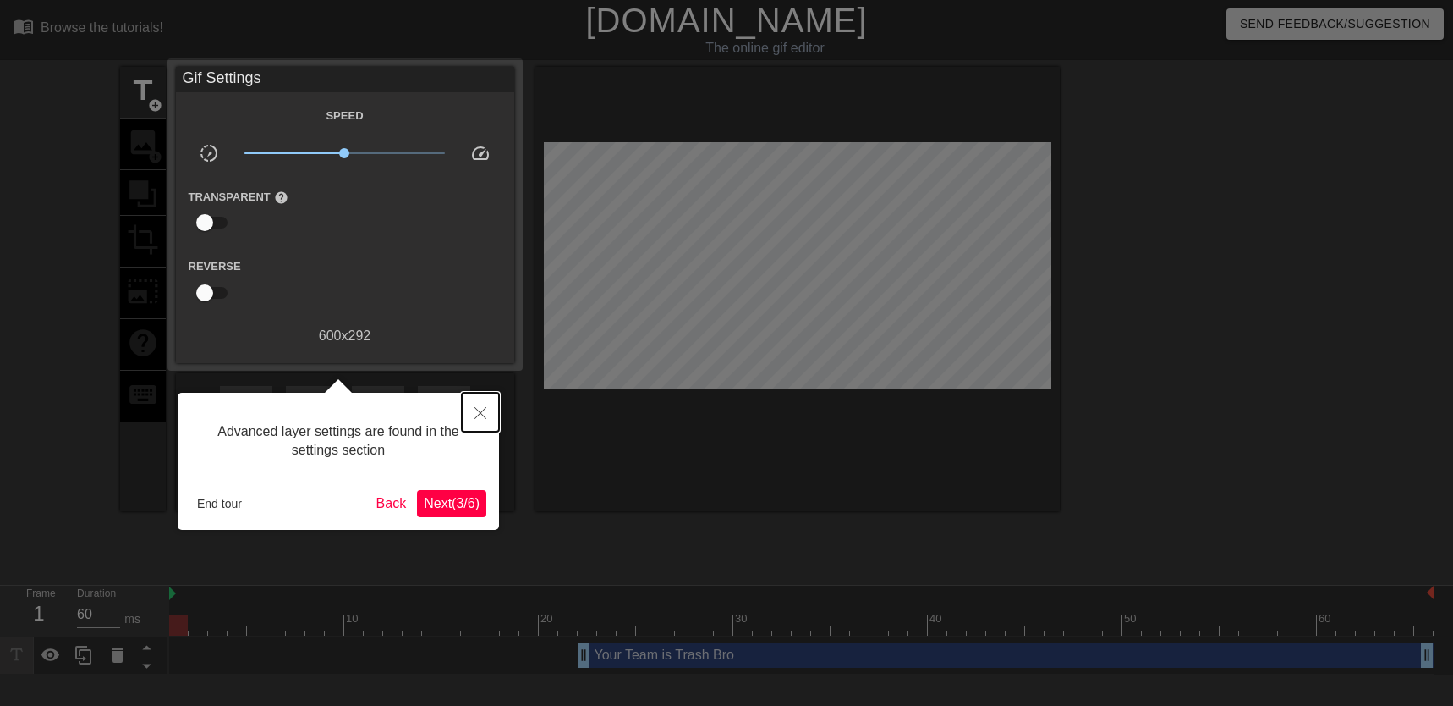
click at [493, 413] on button "Close" at bounding box center [480, 412] width 37 height 39
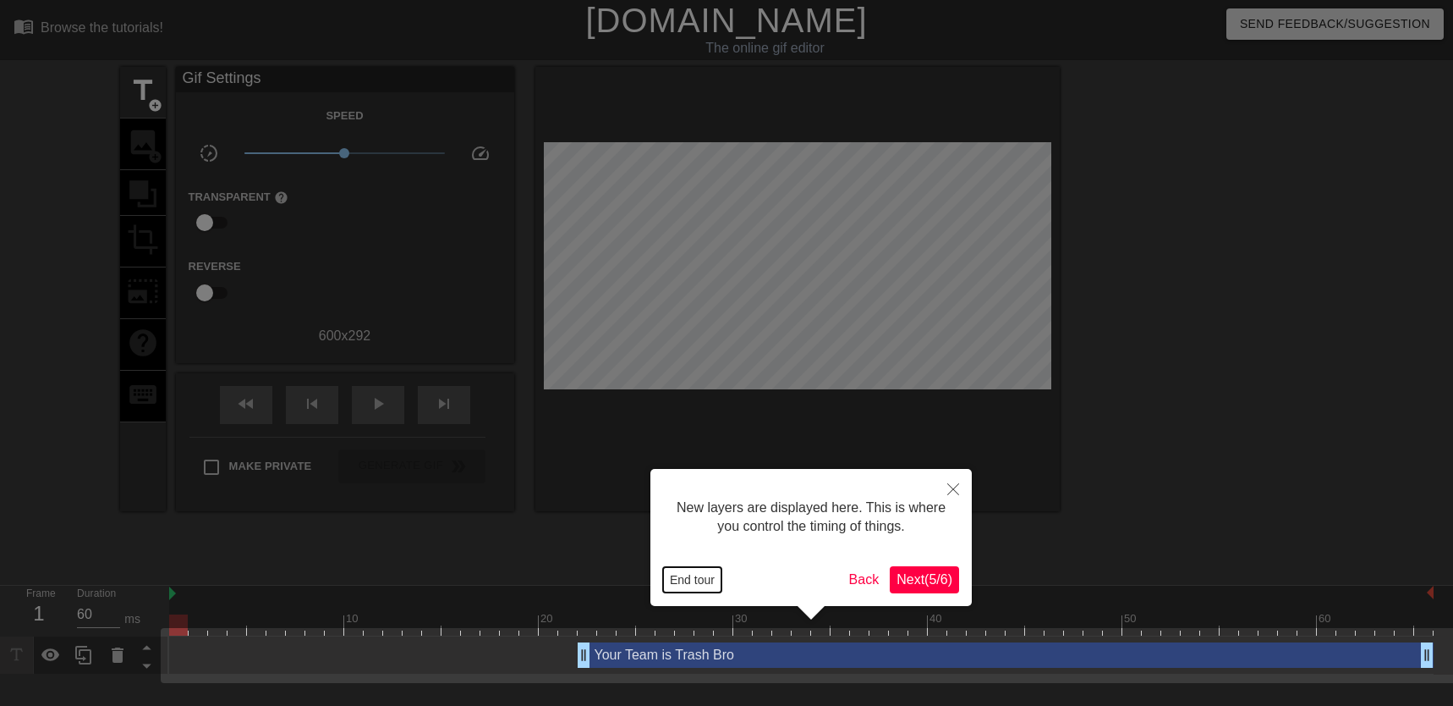
click at [710, 583] on button "End tour" at bounding box center [692, 579] width 58 height 25
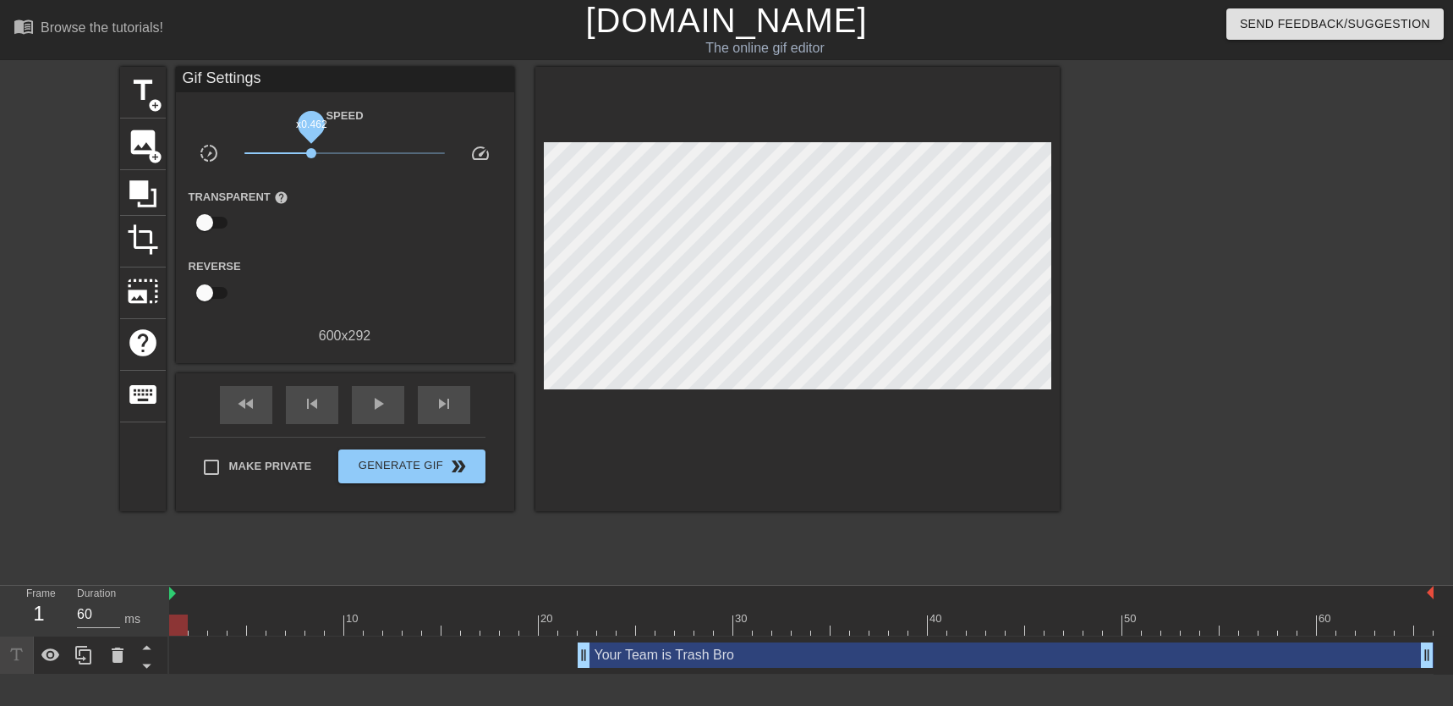
drag, startPoint x: 348, startPoint y: 156, endPoint x: 311, endPoint y: 149, distance: 37.2
click at [311, 149] on span "x0.462" at bounding box center [311, 153] width 10 height 10
click at [381, 404] on span "play_arrow" at bounding box center [378, 403] width 20 height 20
drag, startPoint x: 312, startPoint y: 150, endPoint x: 333, endPoint y: 155, distance: 21.7
click at [333, 155] on span "x0.767" at bounding box center [333, 153] width 10 height 10
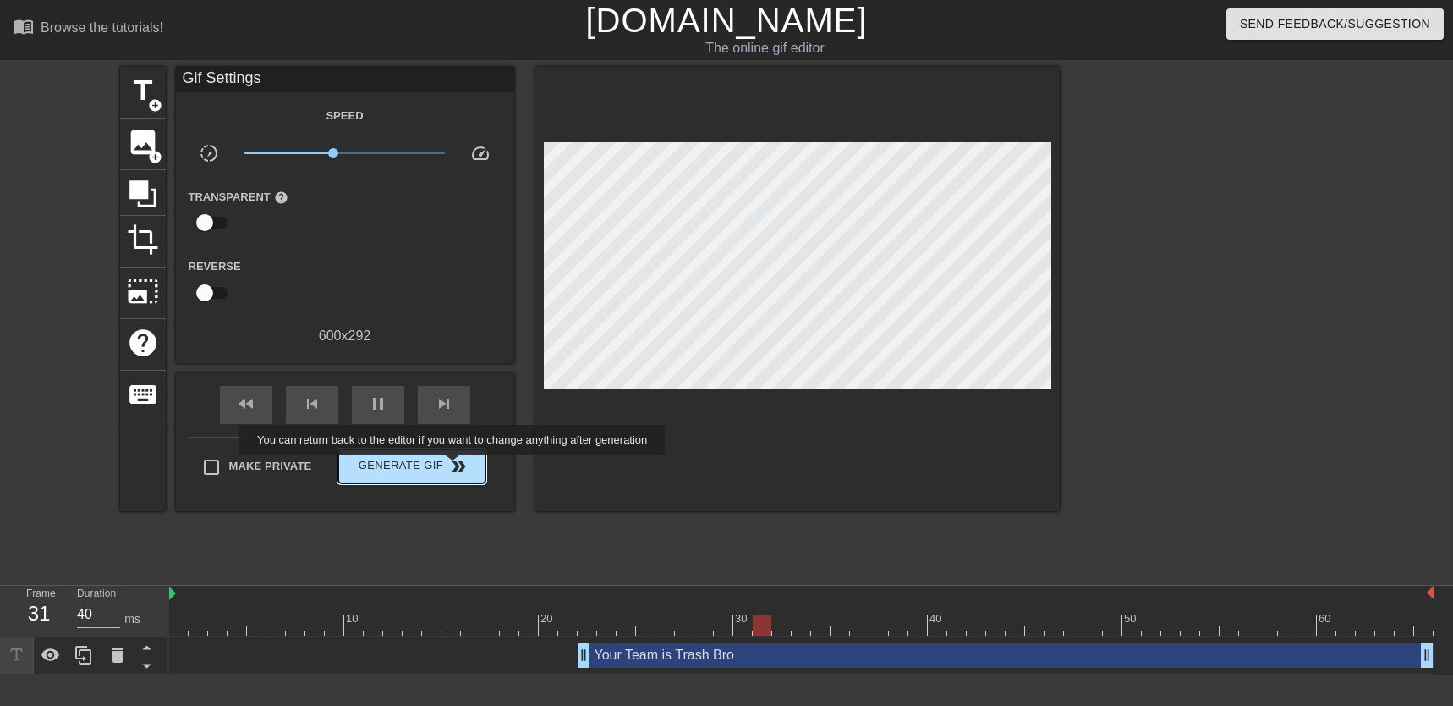
type input "50"
click at [454, 467] on span "double_arrow" at bounding box center [458, 466] width 20 height 20
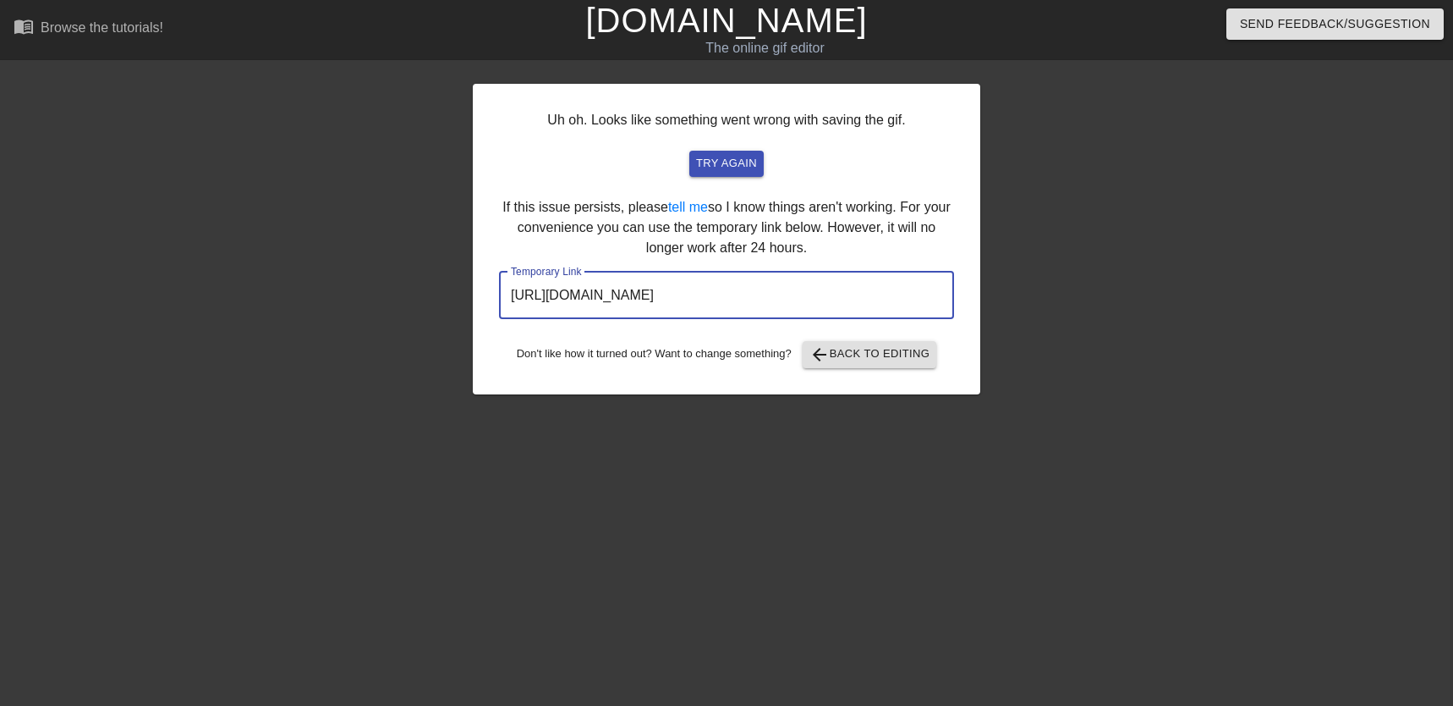
click at [671, 299] on input "[URL][DOMAIN_NAME]" at bounding box center [726, 295] width 455 height 47
